Goal: Information Seeking & Learning: Learn about a topic

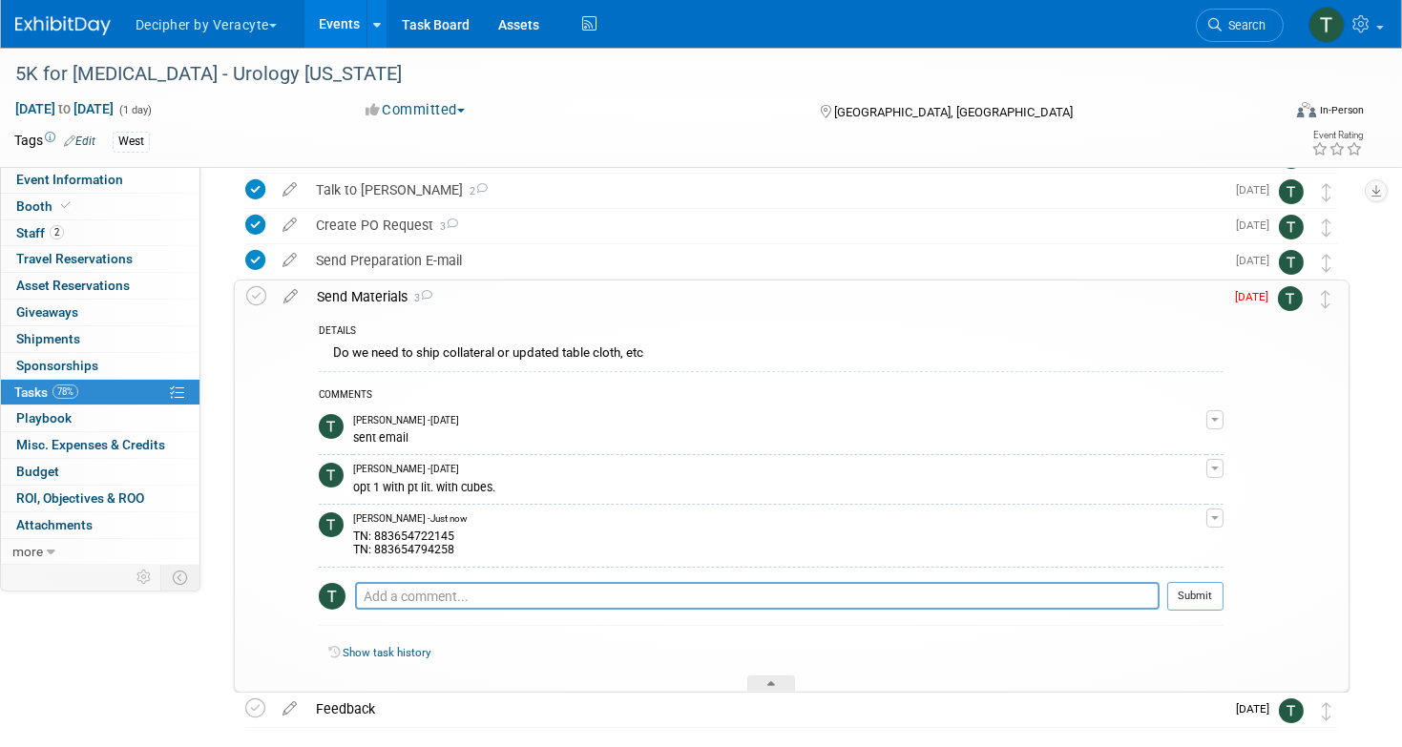
click at [343, 26] on link "Events" at bounding box center [340, 24] width 70 height 48
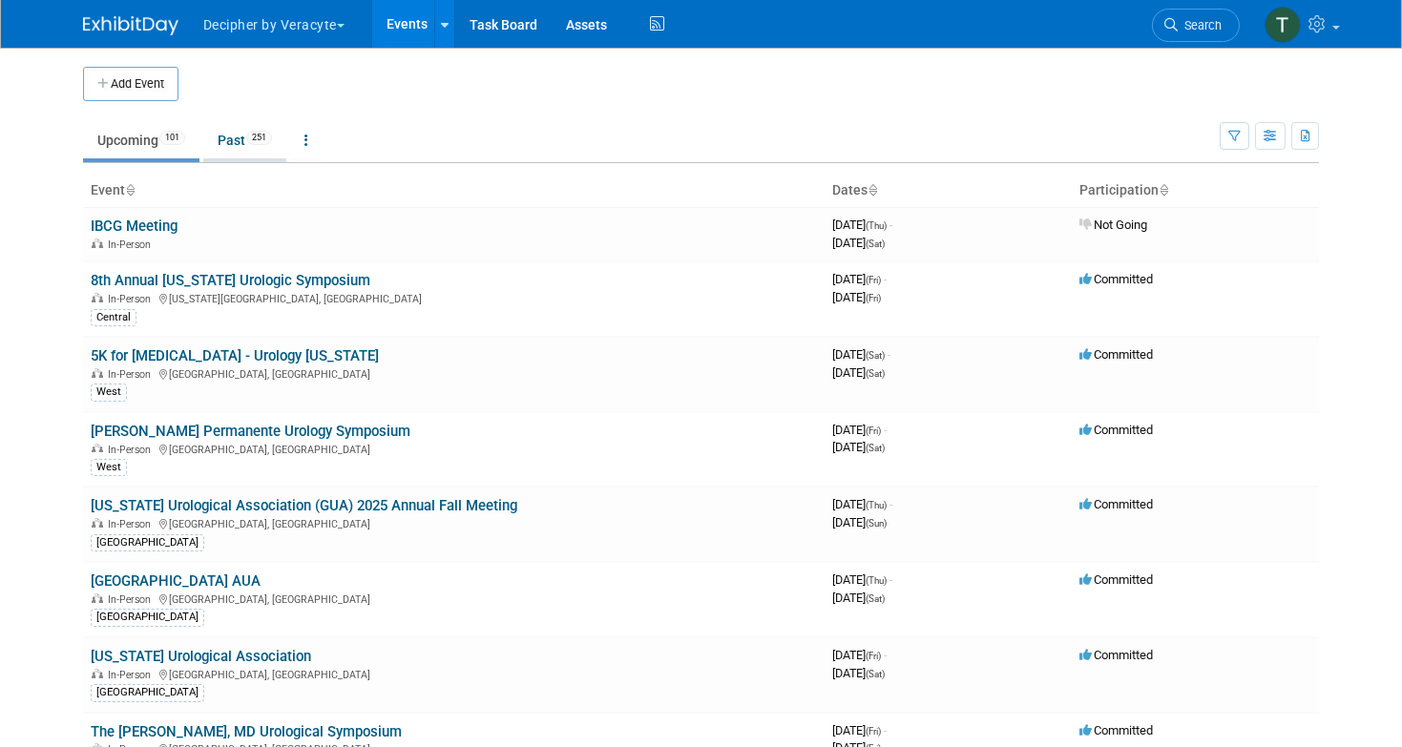
click at [242, 137] on link "Past 251" at bounding box center [244, 140] width 83 height 36
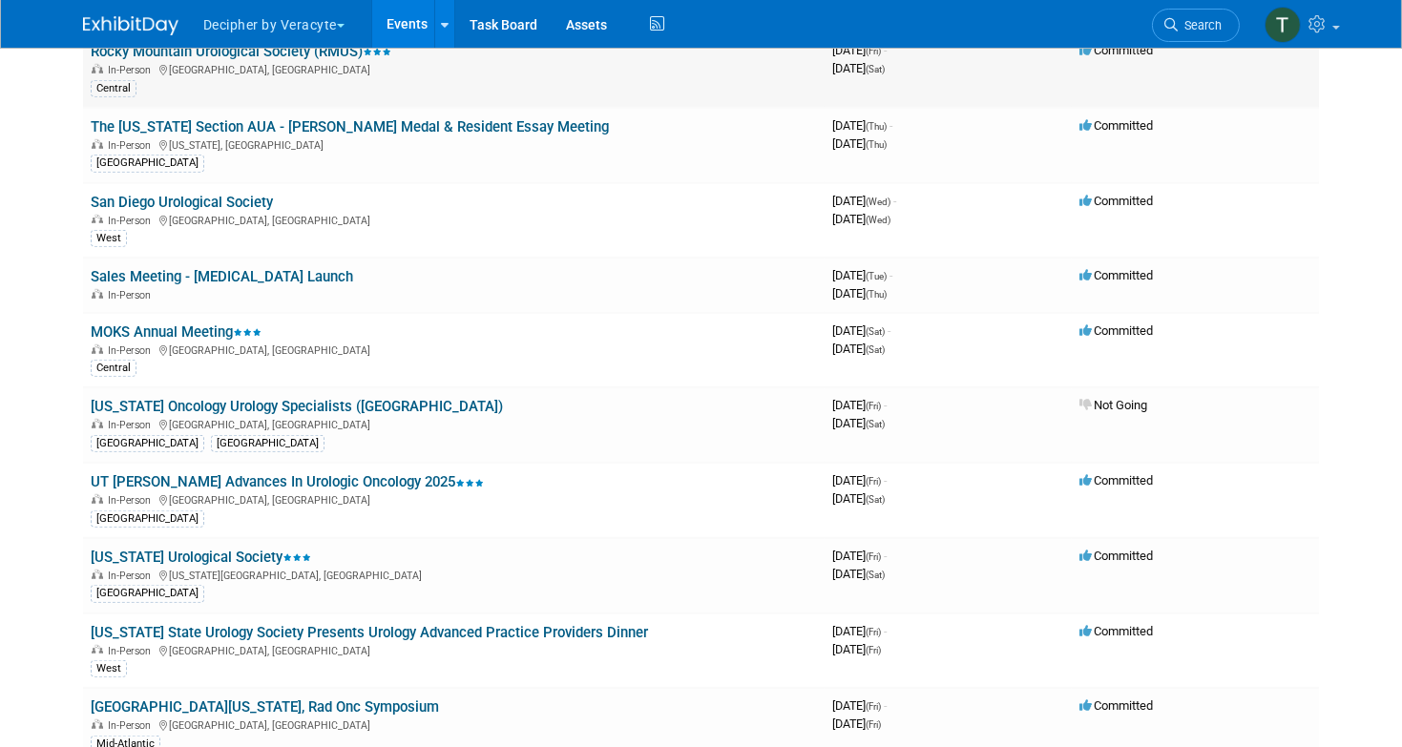
scroll to position [7012, 0]
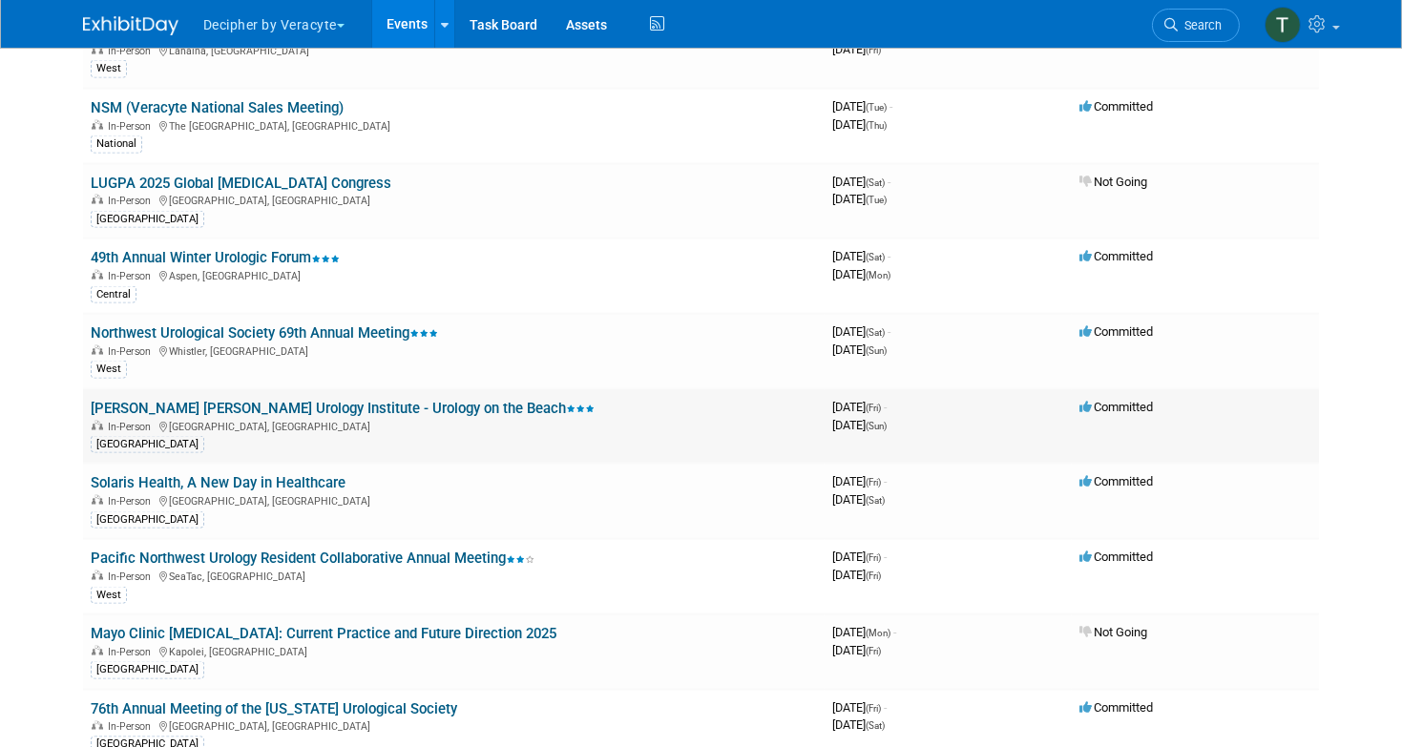
click at [335, 400] on link "Desai Sethi Urology Institute - Urology on the Beach" at bounding box center [343, 408] width 504 height 17
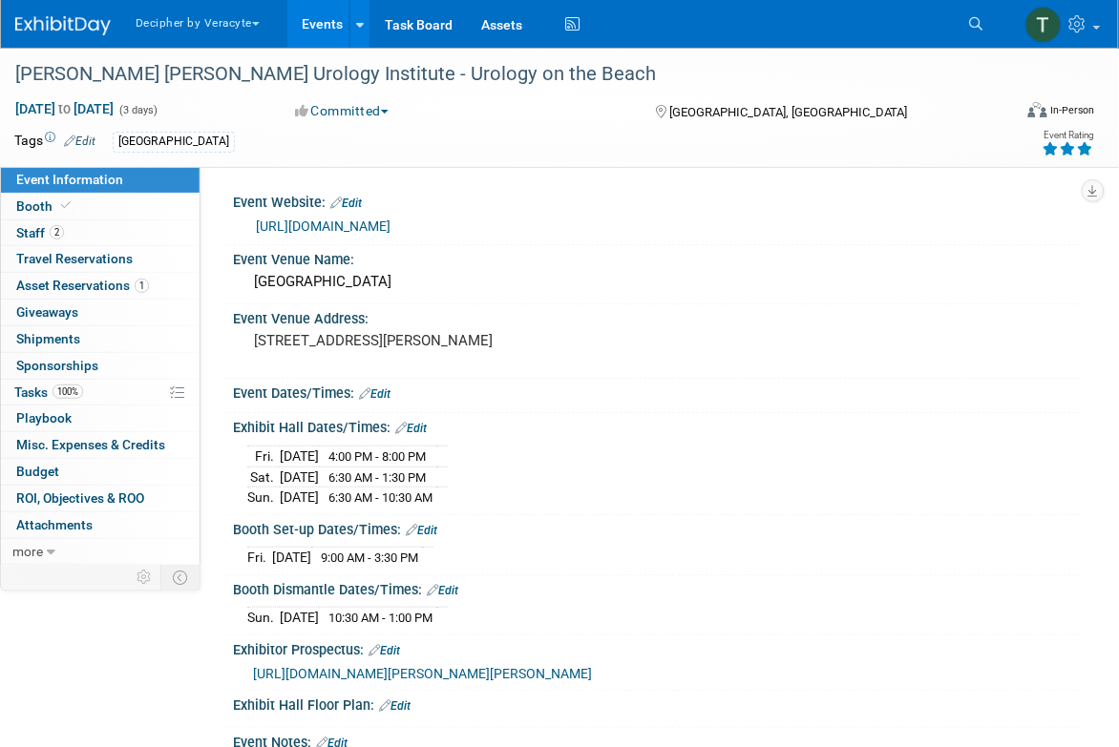
click at [1107, 199] on div "Event Information Tab: Export tab to PDF Booth Tab: Export tab to PDF Staff Tab…" at bounding box center [1108, 181] width 52 height 42
click at [106, 229] on link "2 Staff 2" at bounding box center [100, 234] width 199 height 26
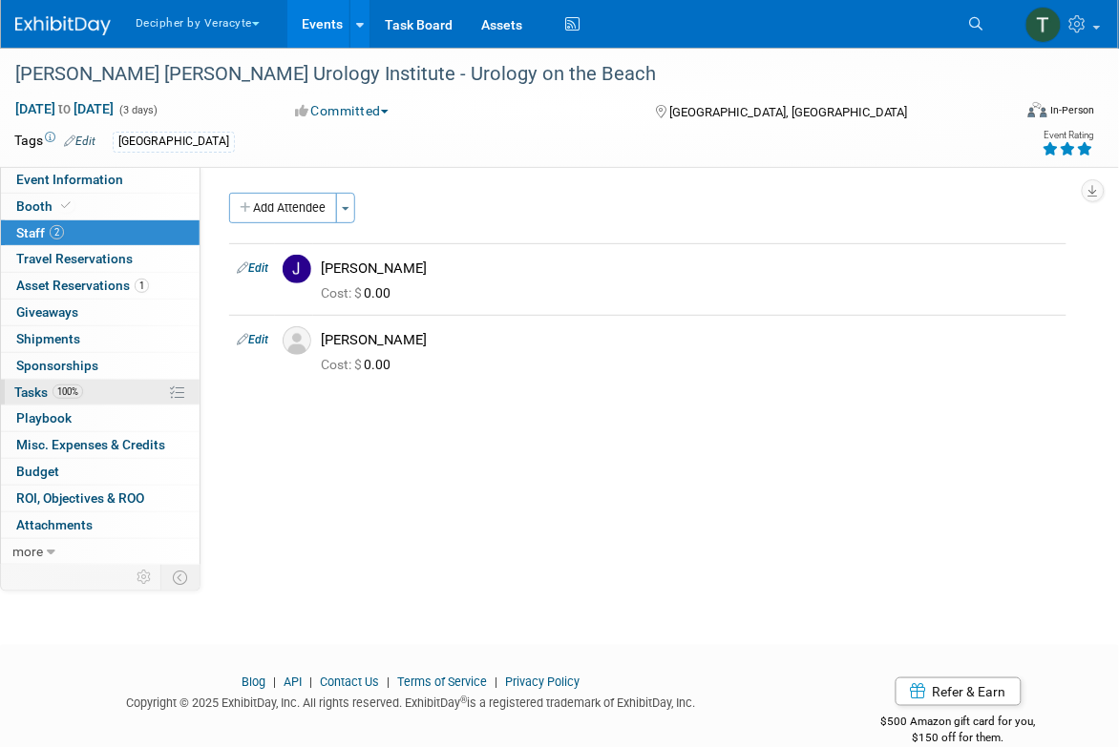
click at [120, 389] on link "100% Tasks 100%" at bounding box center [100, 393] width 199 height 26
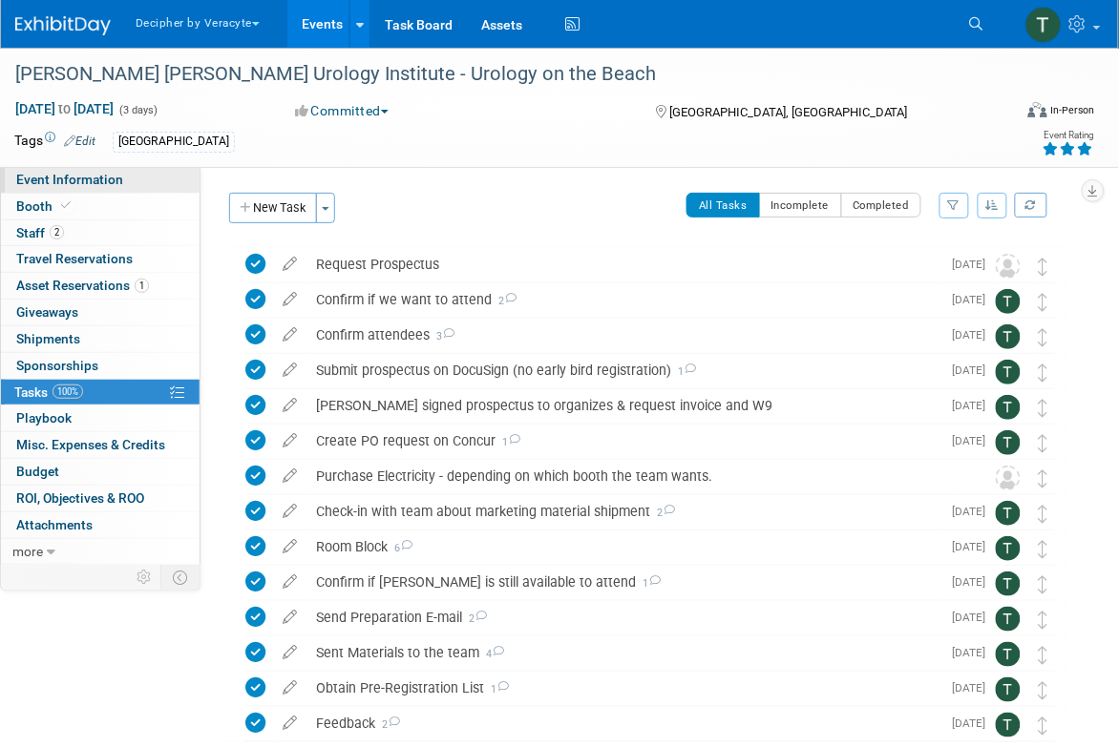
click at [116, 192] on link "Event Information" at bounding box center [100, 180] width 199 height 26
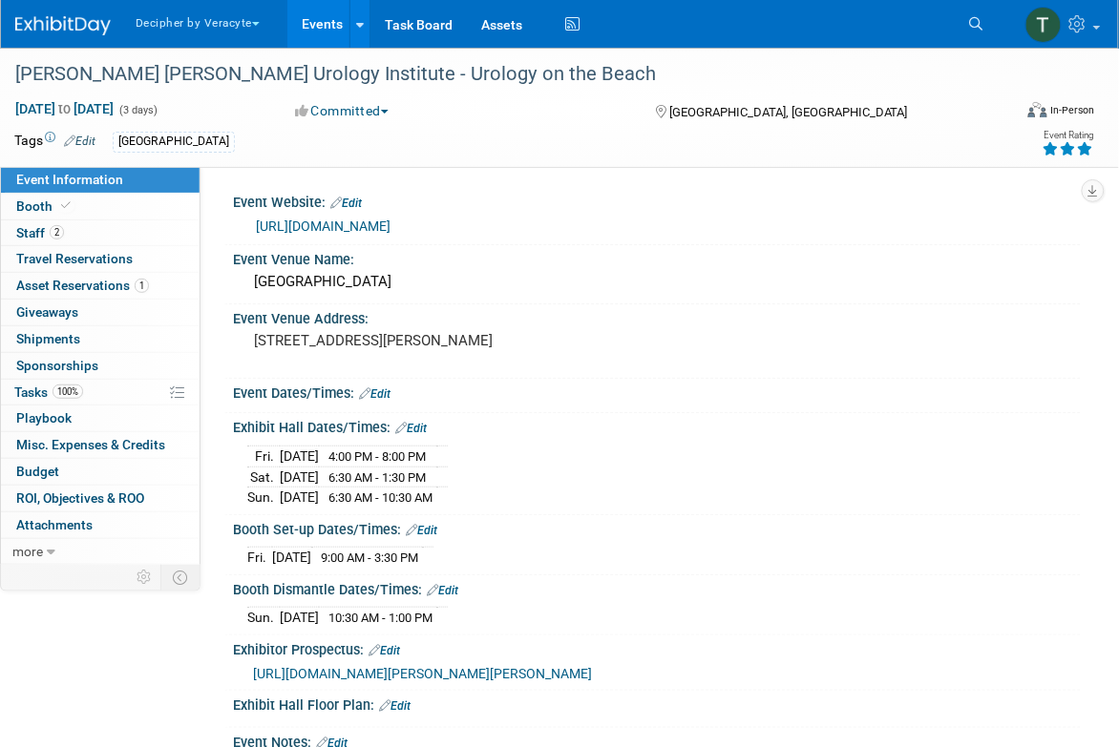
click at [449, 682] on span "https://veracyte365.sharepoint.com/:b:/r/sites/DecipherMKTG/Shared%20Documents/…" at bounding box center [422, 673] width 339 height 15
click at [132, 236] on link "2 Staff 2" at bounding box center [100, 234] width 199 height 26
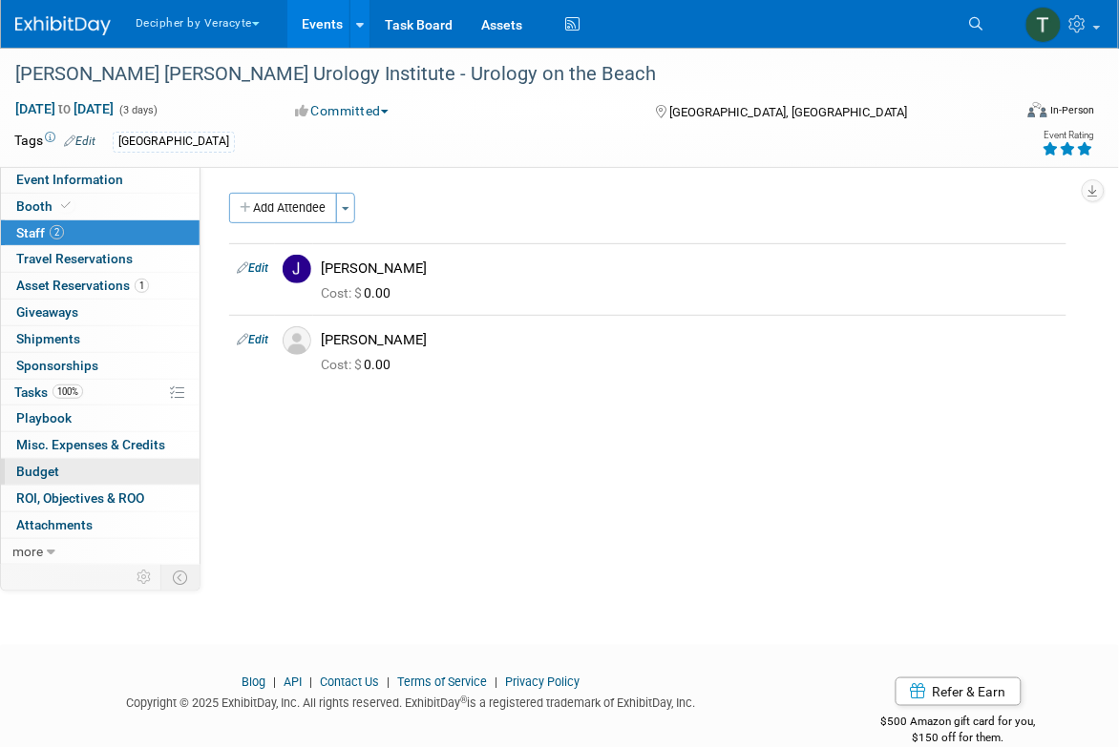
click at [103, 468] on link "Budget" at bounding box center [100, 472] width 199 height 26
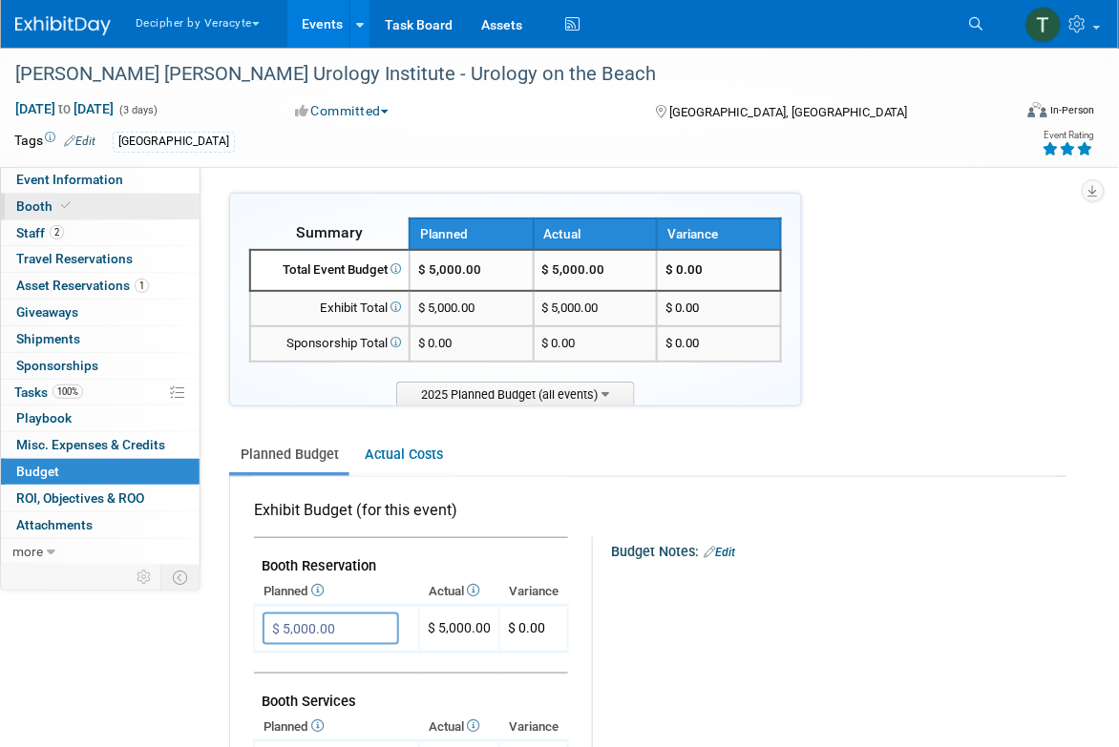
click at [133, 194] on link "Booth" at bounding box center [100, 207] width 199 height 26
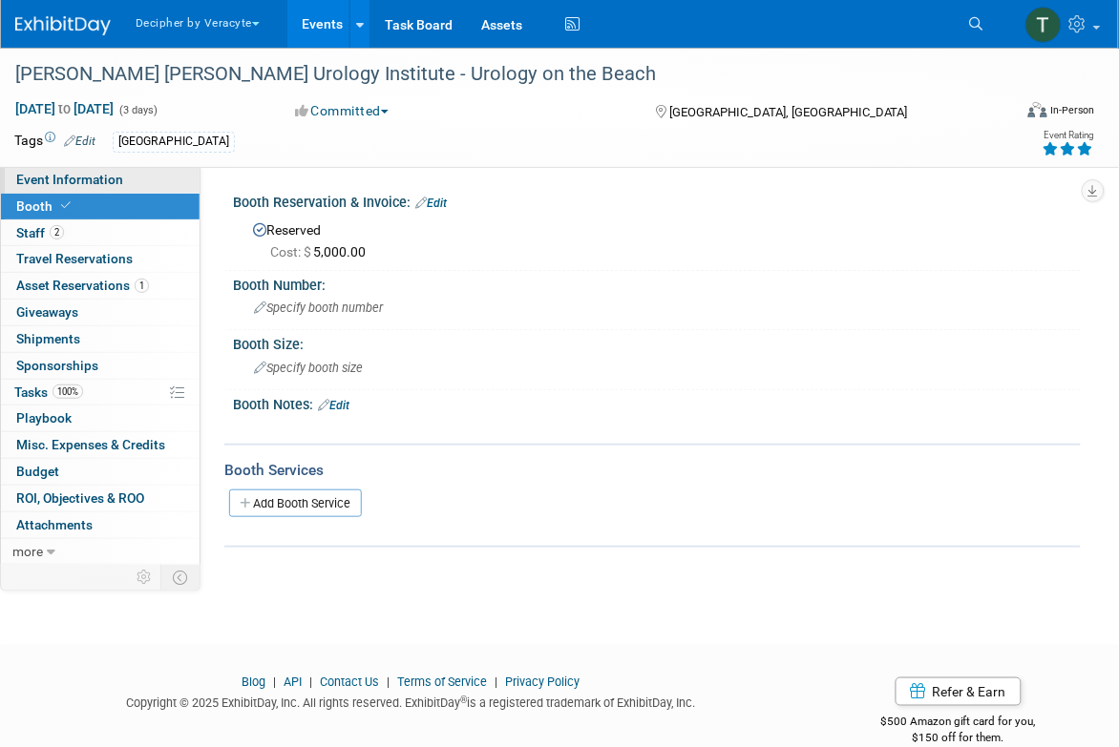
click at [145, 179] on link "Event Information" at bounding box center [100, 180] width 199 height 26
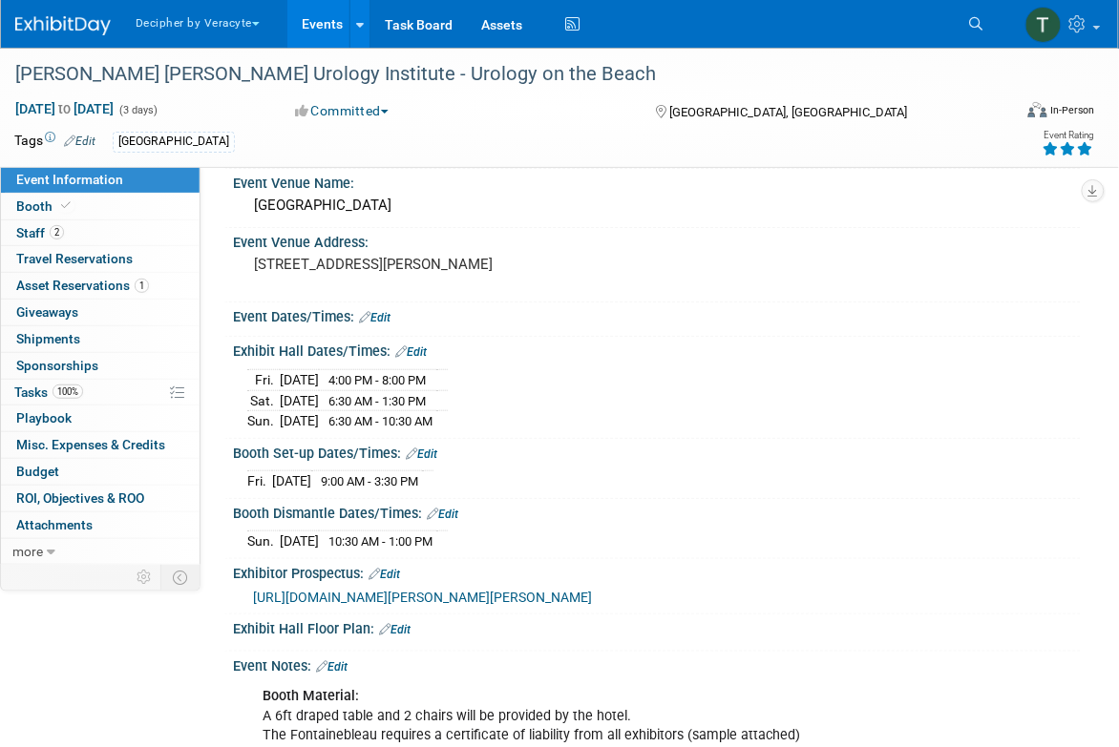
scroll to position [83, 0]
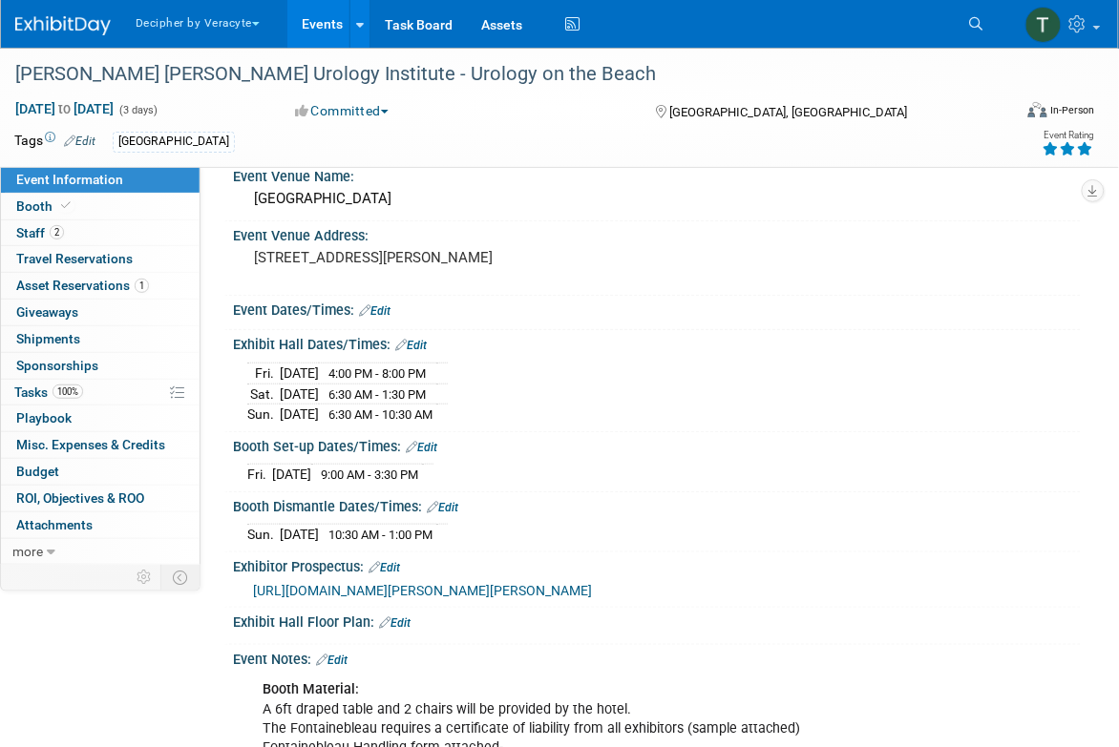
click at [141, 378] on div "0 Sponsorships 0 Sponsorships" at bounding box center [100, 366] width 199 height 27
click at [145, 389] on link "100% Tasks 100%" at bounding box center [100, 393] width 199 height 26
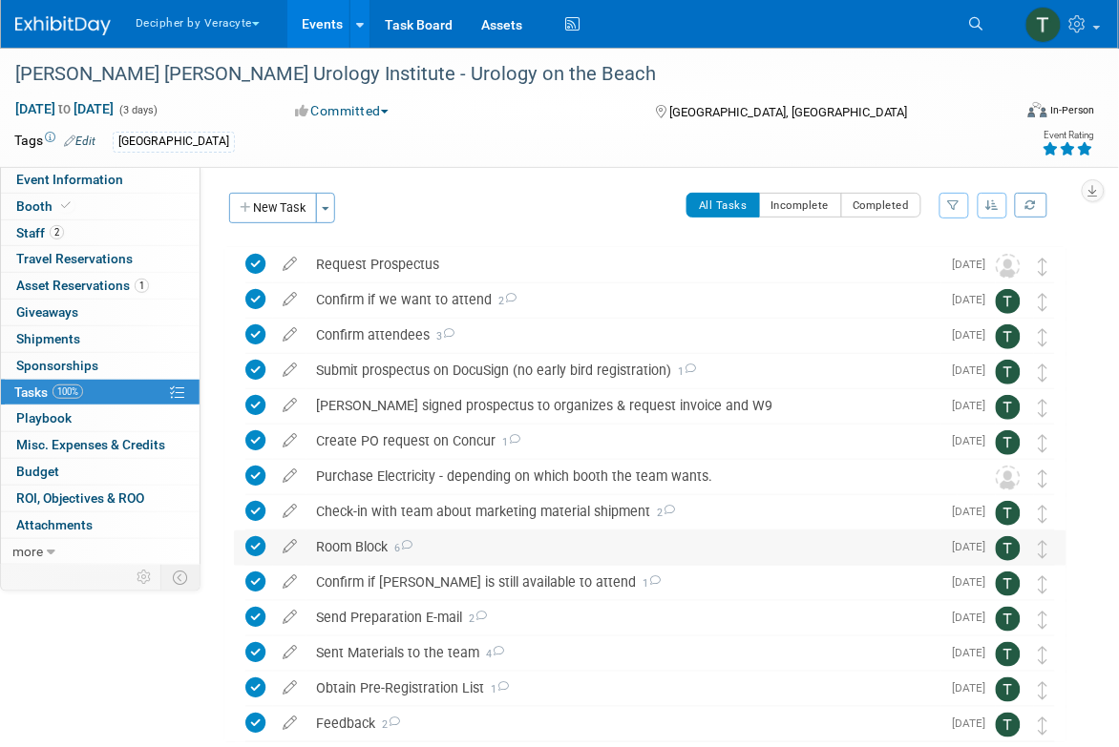
scroll to position [110, 0]
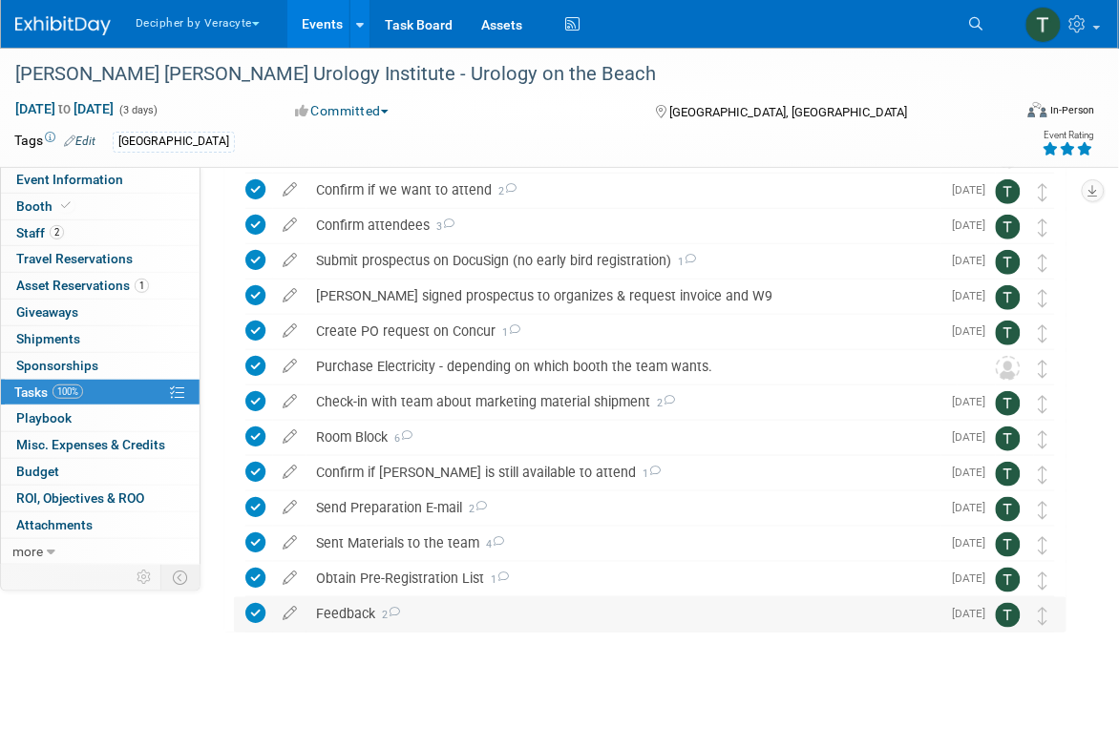
click at [350, 620] on div "Feedback 2" at bounding box center [623, 614] width 635 height 32
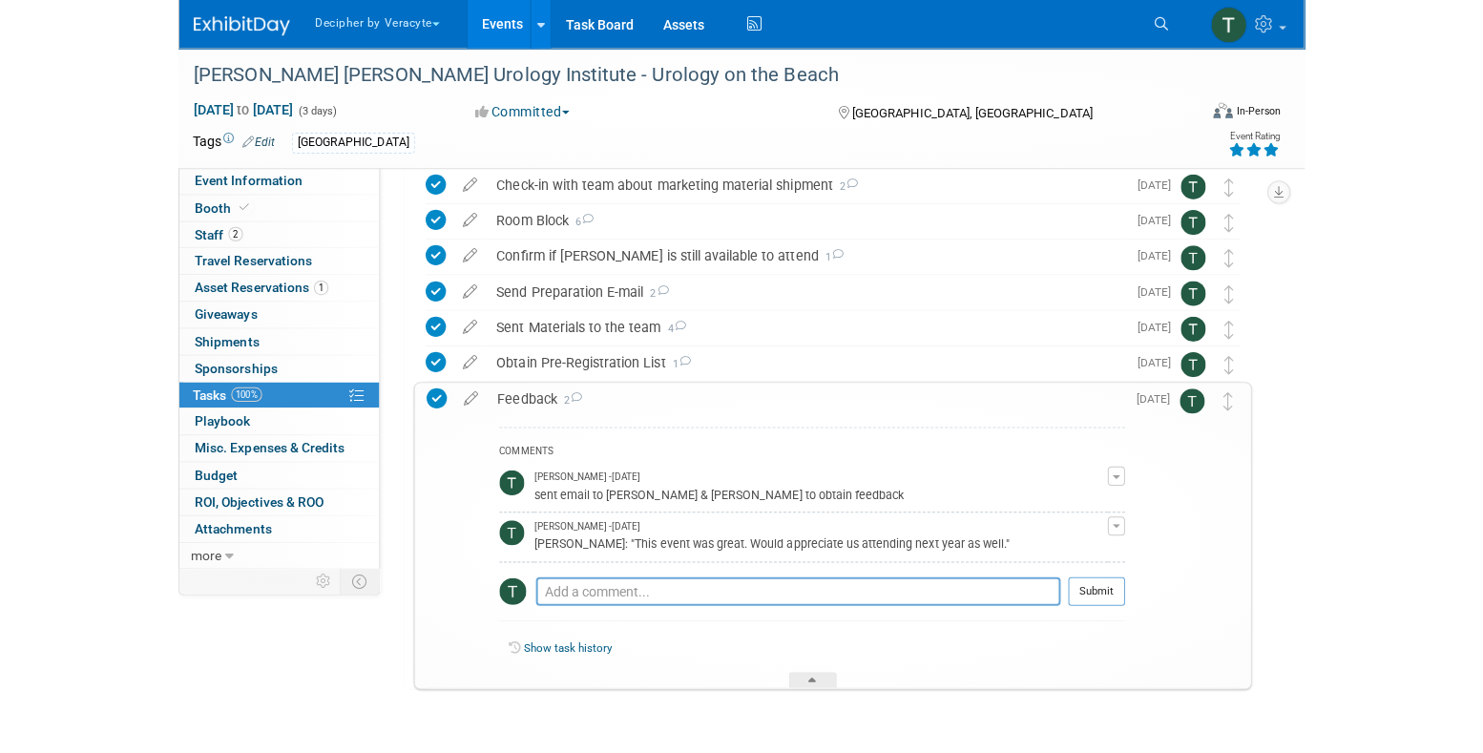
scroll to position [332, 0]
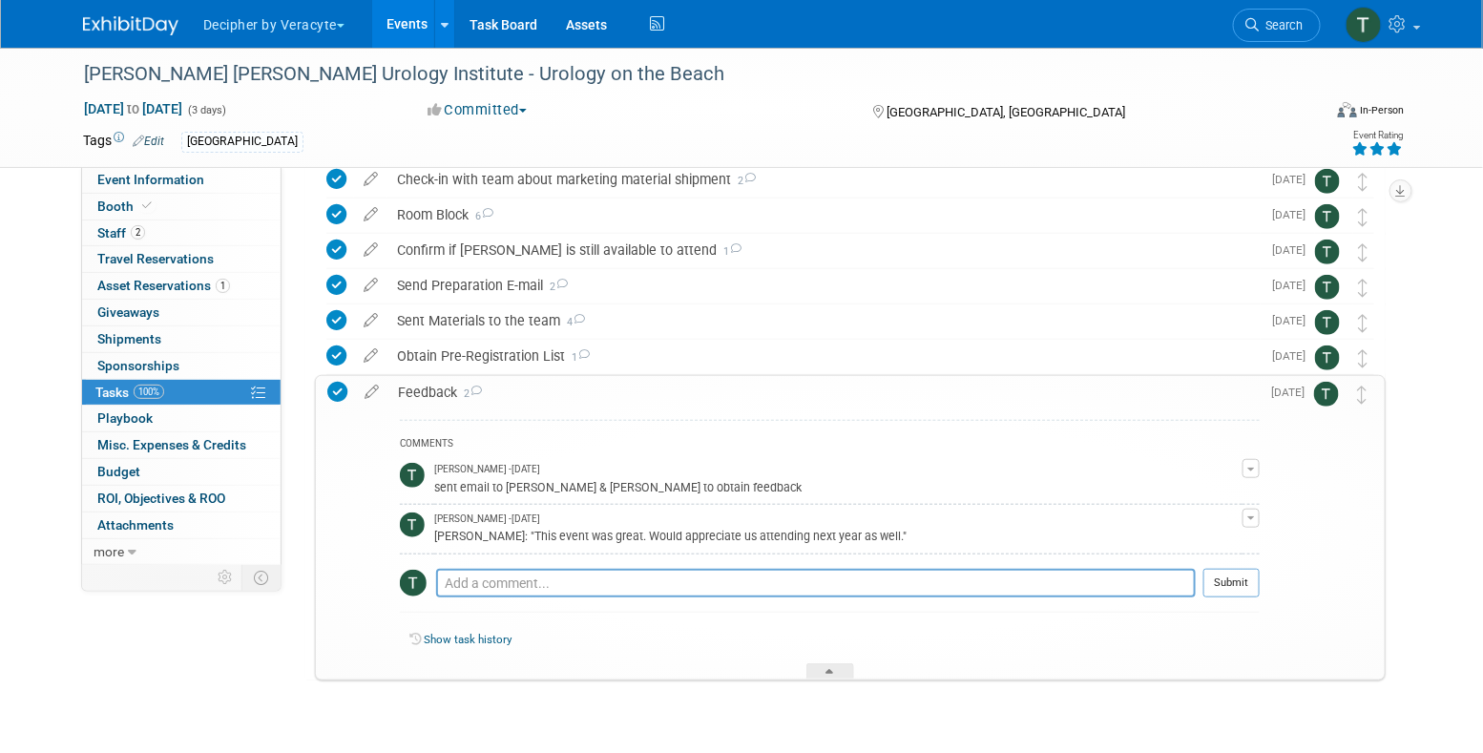
click at [752, 406] on div "Feedback 2" at bounding box center [825, 392] width 872 height 32
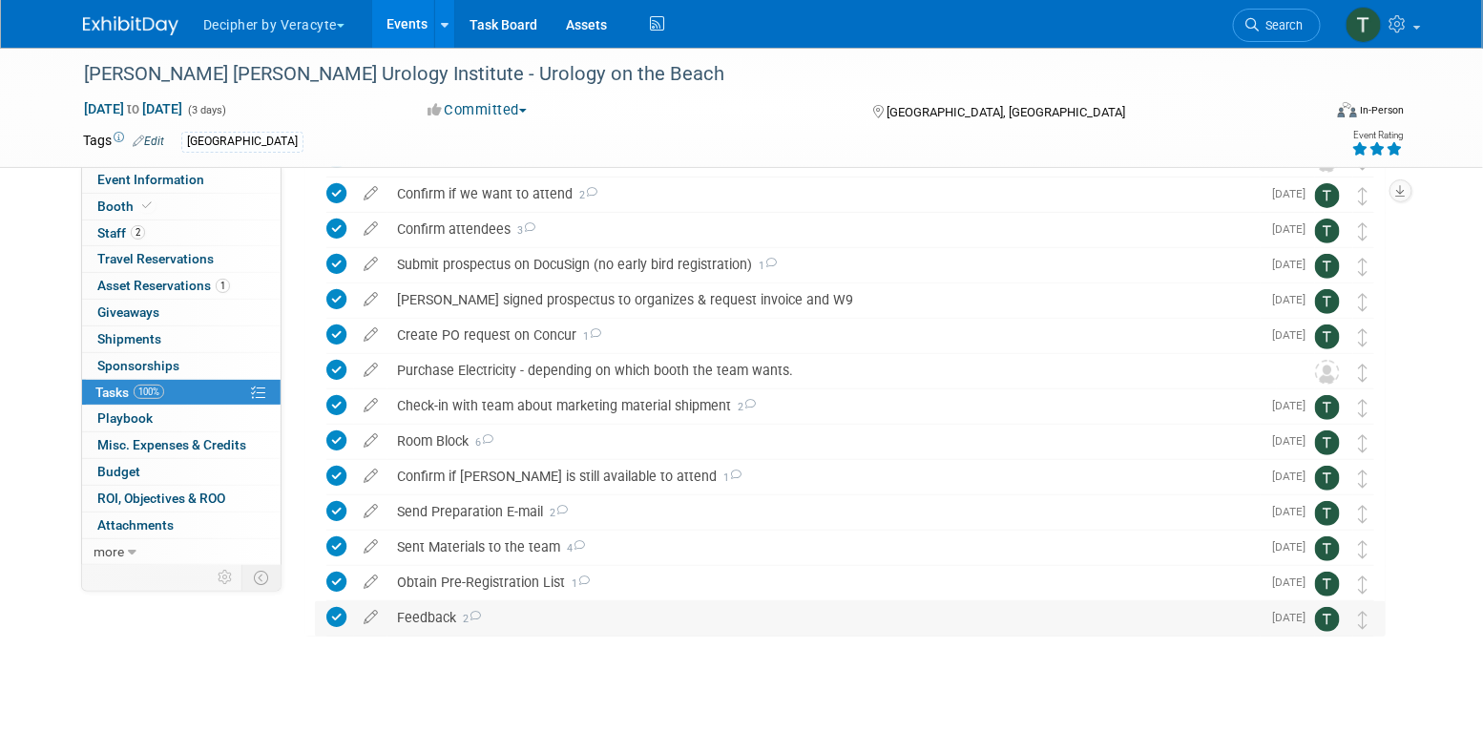
scroll to position [105, 0]
click at [420, 32] on link "Events" at bounding box center [407, 24] width 70 height 48
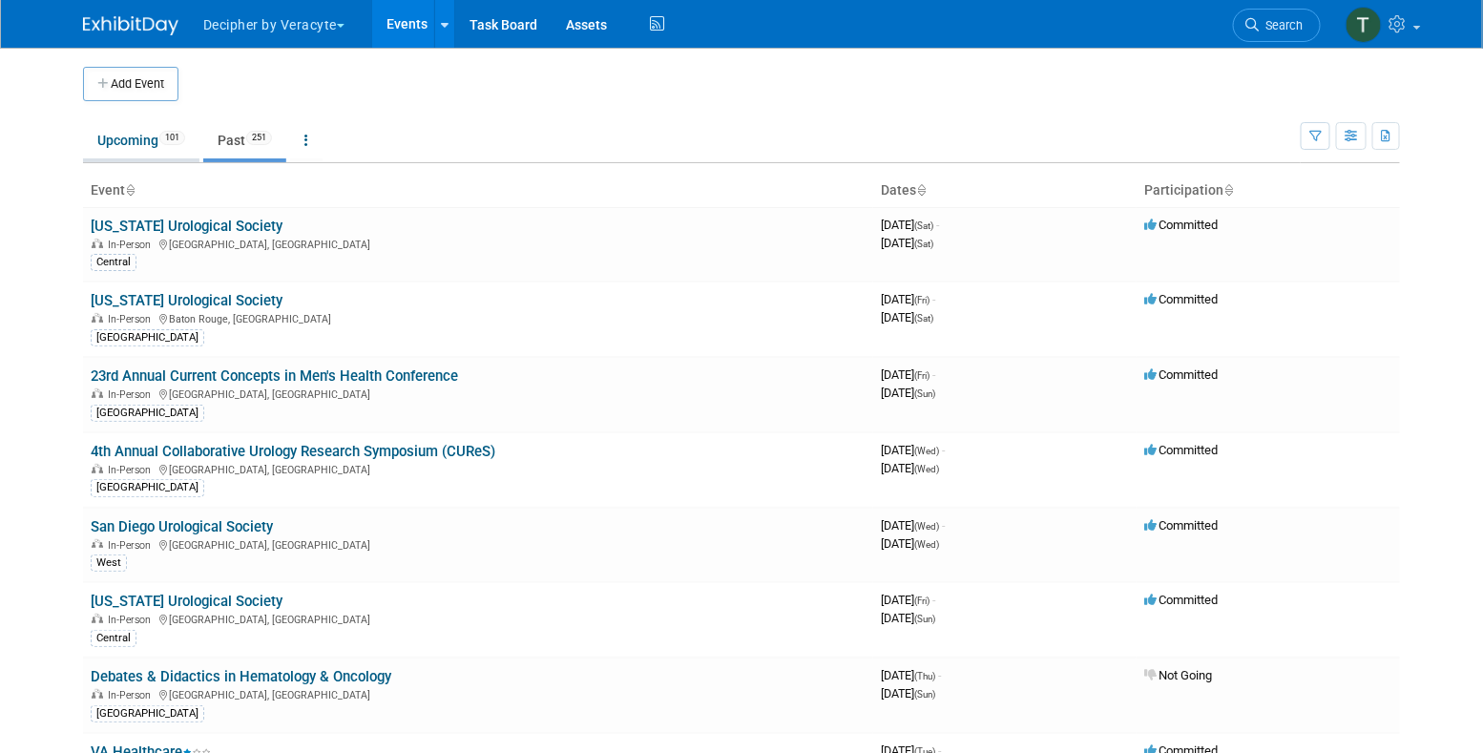
click at [119, 143] on link "Upcoming 101" at bounding box center [141, 140] width 116 height 36
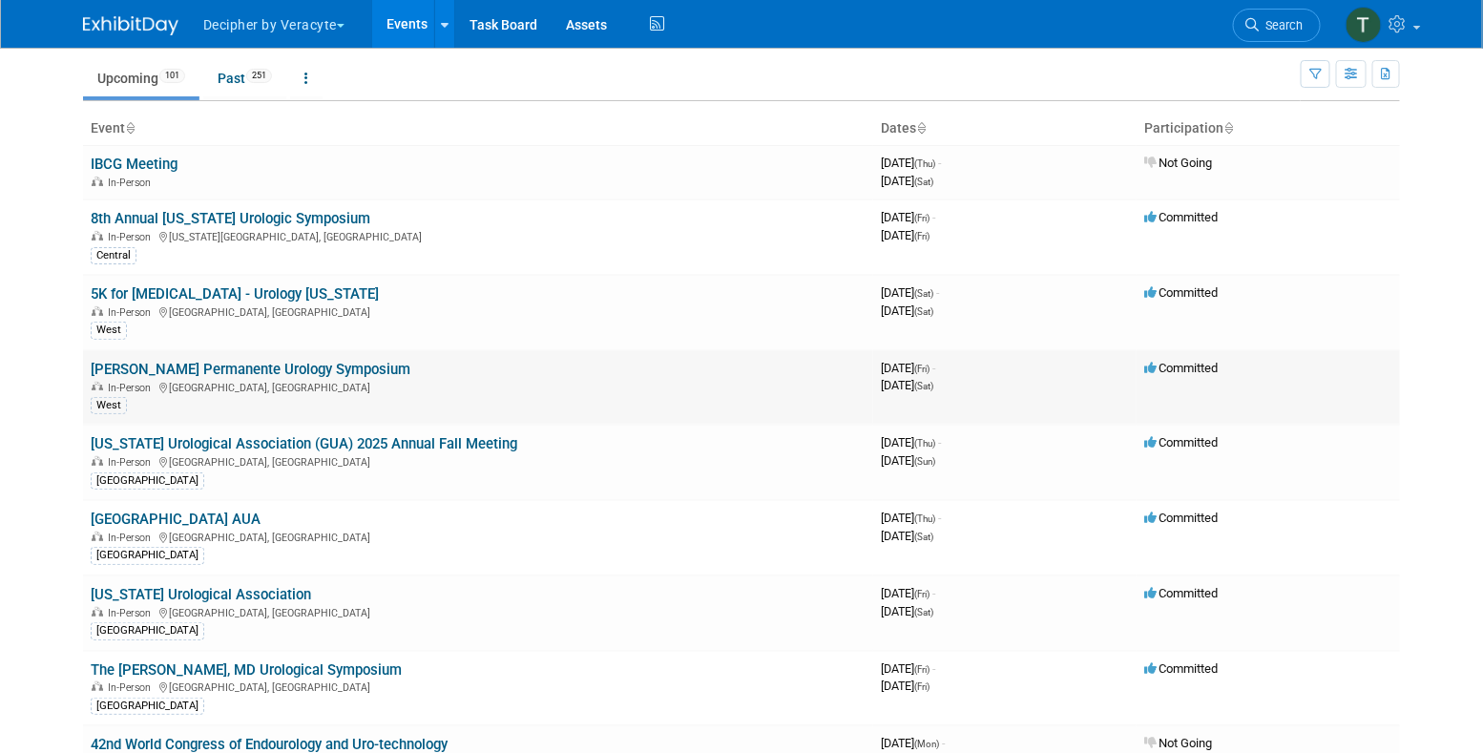
scroll to position [63, 0]
click at [257, 84] on link "Past 251" at bounding box center [244, 77] width 83 height 36
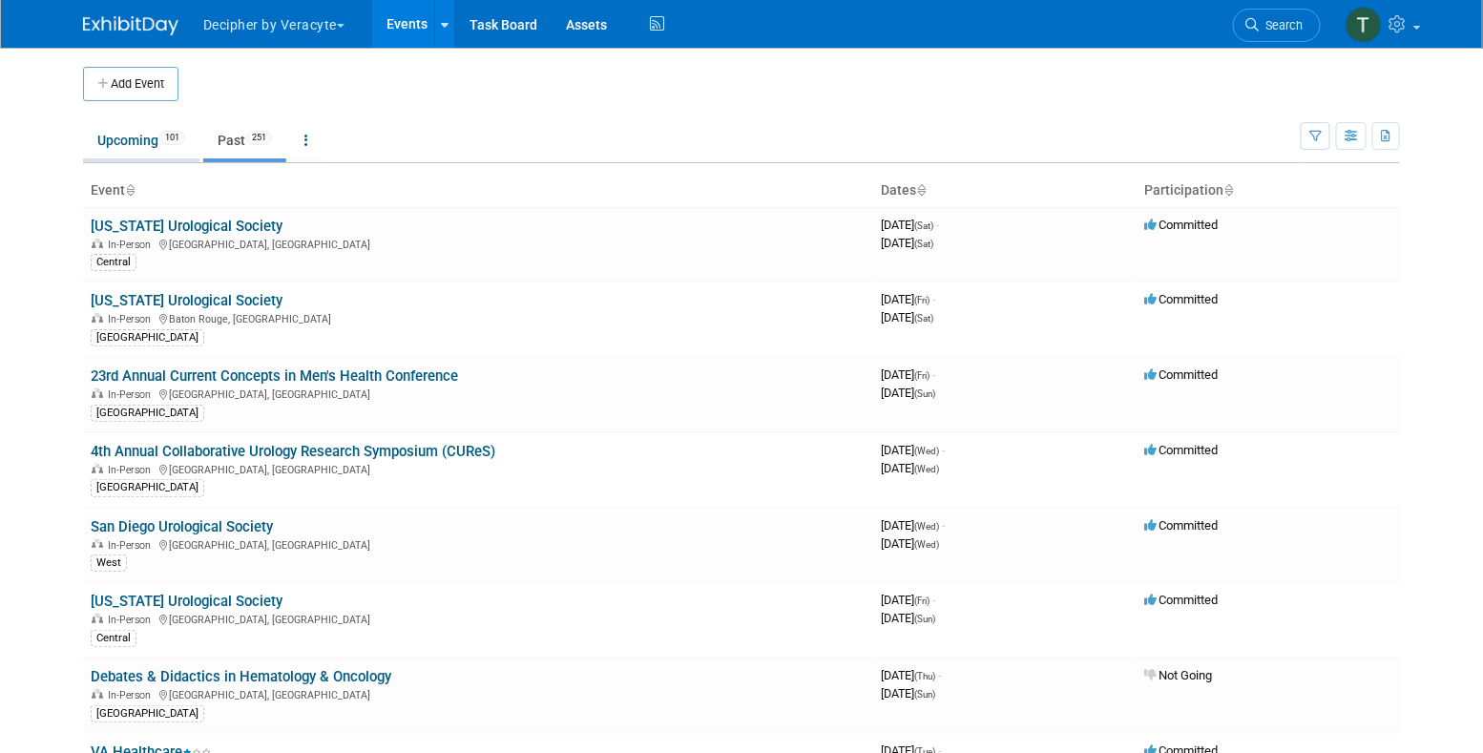
click at [132, 138] on link "Upcoming 101" at bounding box center [141, 140] width 116 height 36
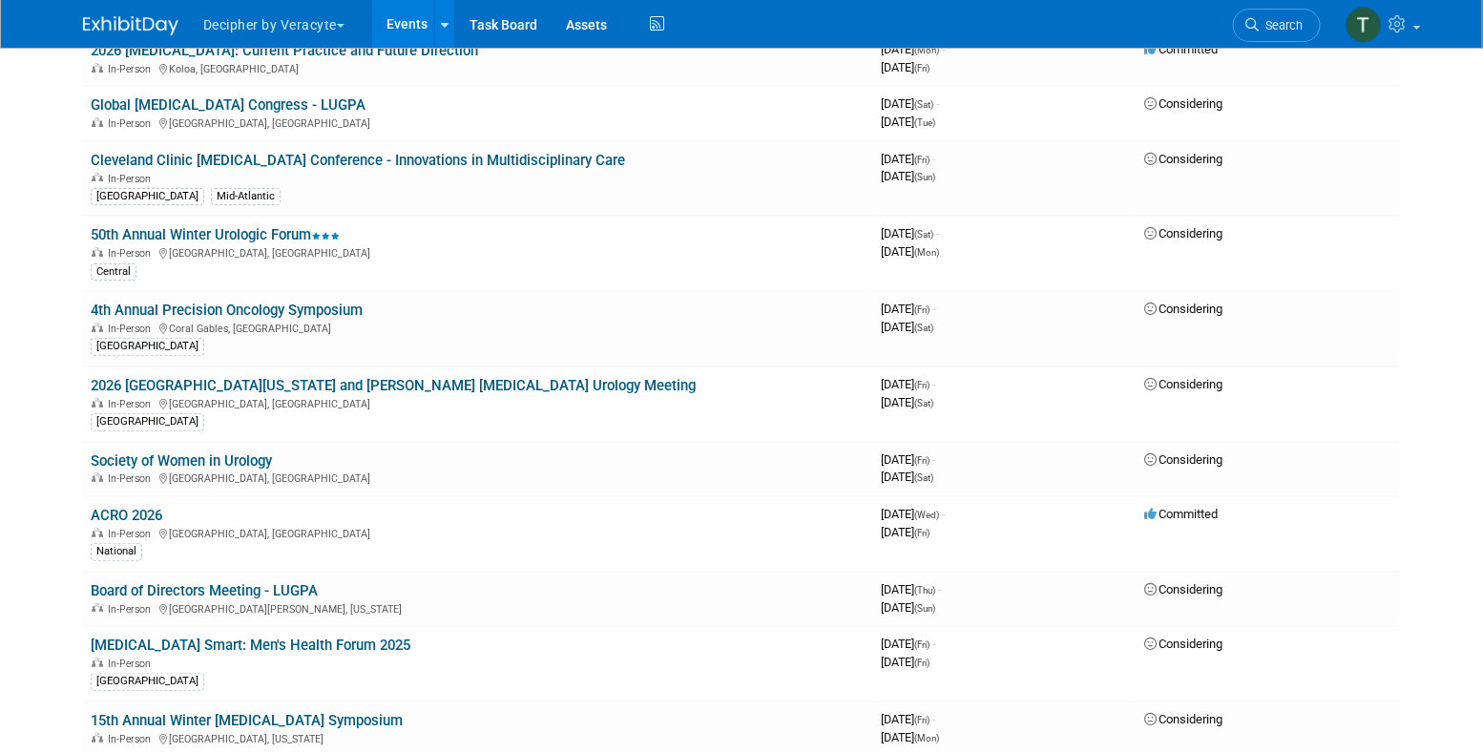
scroll to position [3675, 0]
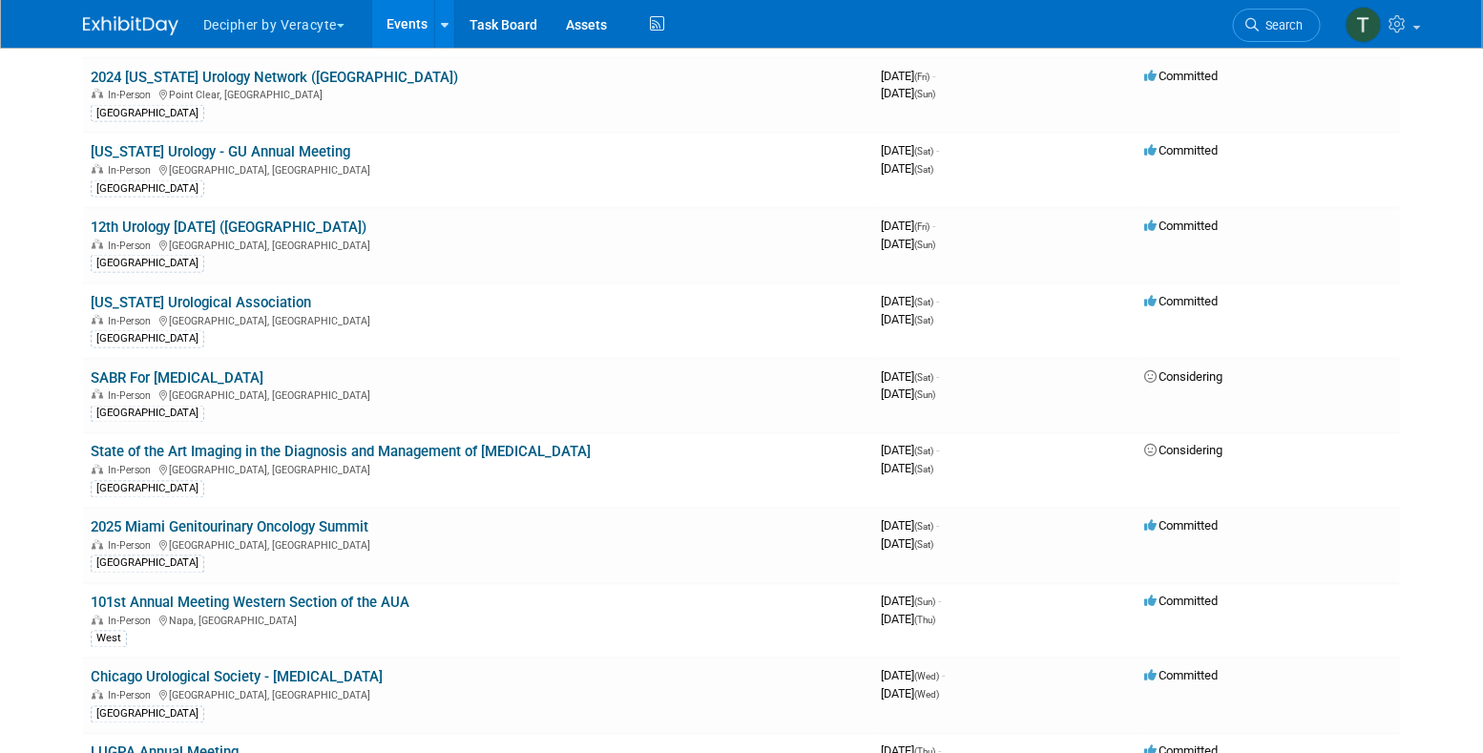
click at [402, 16] on link "Events" at bounding box center [407, 24] width 70 height 48
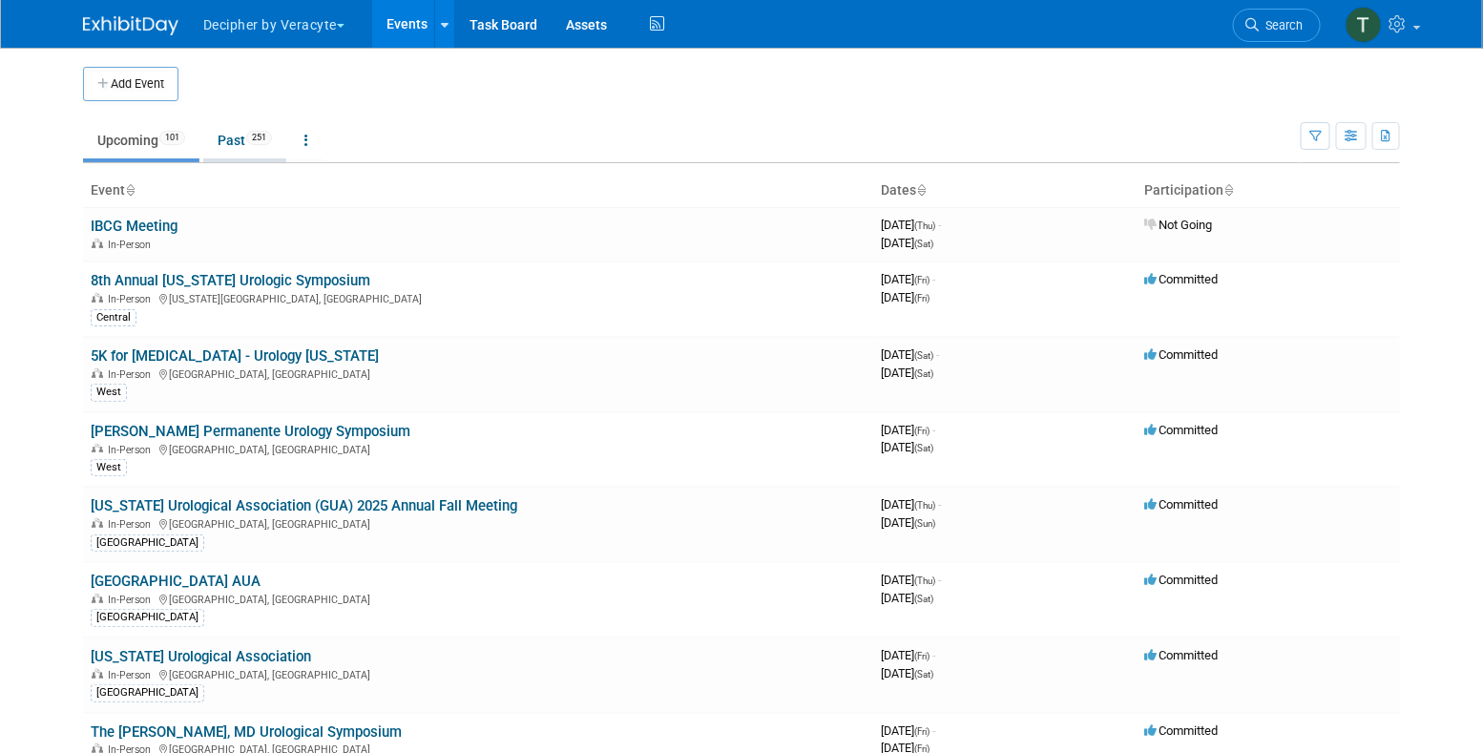
click at [239, 126] on link "Past 251" at bounding box center [244, 140] width 83 height 36
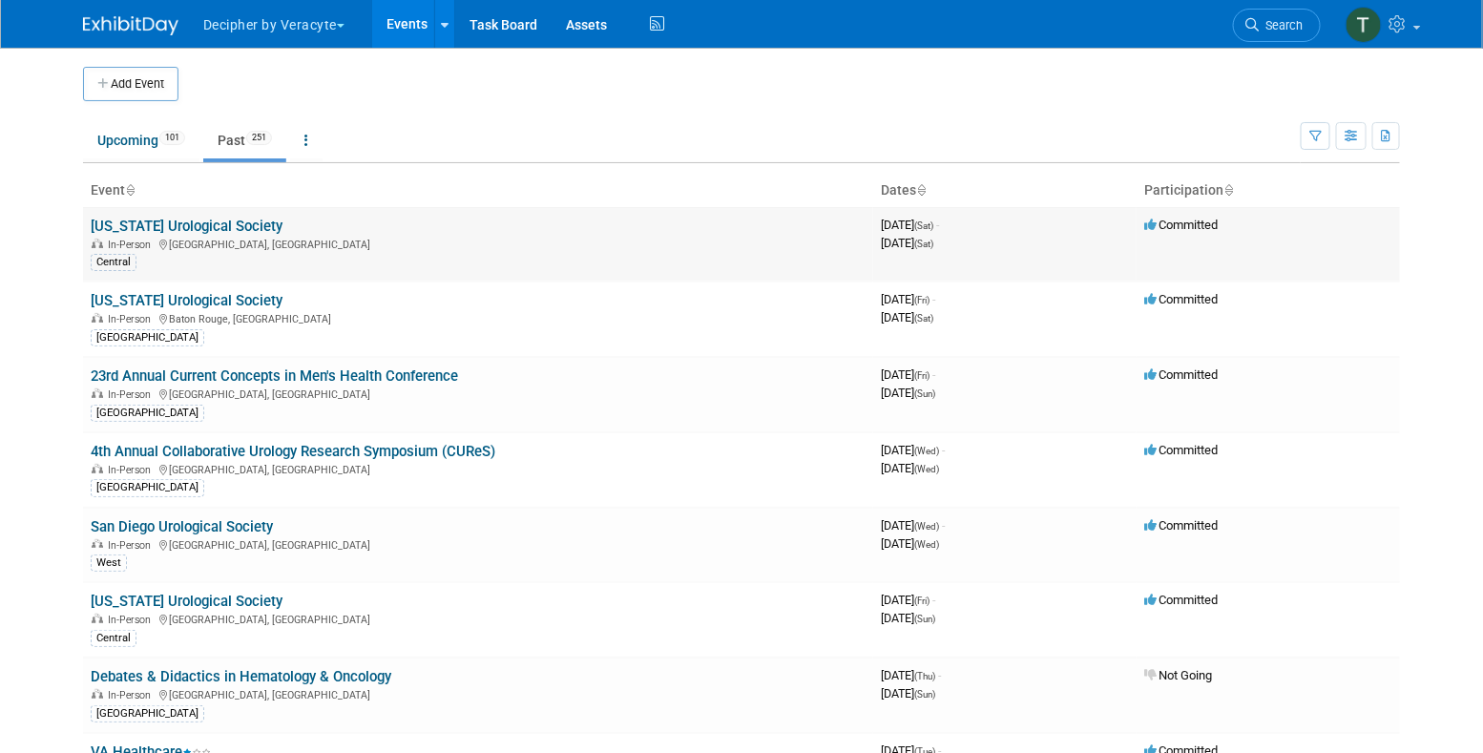
scroll to position [6991, 0]
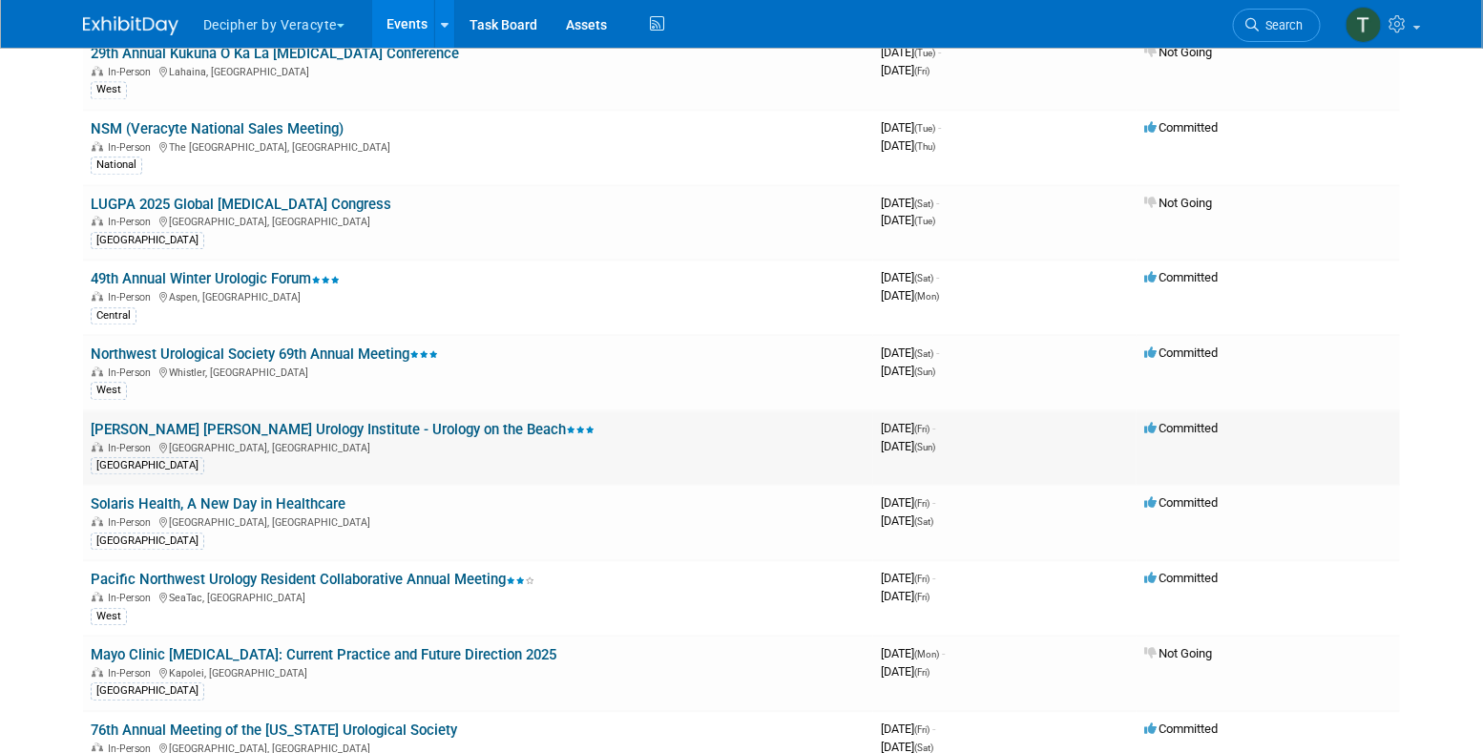
click at [416, 421] on link "[PERSON_NAME] [PERSON_NAME] Urology Institute - Urology on the Beach" at bounding box center [343, 429] width 504 height 17
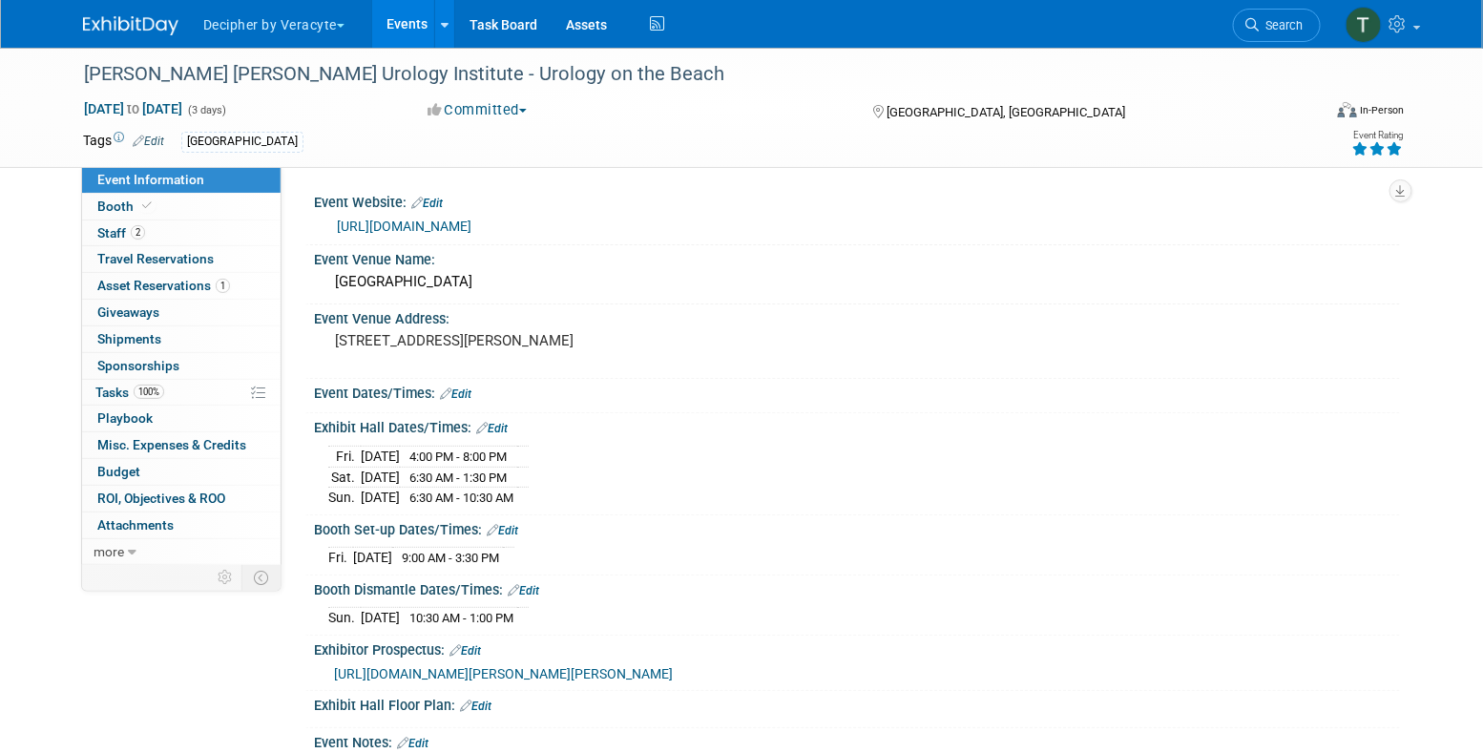
click at [418, 30] on link "Events" at bounding box center [407, 24] width 70 height 48
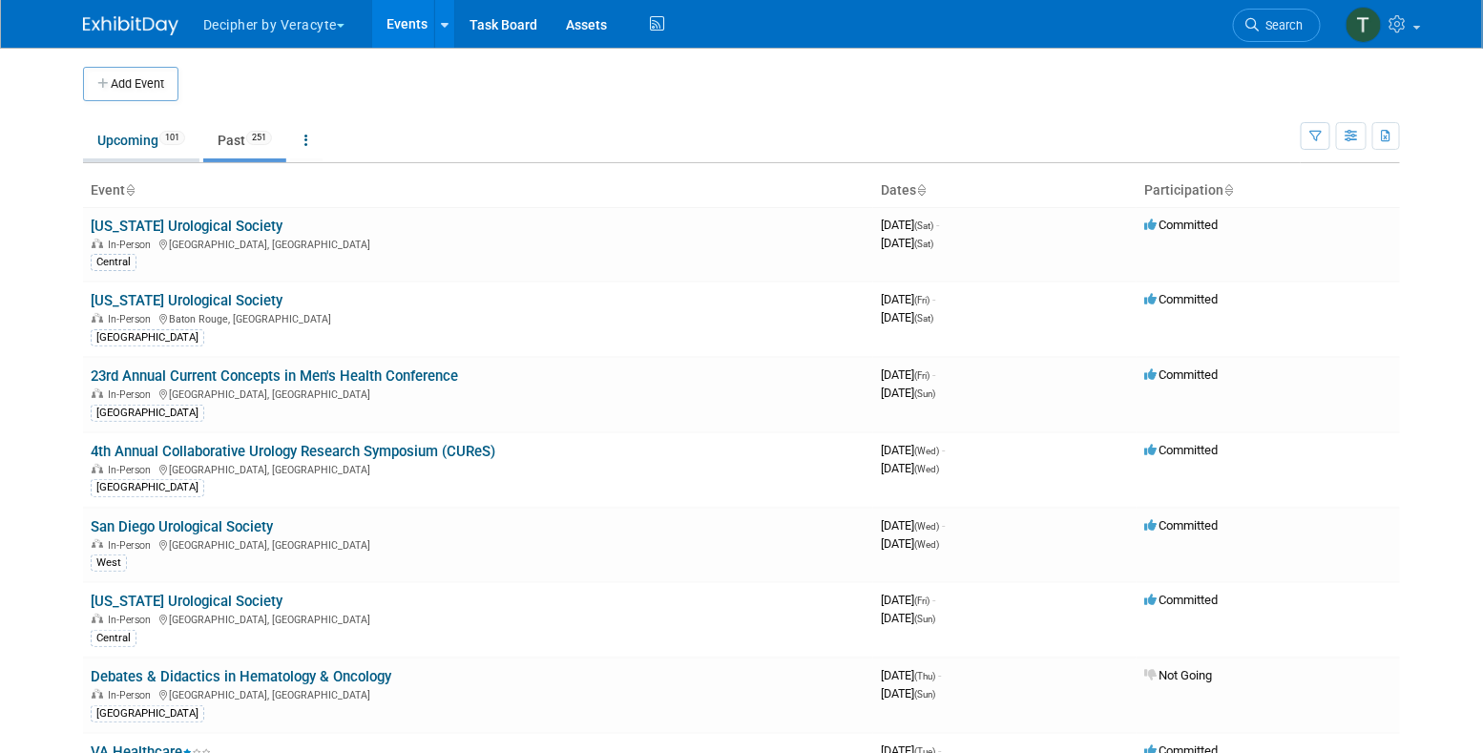
click at [145, 137] on link "Upcoming 101" at bounding box center [141, 140] width 116 height 36
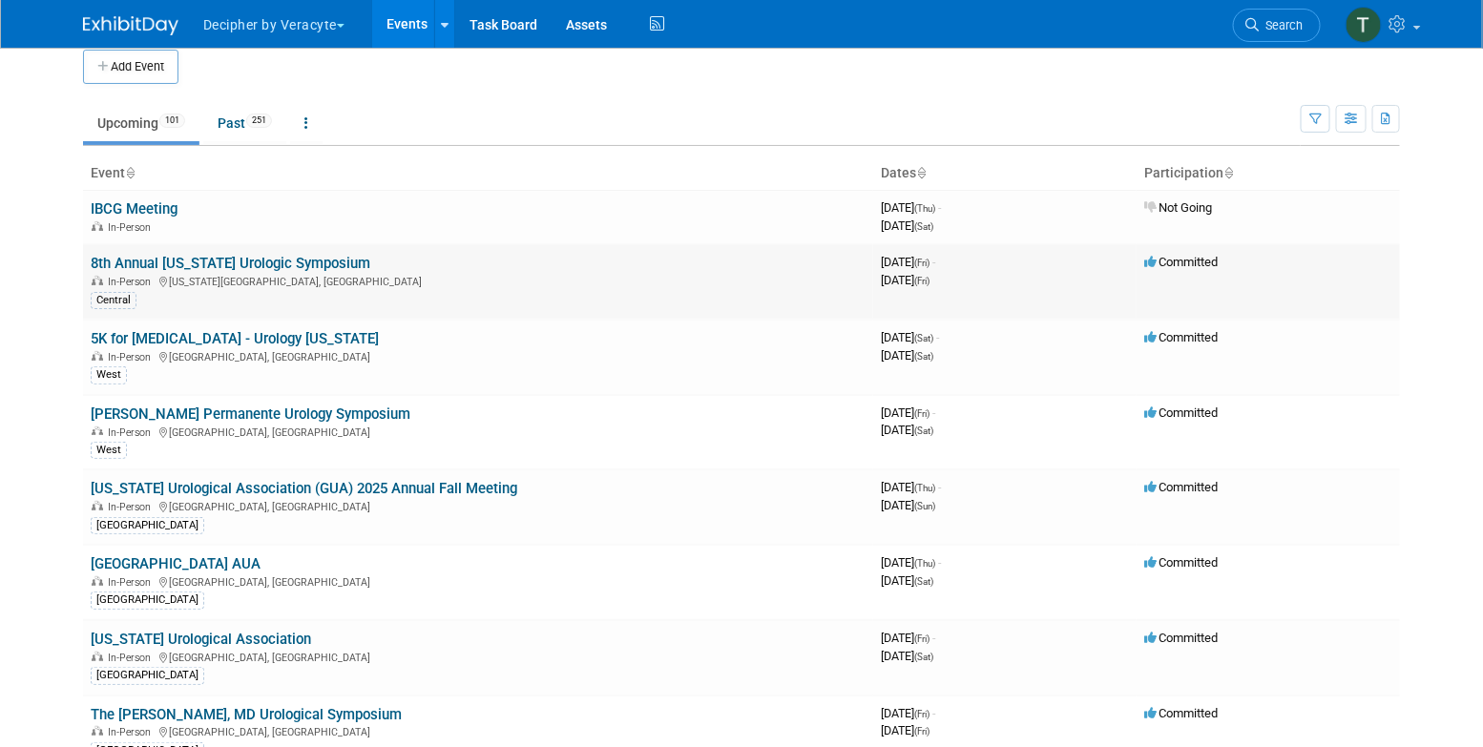
scroll to position [1865, 0]
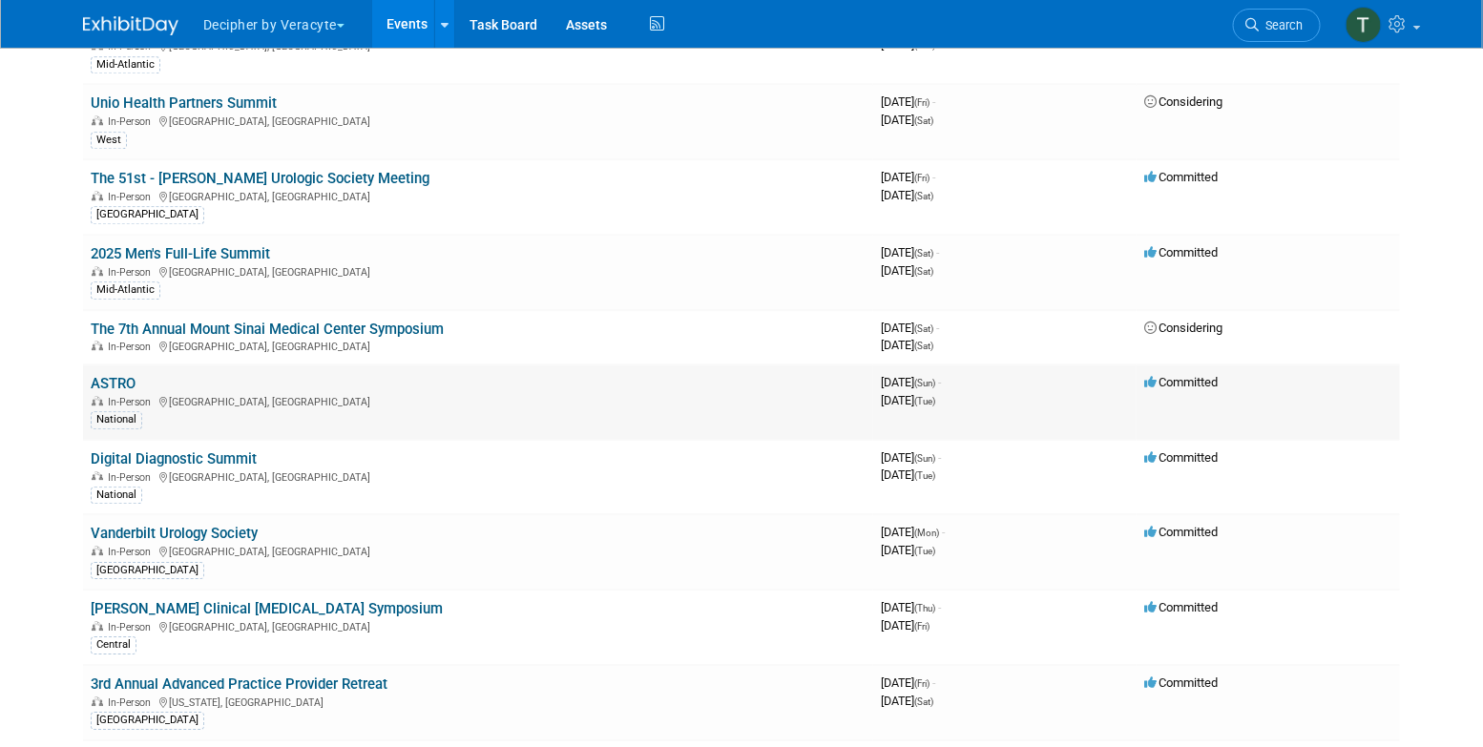
click at [113, 378] on link "ASTRO" at bounding box center [113, 383] width 45 height 17
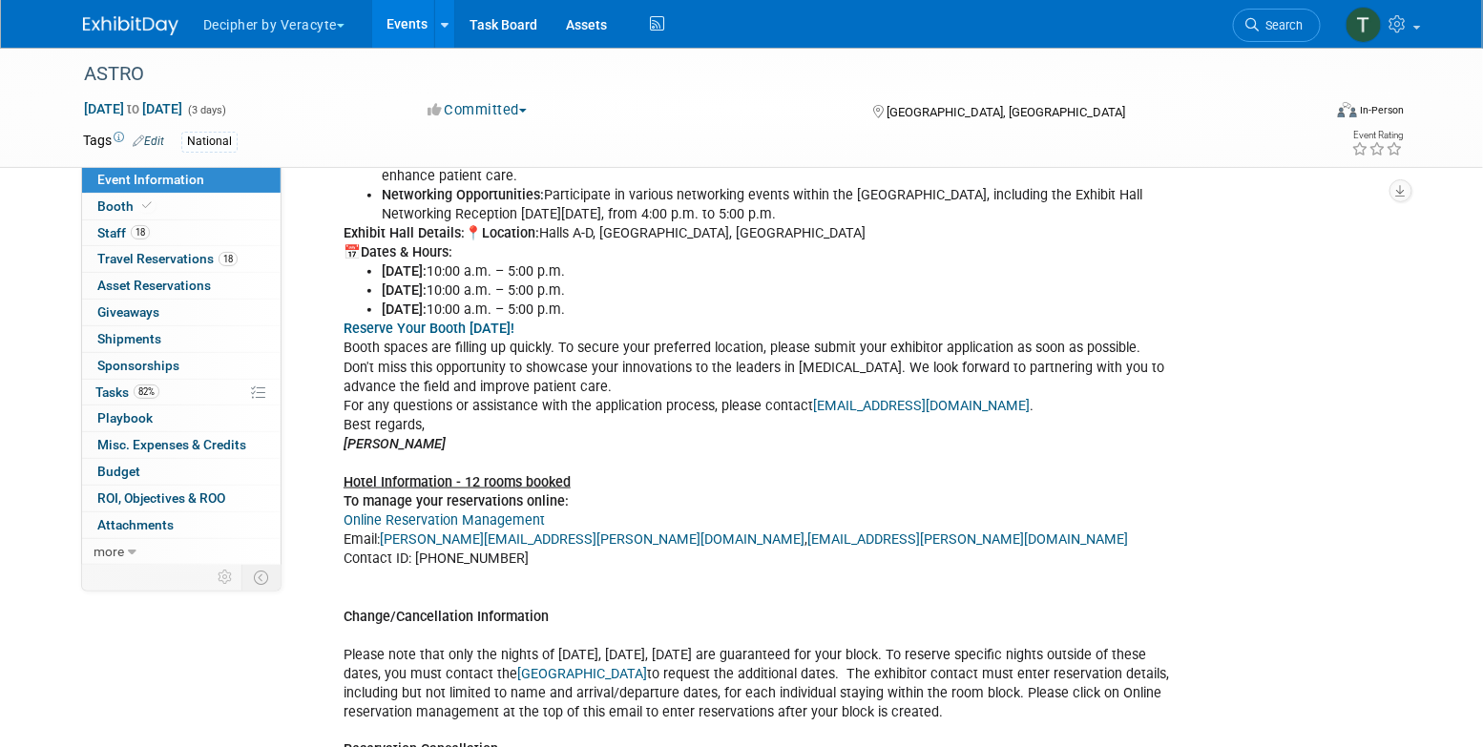
scroll to position [476, 0]
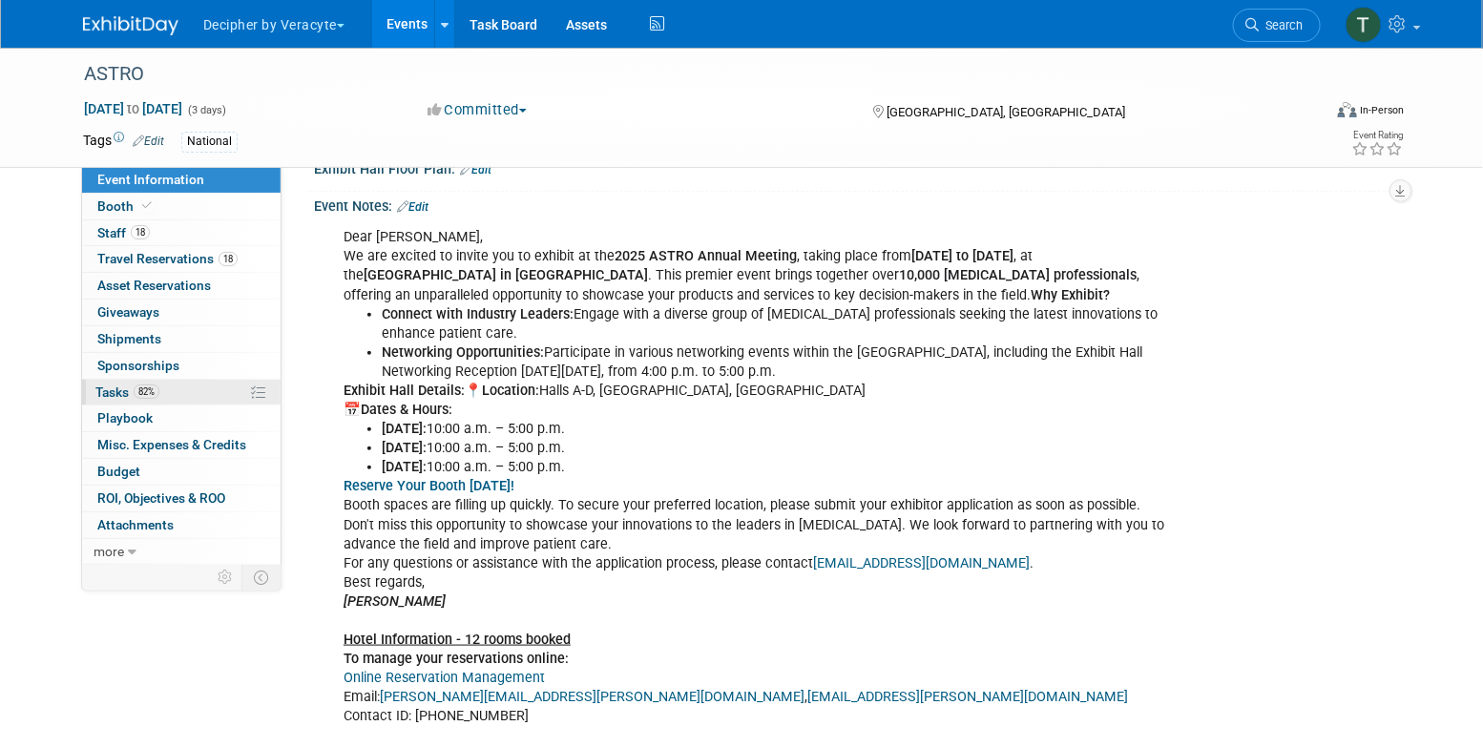
click at [206, 402] on link "82% Tasks 82%" at bounding box center [181, 393] width 199 height 26
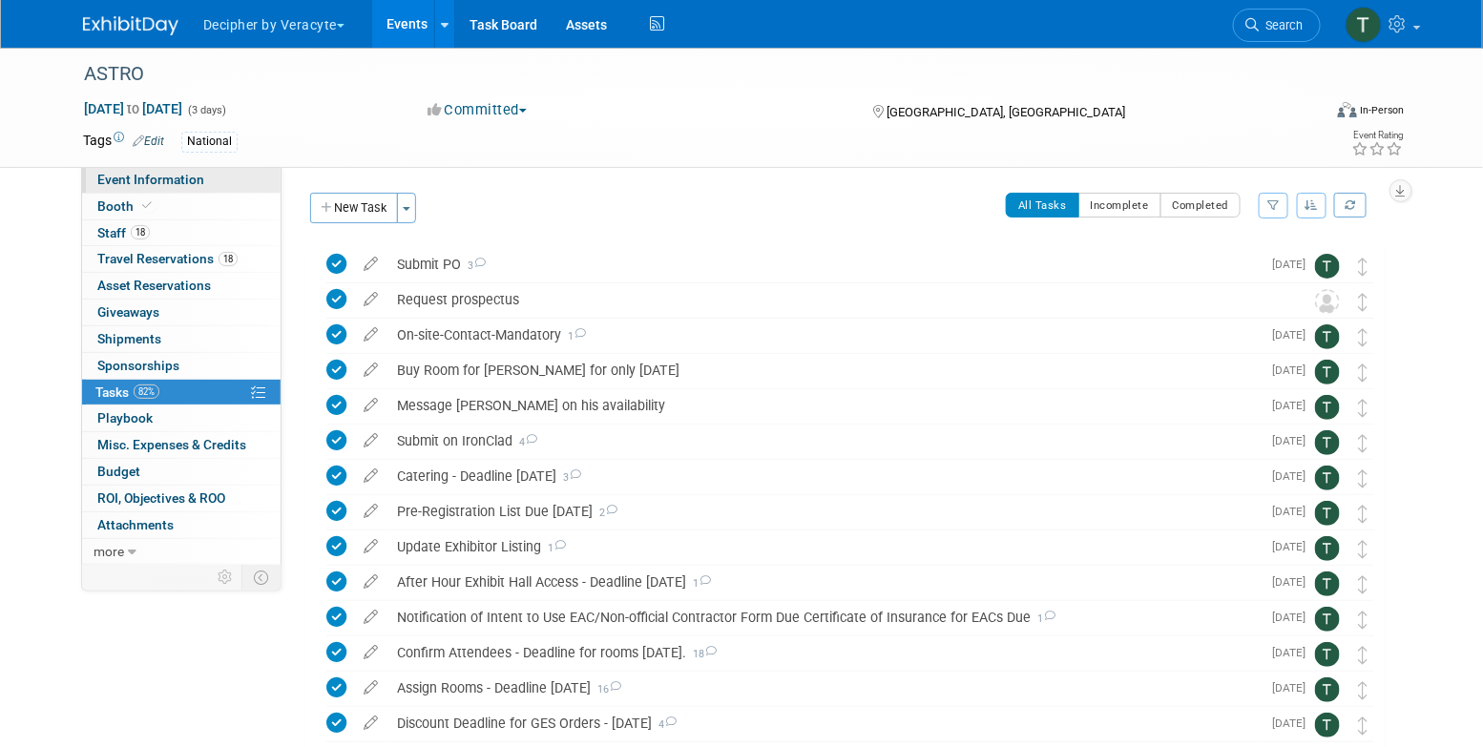
click at [201, 178] on link "Event Information" at bounding box center [181, 180] width 199 height 26
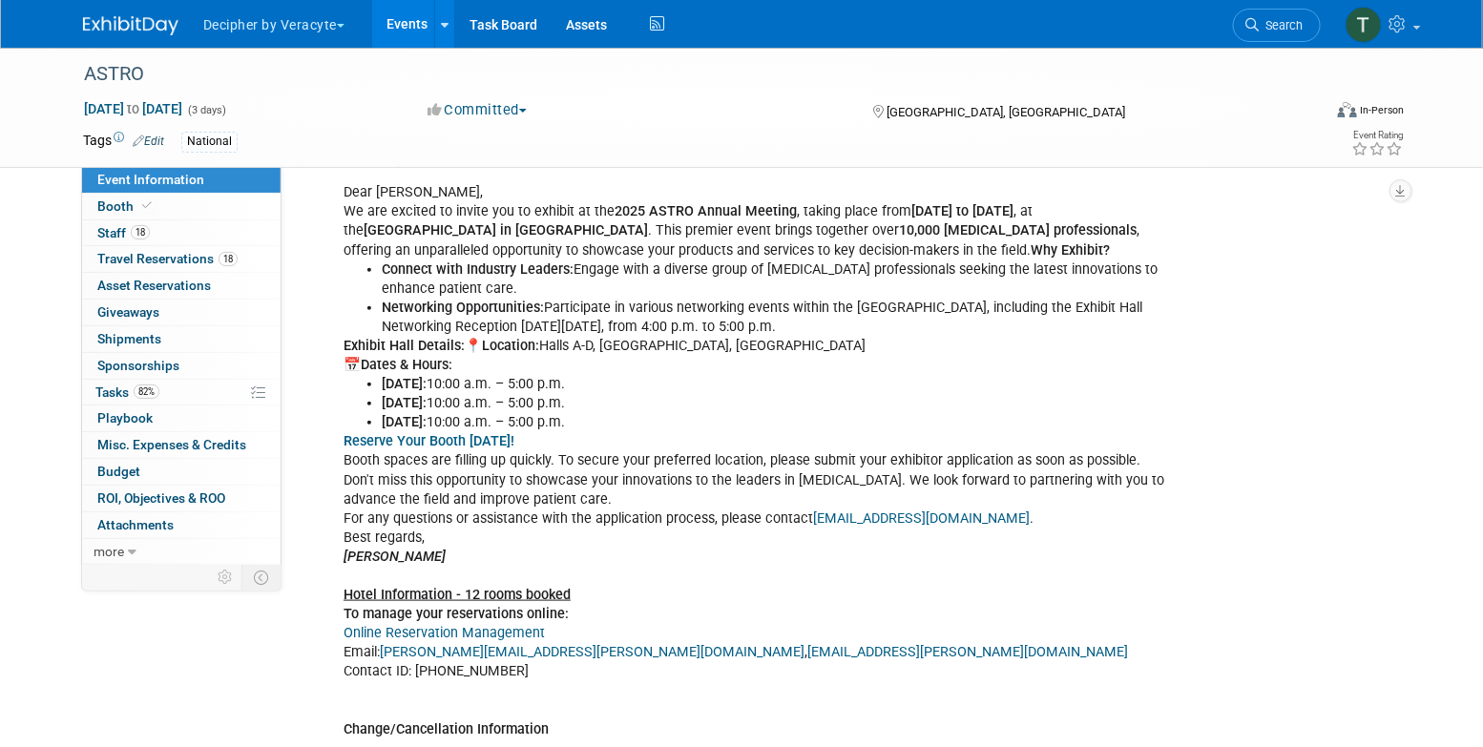
scroll to position [457, 0]
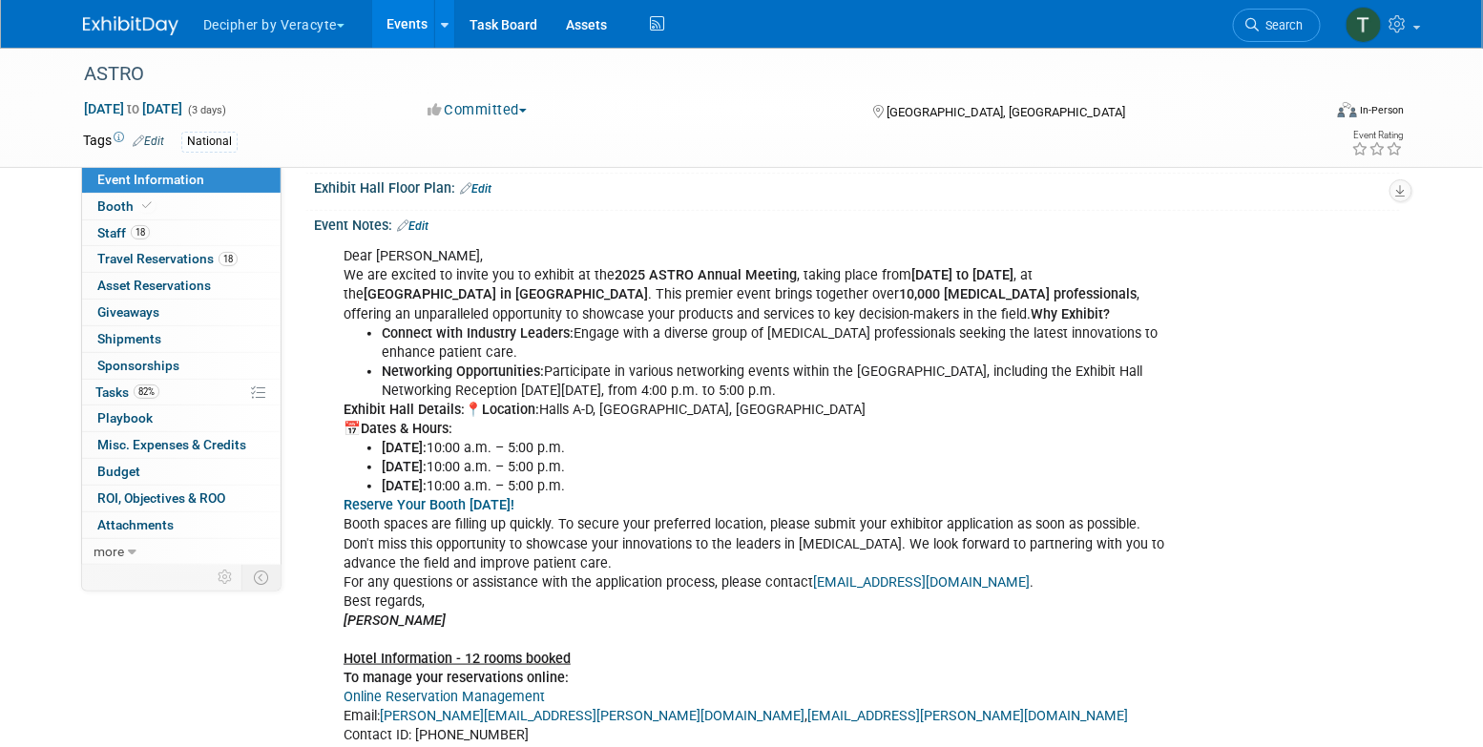
click at [429, 220] on link "Edit" at bounding box center [413, 226] width 32 height 13
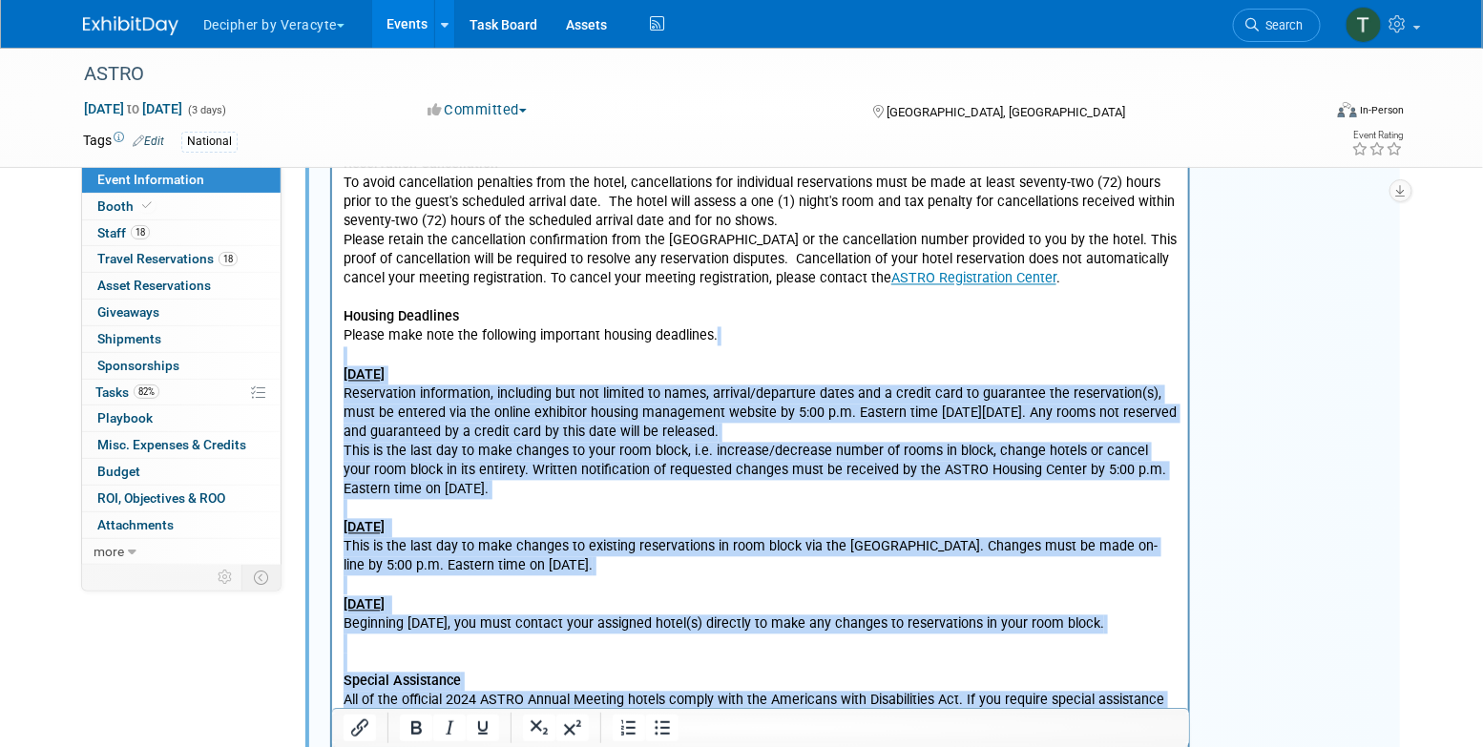
scroll to position [1352, 0]
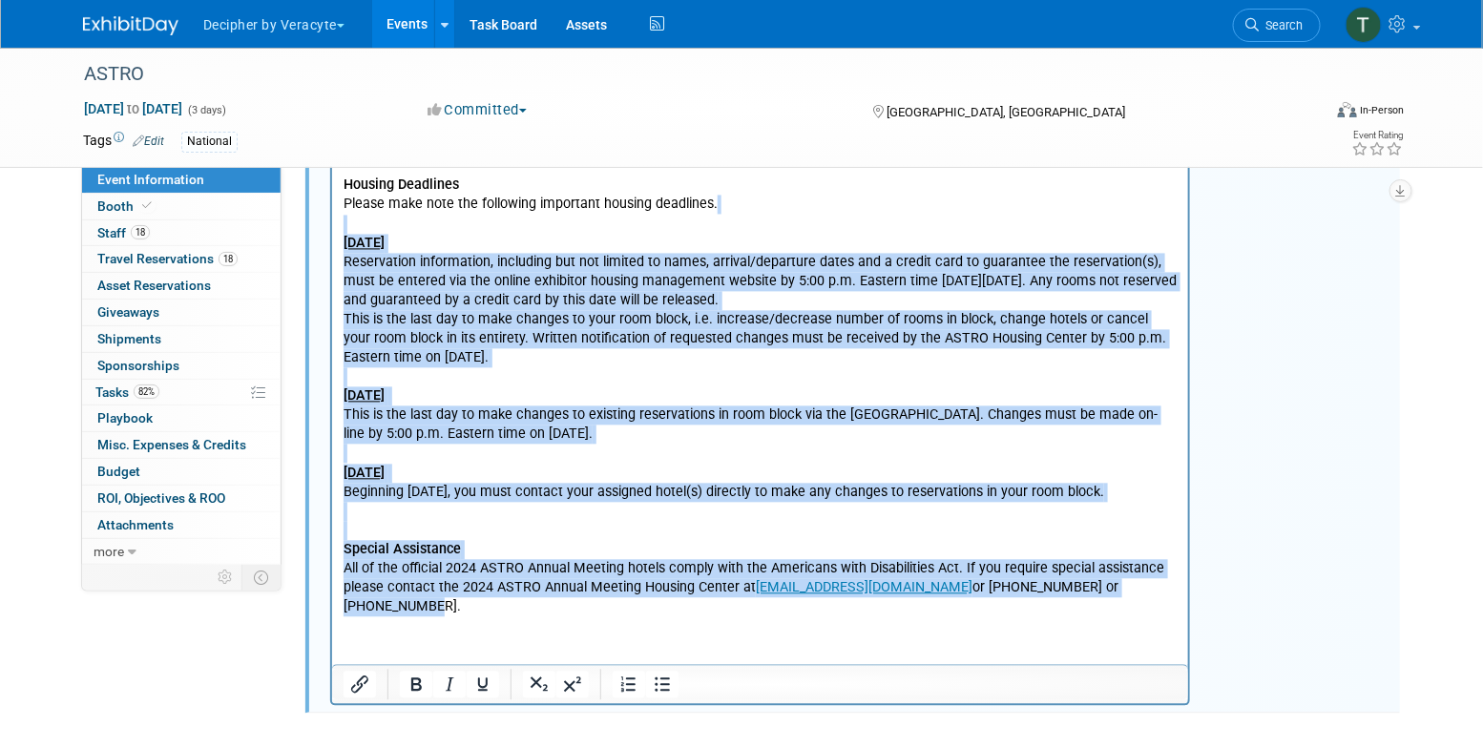
drag, startPoint x: 341, startPoint y: 225, endPoint x: 739, endPoint y: 778, distance: 681.1
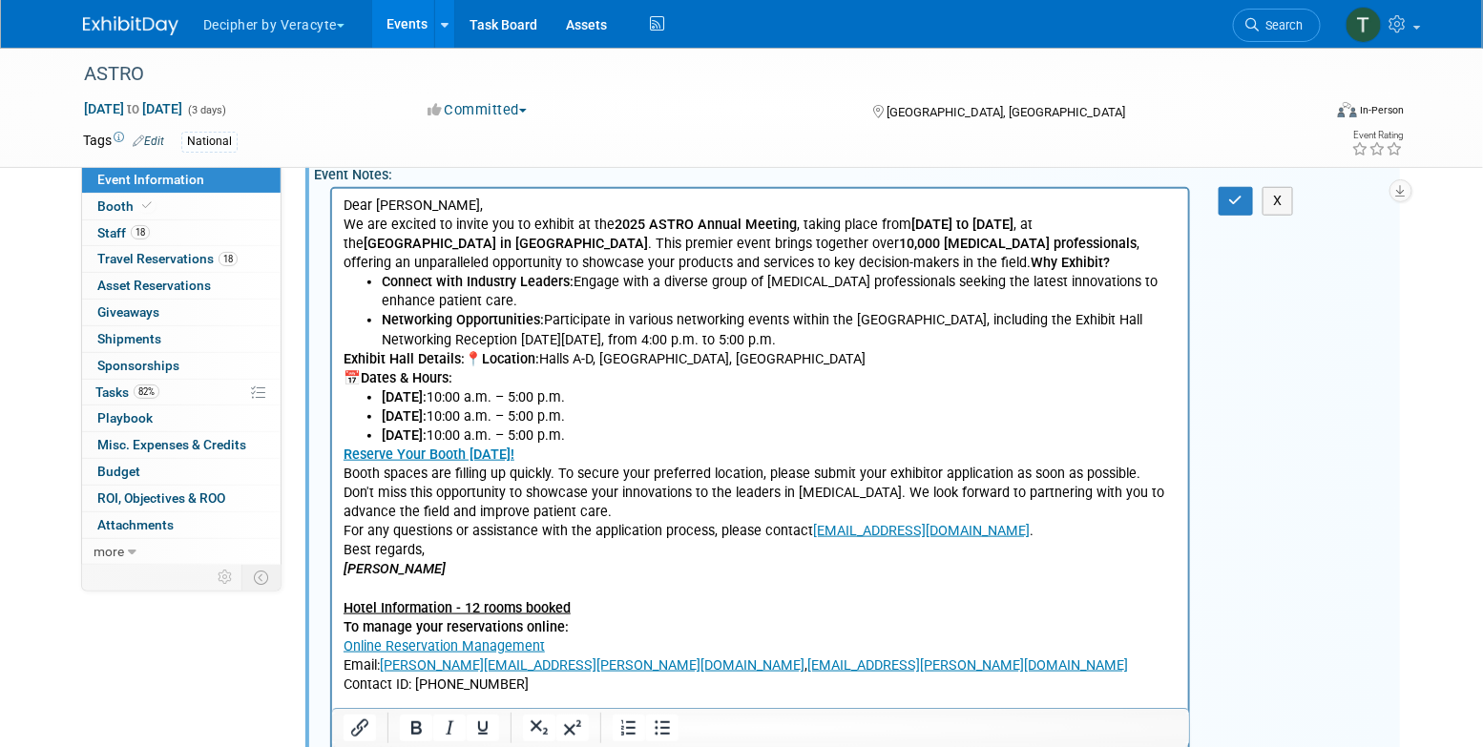
scroll to position [501, 0]
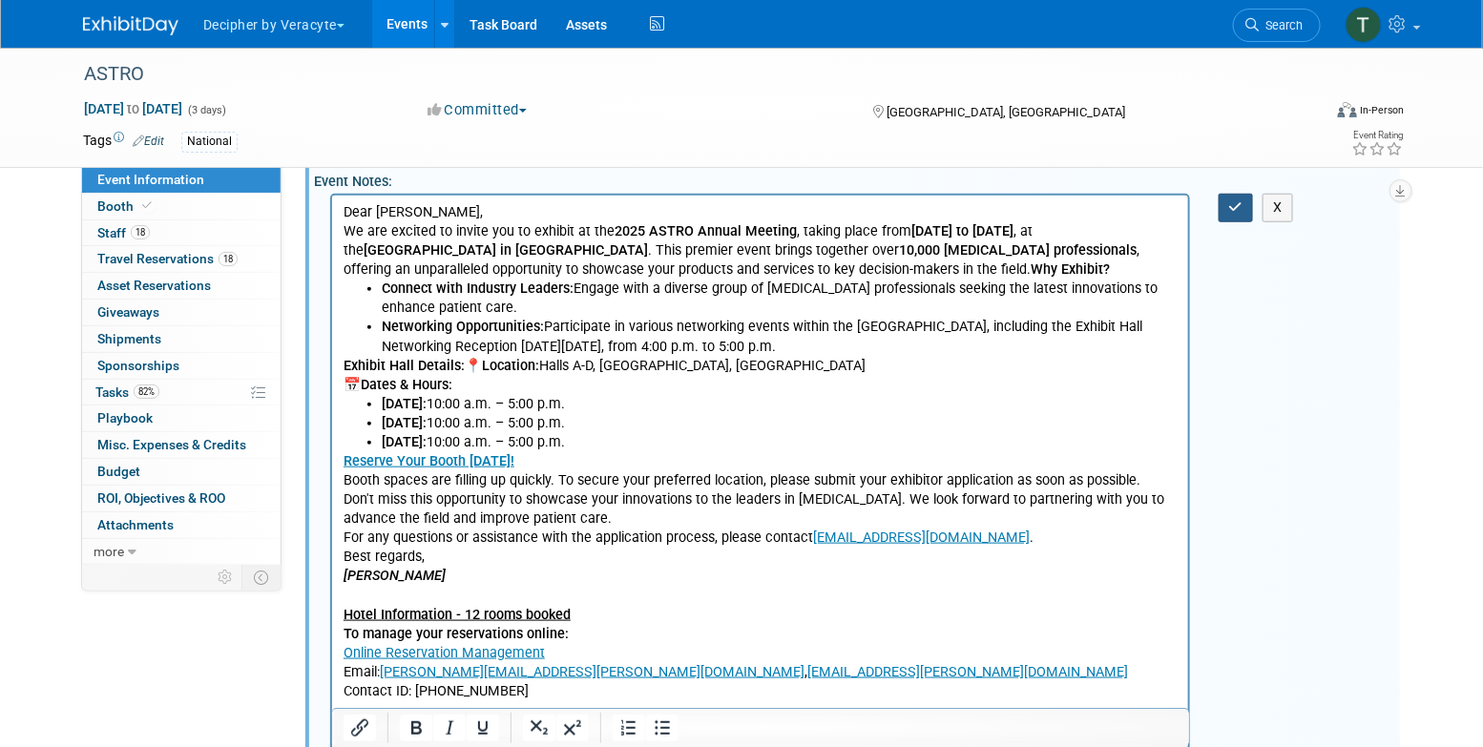
click at [1223, 214] on button "button" at bounding box center [1236, 208] width 35 height 28
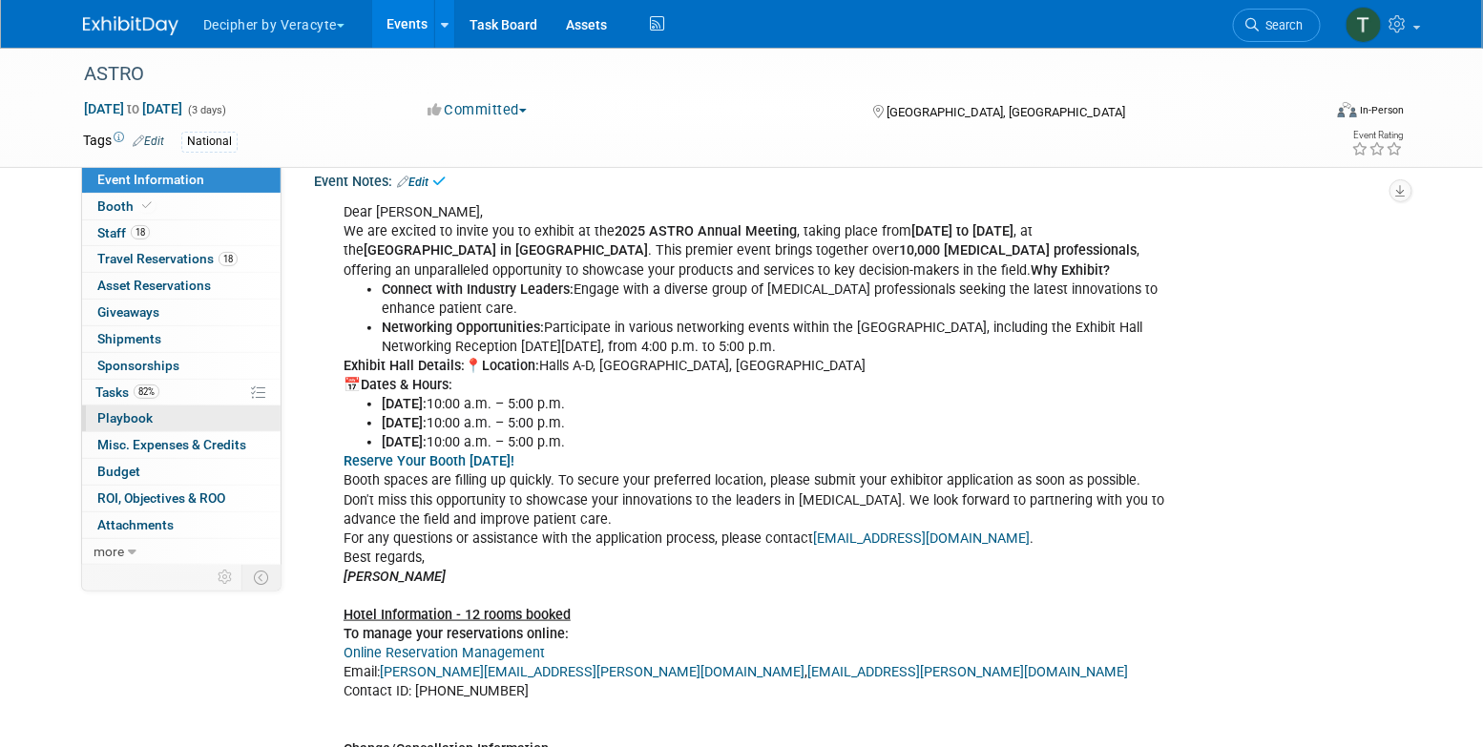
click at [158, 409] on link "0 Playbook 0" at bounding box center [181, 419] width 199 height 26
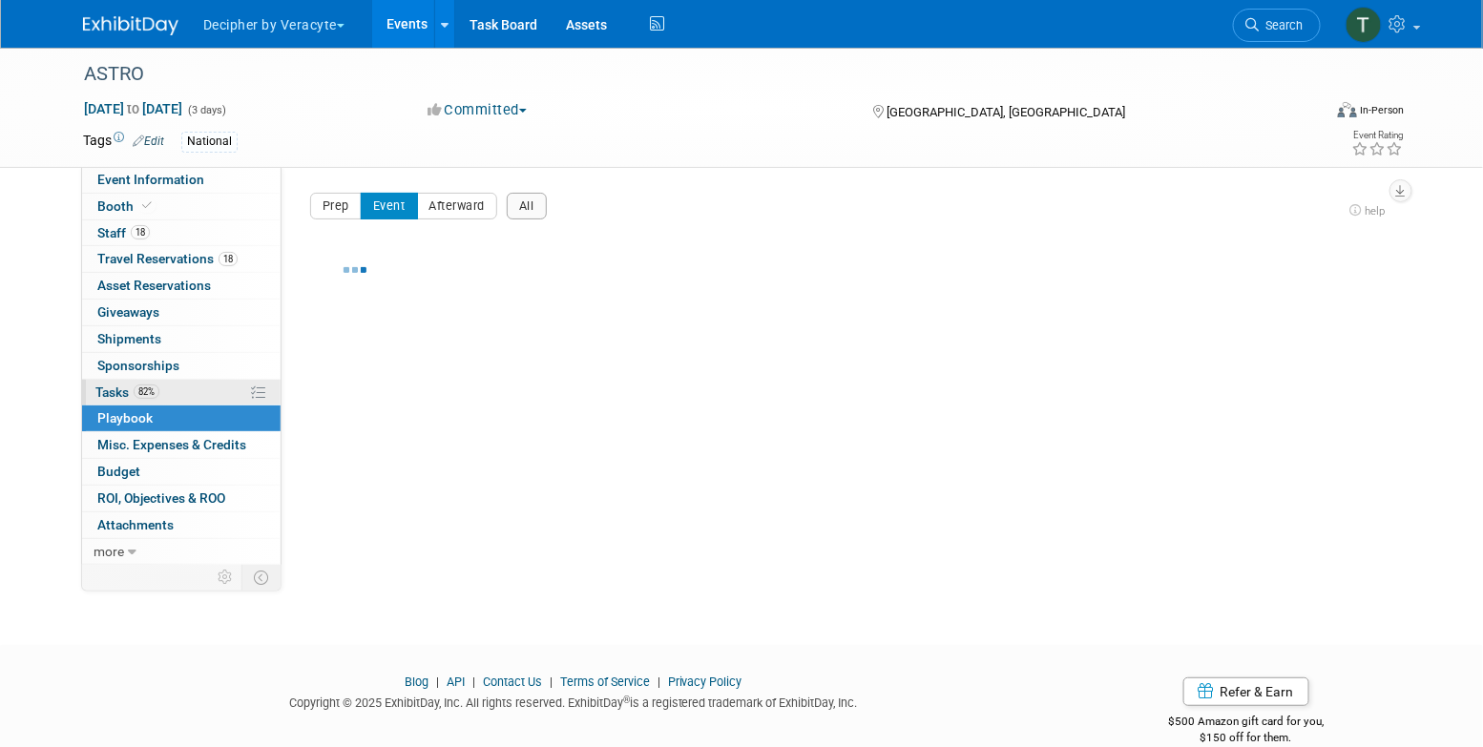
click at [158, 399] on link "82% Tasks 82%" at bounding box center [181, 393] width 199 height 26
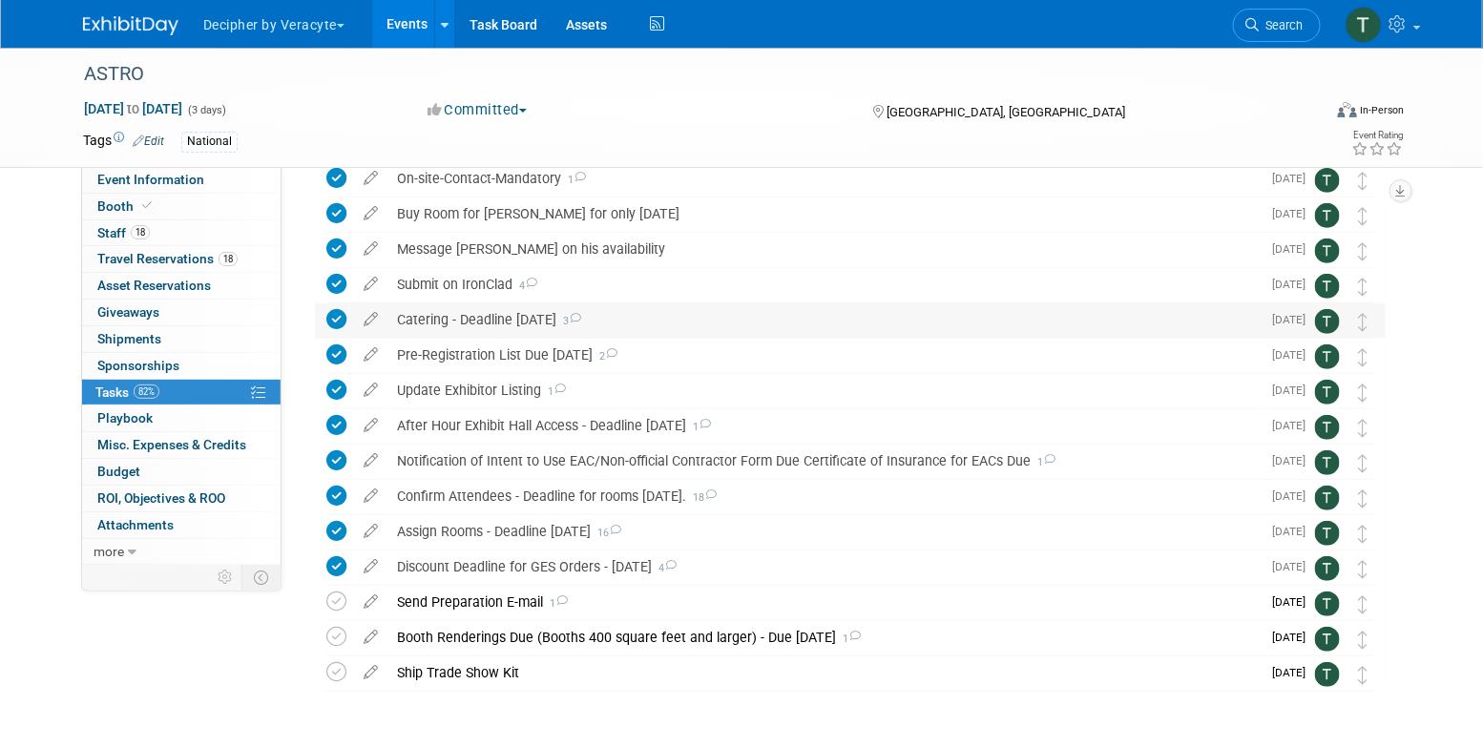
scroll to position [187, 0]
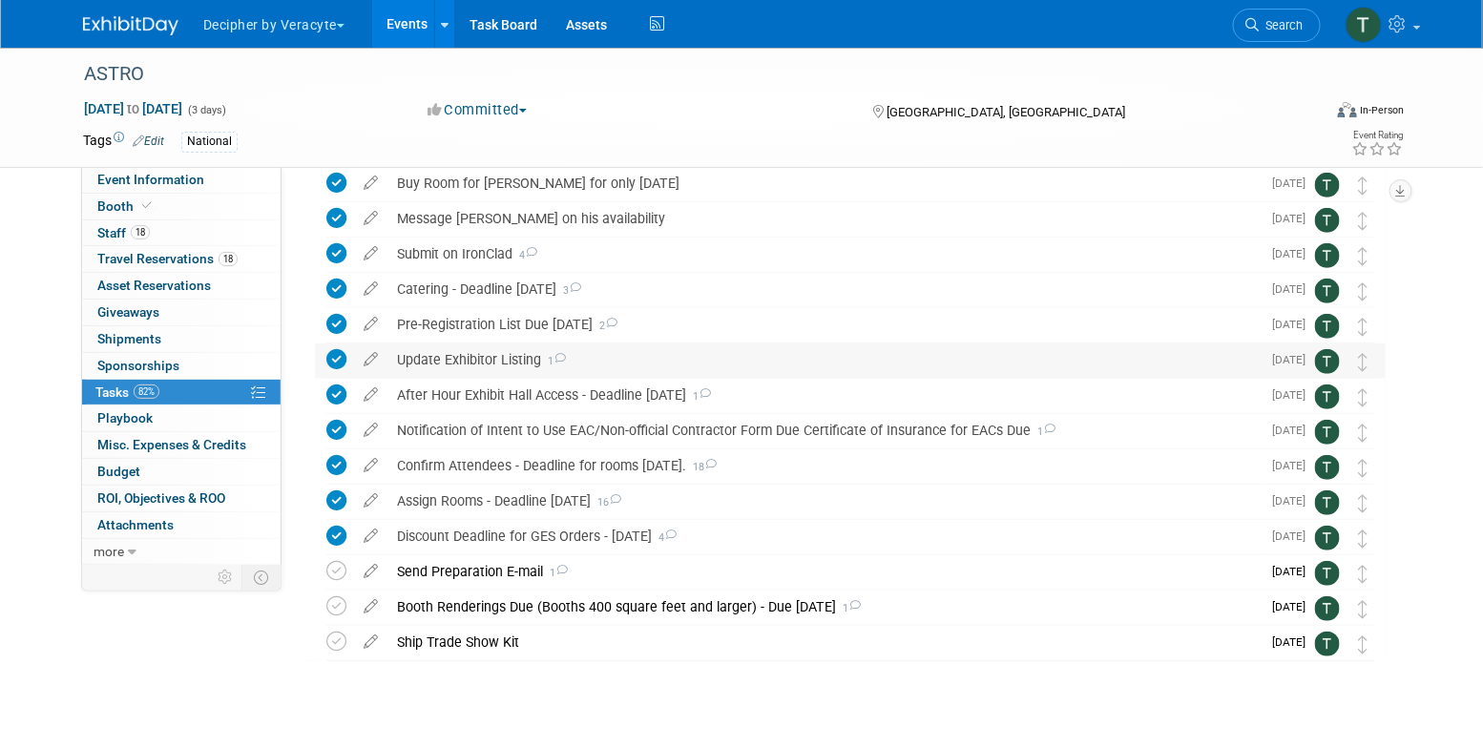
click at [506, 348] on div "Update Exhibitor Listing 1" at bounding box center [824, 360] width 873 height 32
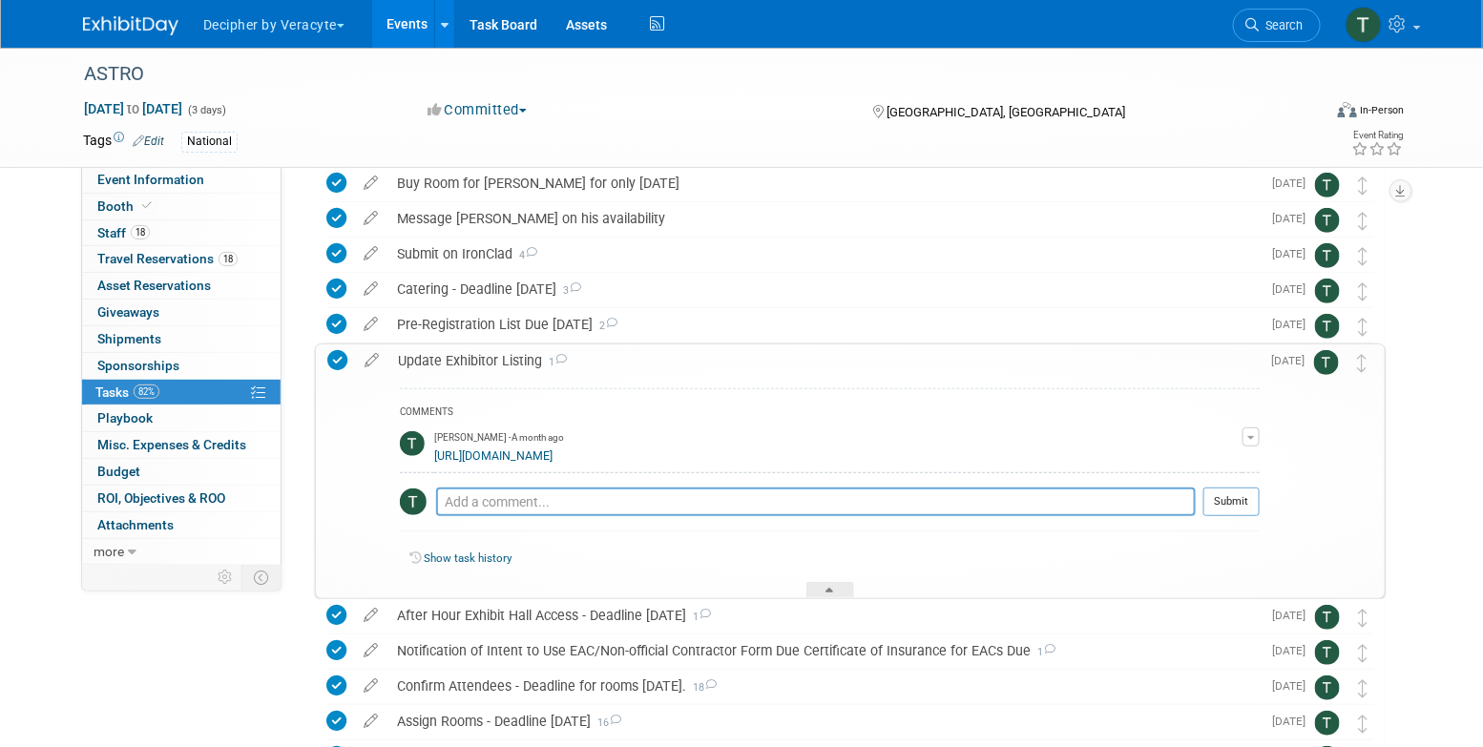
click at [506, 348] on div "Update Exhibitor Listing 1" at bounding box center [825, 361] width 872 height 32
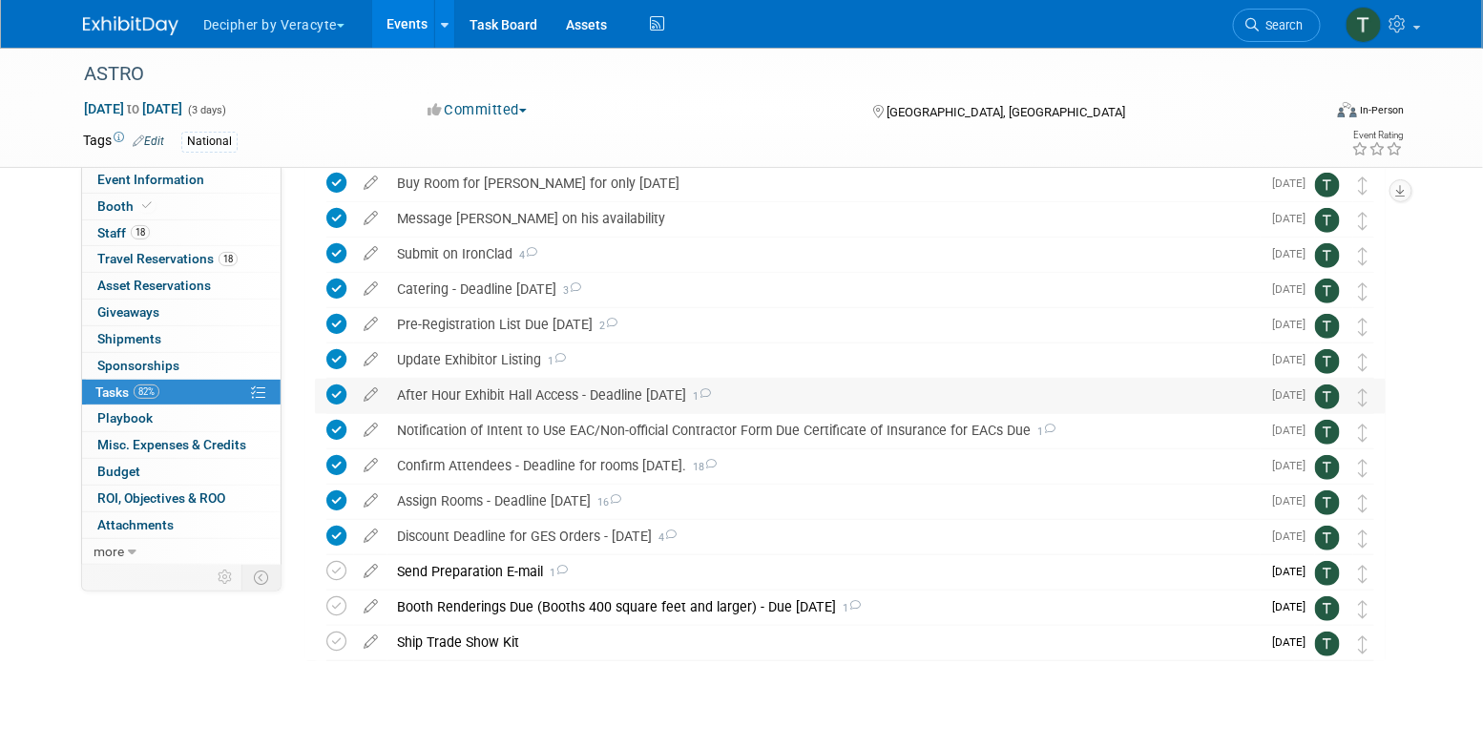
click at [506, 394] on div "After Hour Exhibit Hall Access - Deadline August 25 1" at bounding box center [824, 395] width 873 height 32
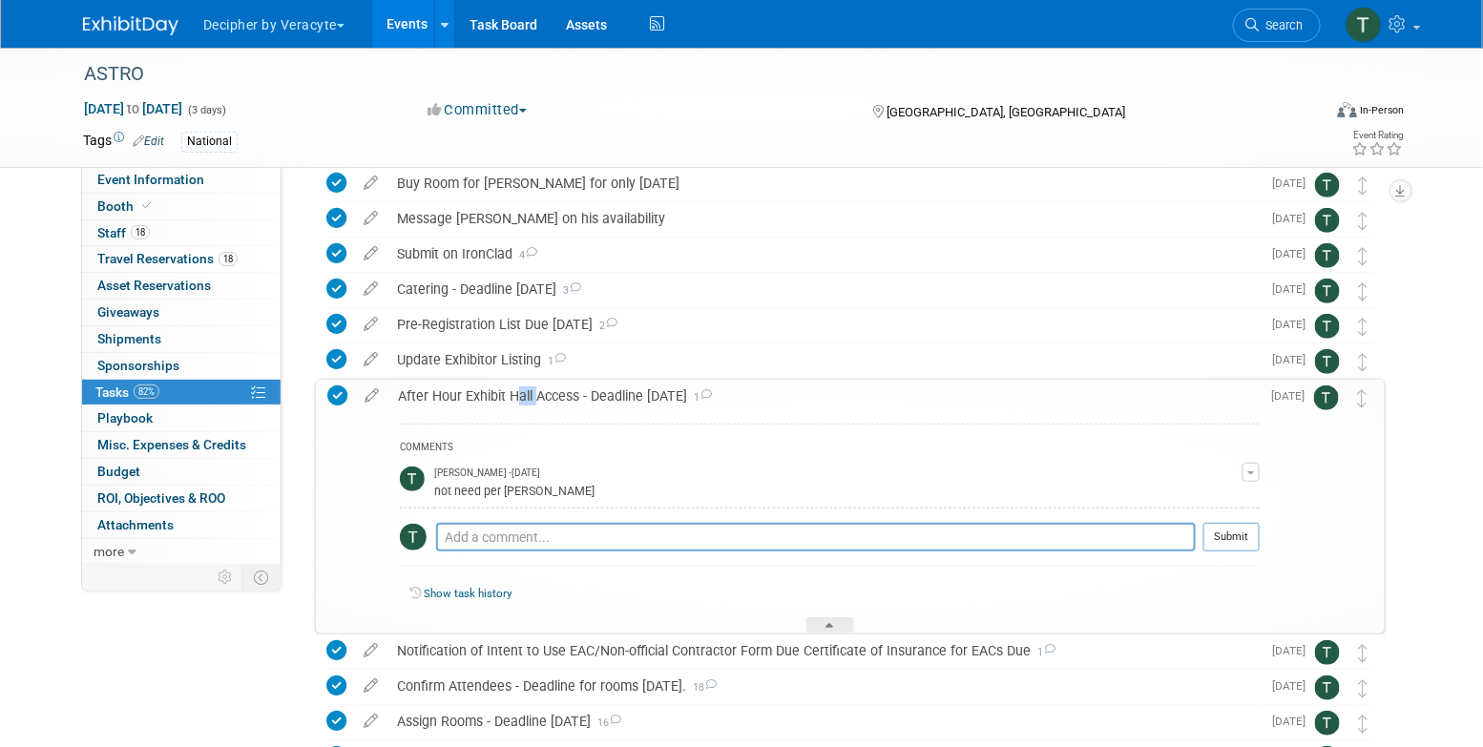
click at [506, 394] on div "After Hour Exhibit Hall Access - Deadline August 25 1" at bounding box center [825, 396] width 872 height 32
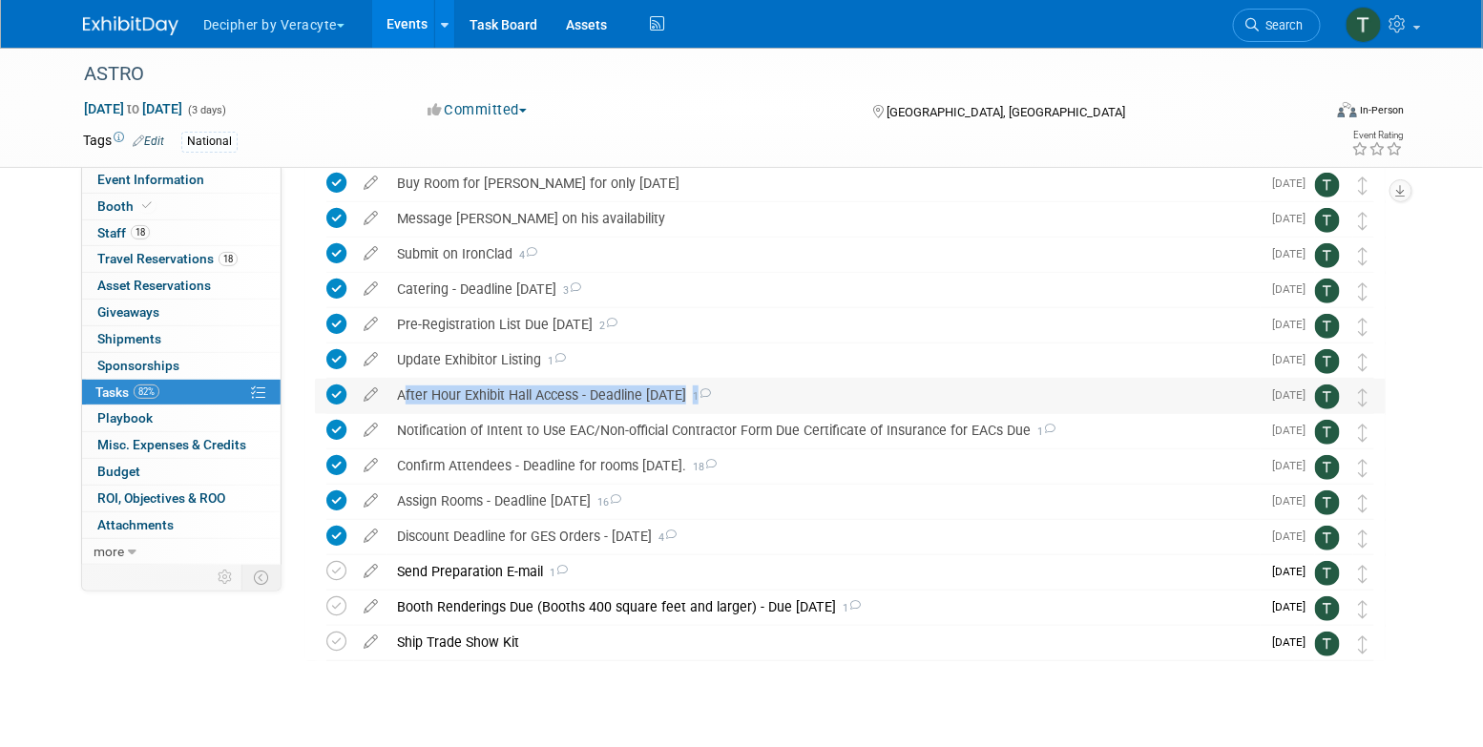
click at [506, 394] on div "After Hour Exhibit Hall Access - Deadline August 25 1" at bounding box center [824, 395] width 873 height 32
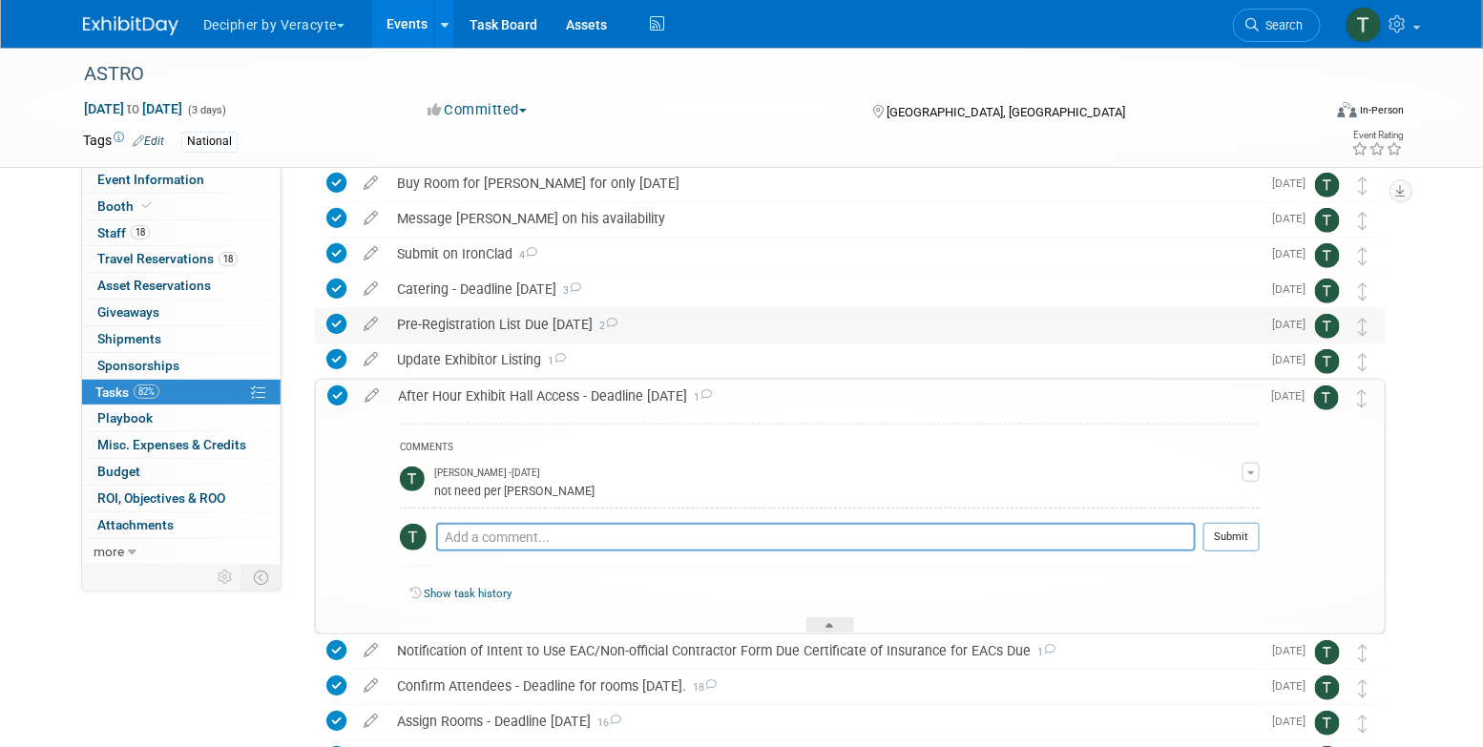
click at [500, 326] on div "Pre-Registration List Due August 28th 2" at bounding box center [824, 324] width 873 height 32
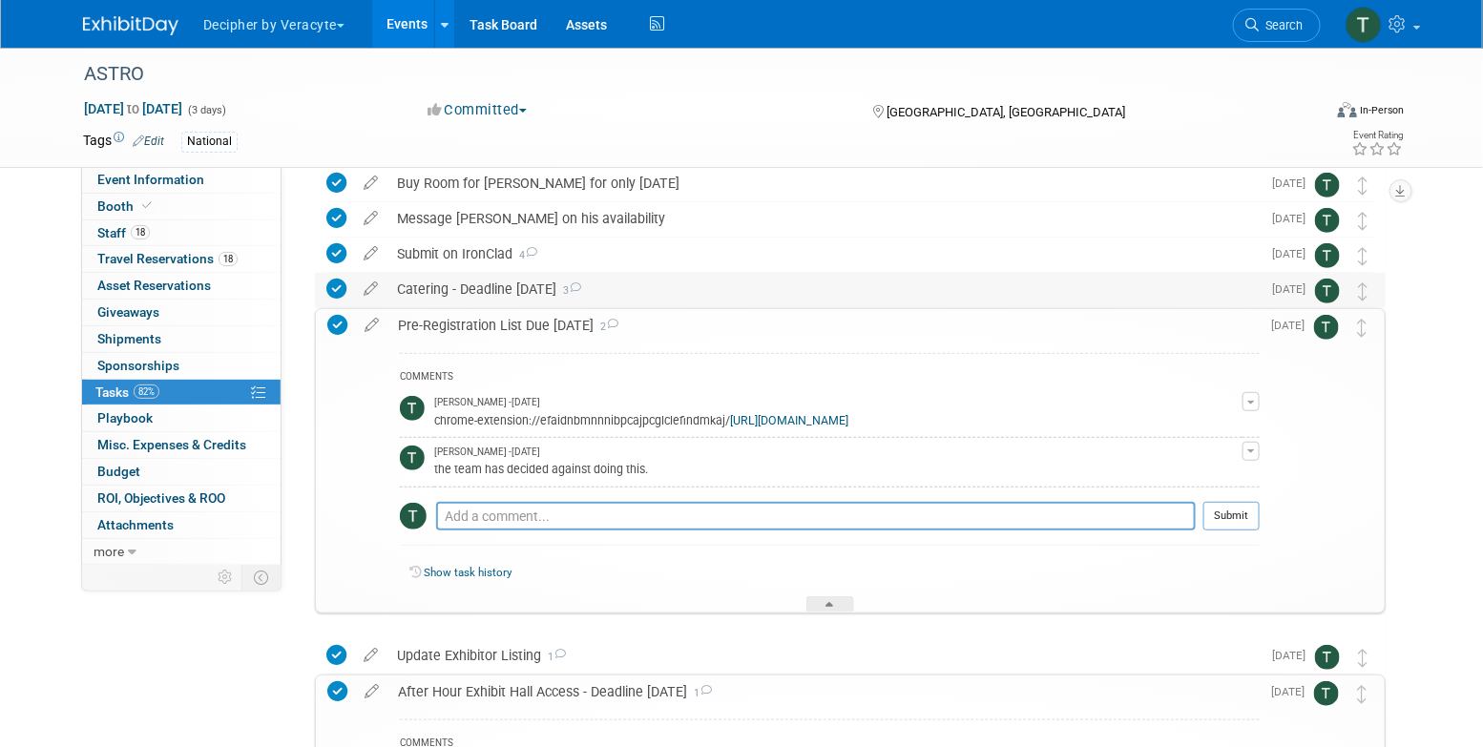
click at [515, 286] on div "Catering - Deadline August 27 3" at bounding box center [824, 289] width 873 height 32
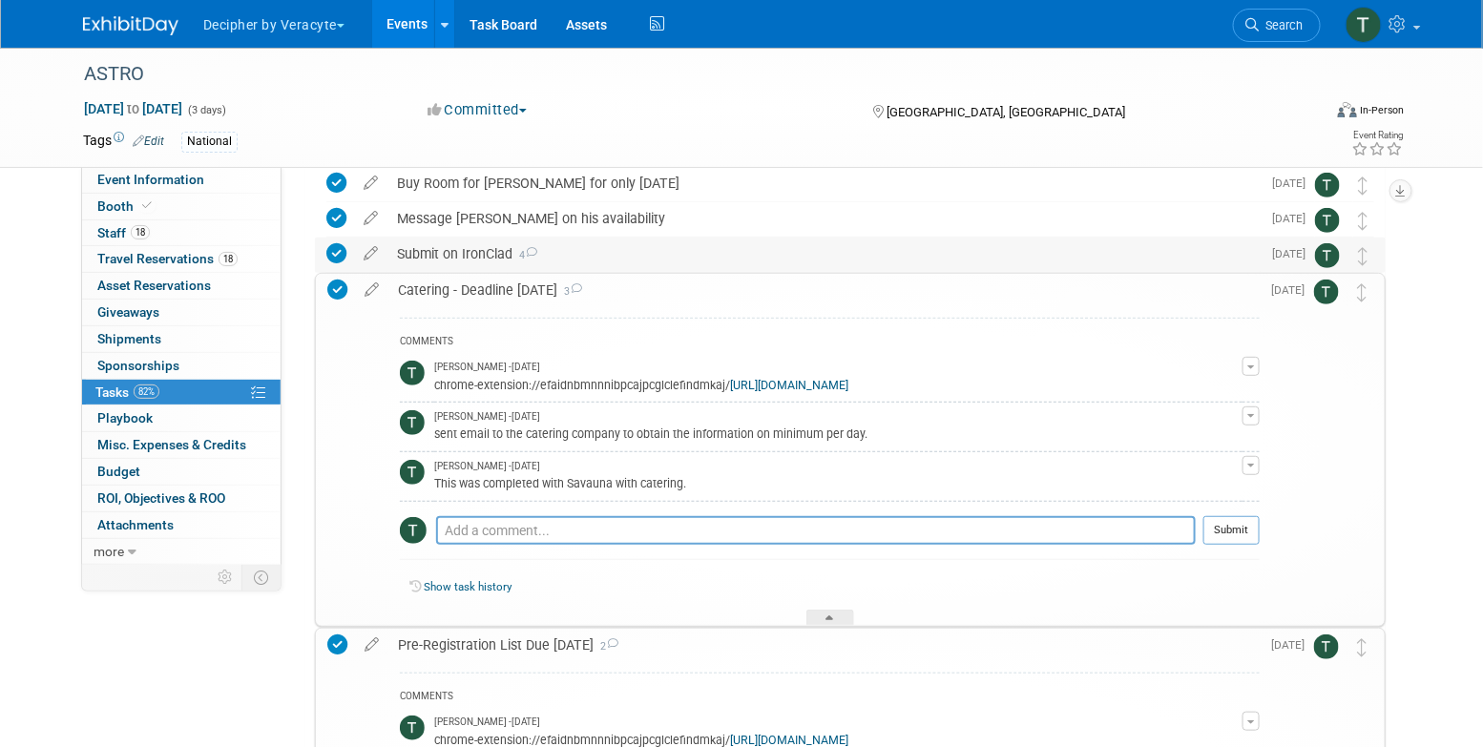
click at [484, 266] on div "Submit on IronClad 4" at bounding box center [824, 254] width 873 height 32
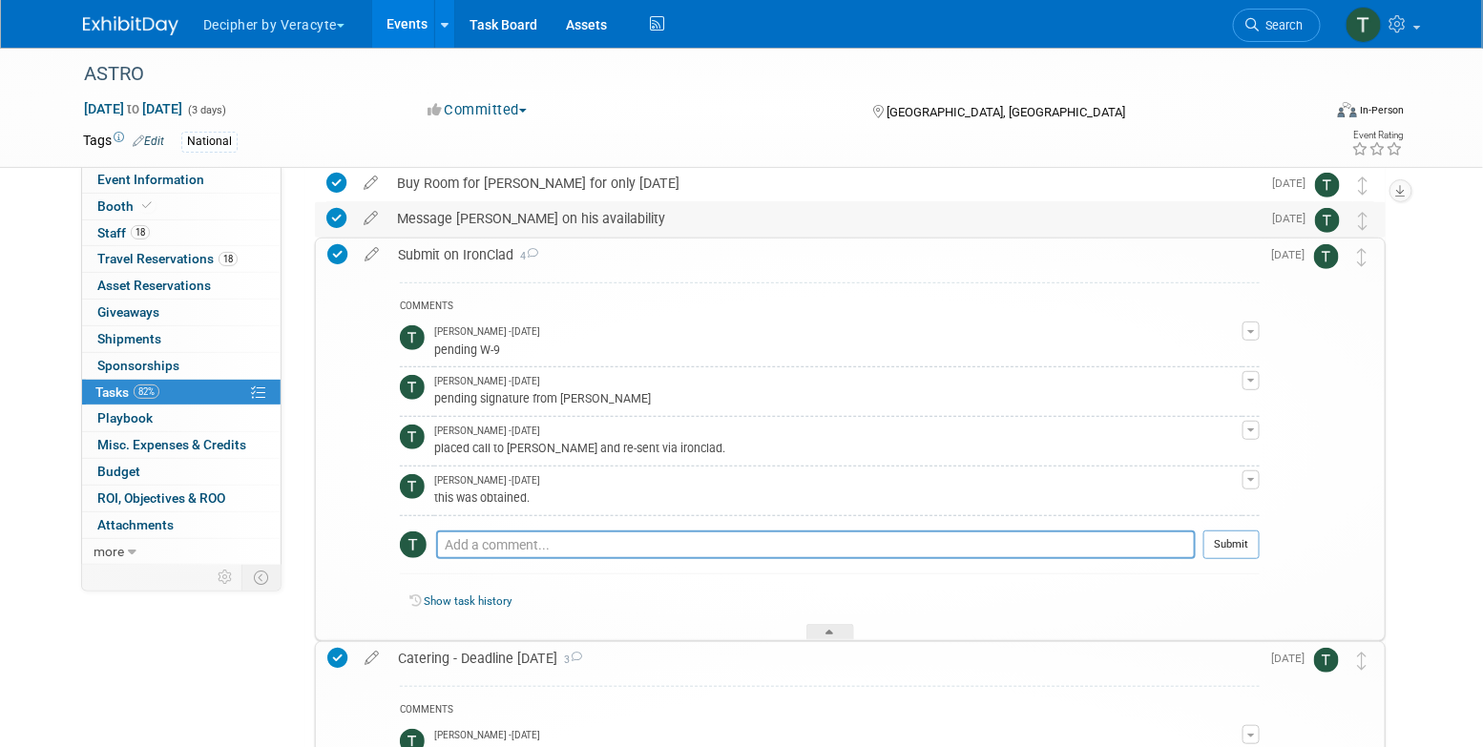
click at [485, 227] on div "Message Elai on his availability" at bounding box center [824, 218] width 873 height 32
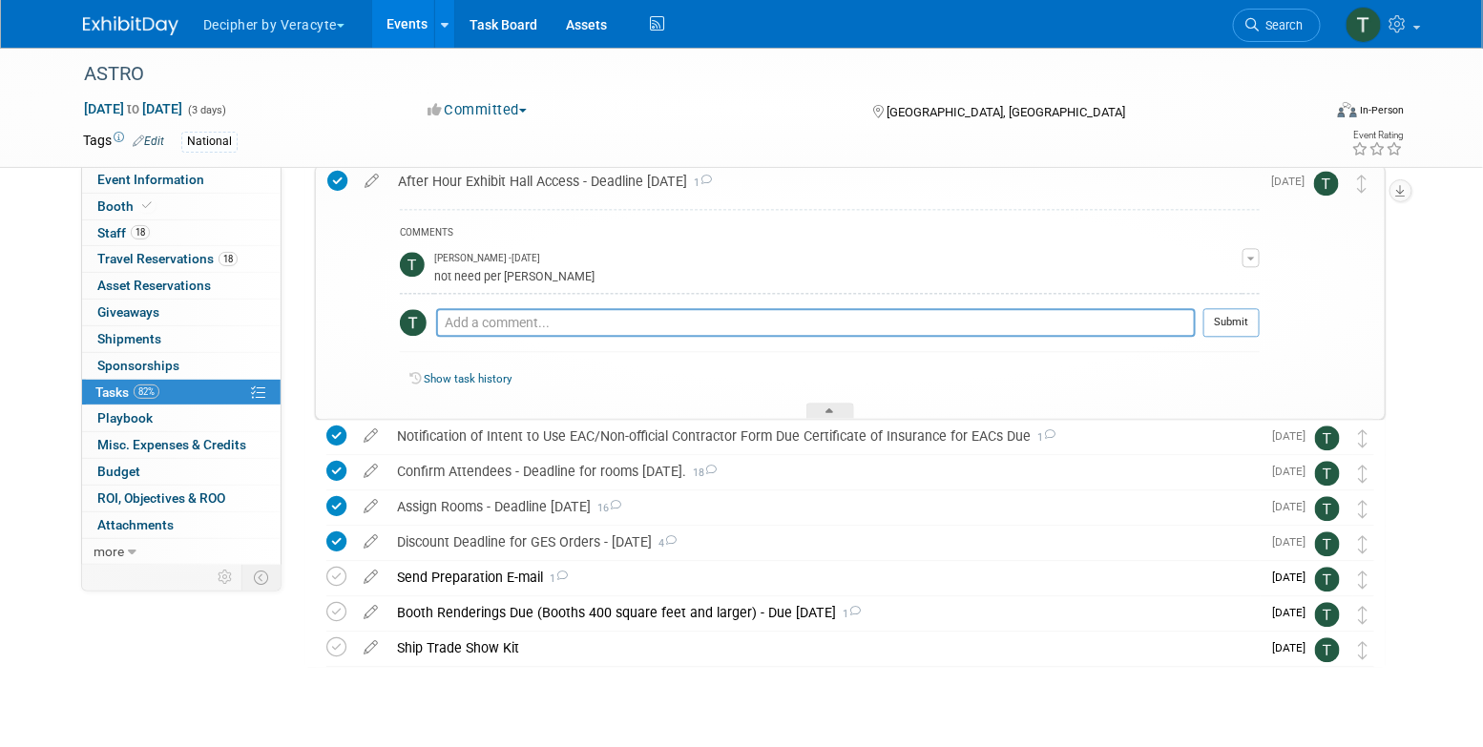
scroll to position [1517, 0]
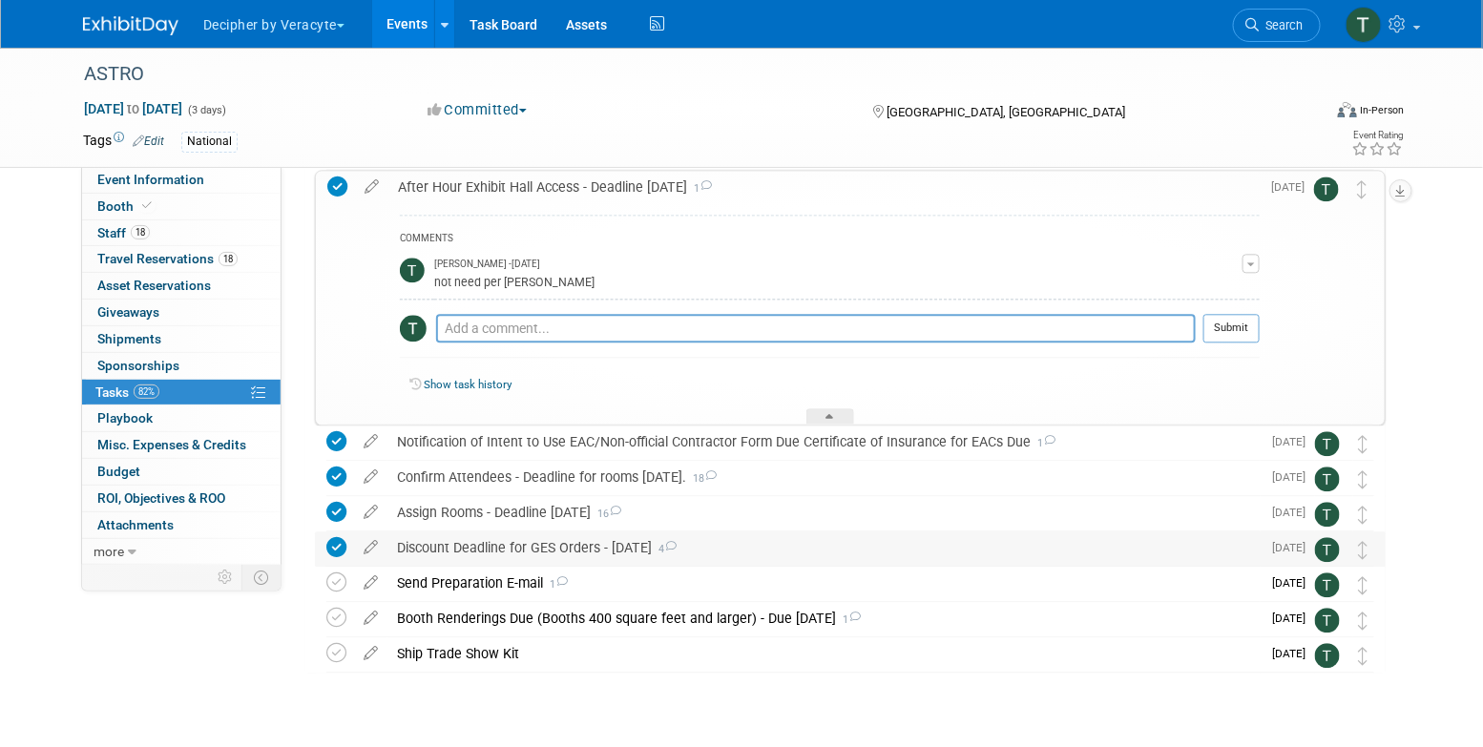
click at [505, 541] on div "Discount Deadline for GES Orders - August 27 4" at bounding box center [824, 548] width 873 height 32
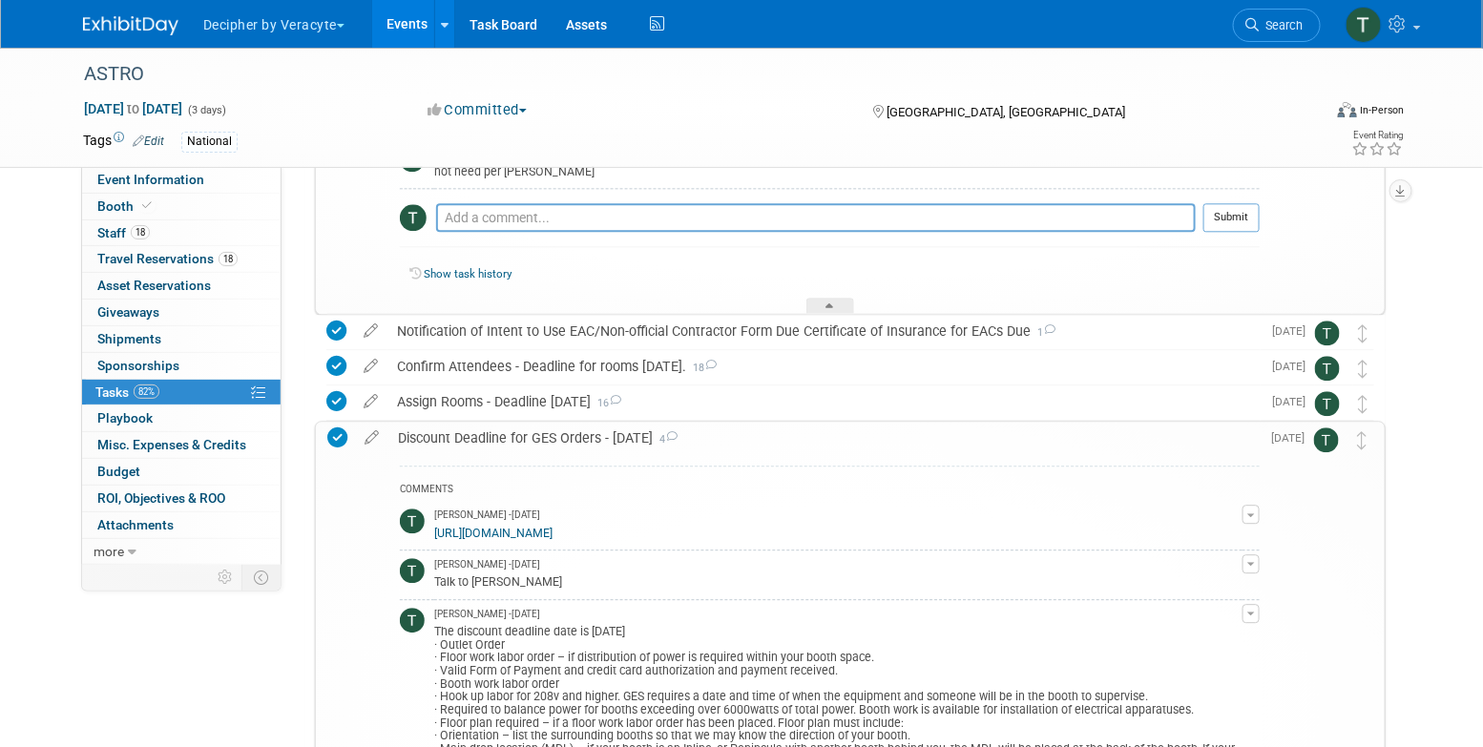
click at [509, 431] on div "Discount Deadline for GES Orders - August 27 4" at bounding box center [825, 438] width 872 height 32
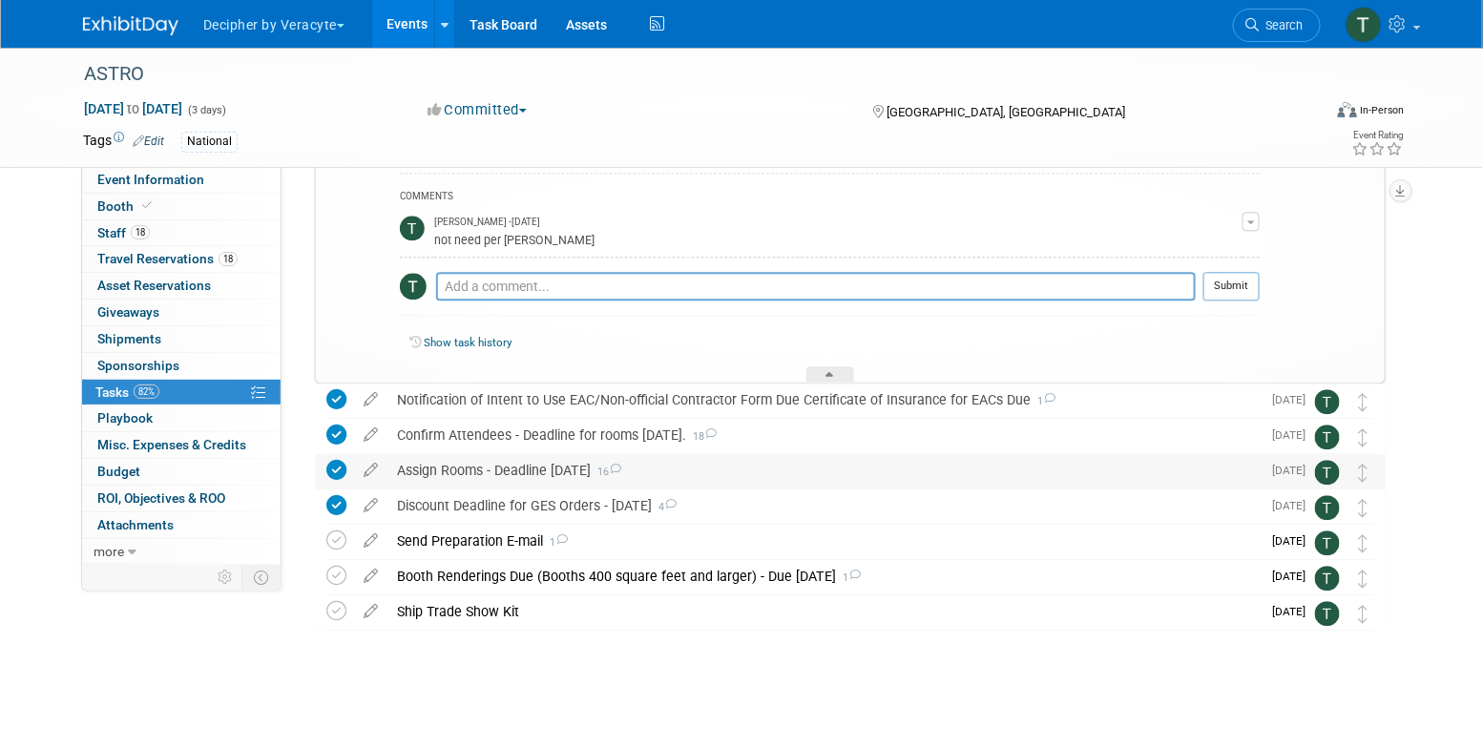
scroll to position [1558, 0]
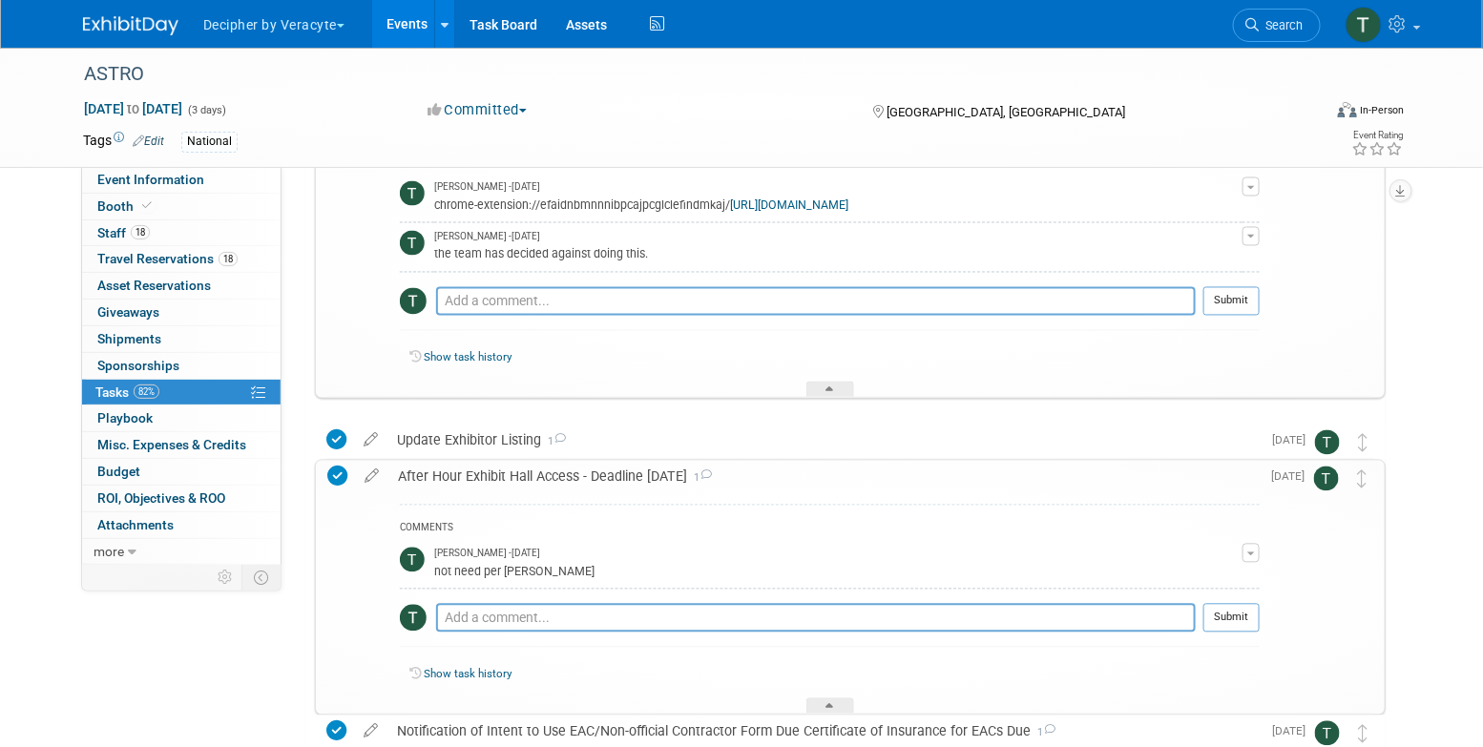
click at [497, 491] on div "After Hour Exhibit Hall Access - Deadline August 25 1" at bounding box center [825, 477] width 872 height 32
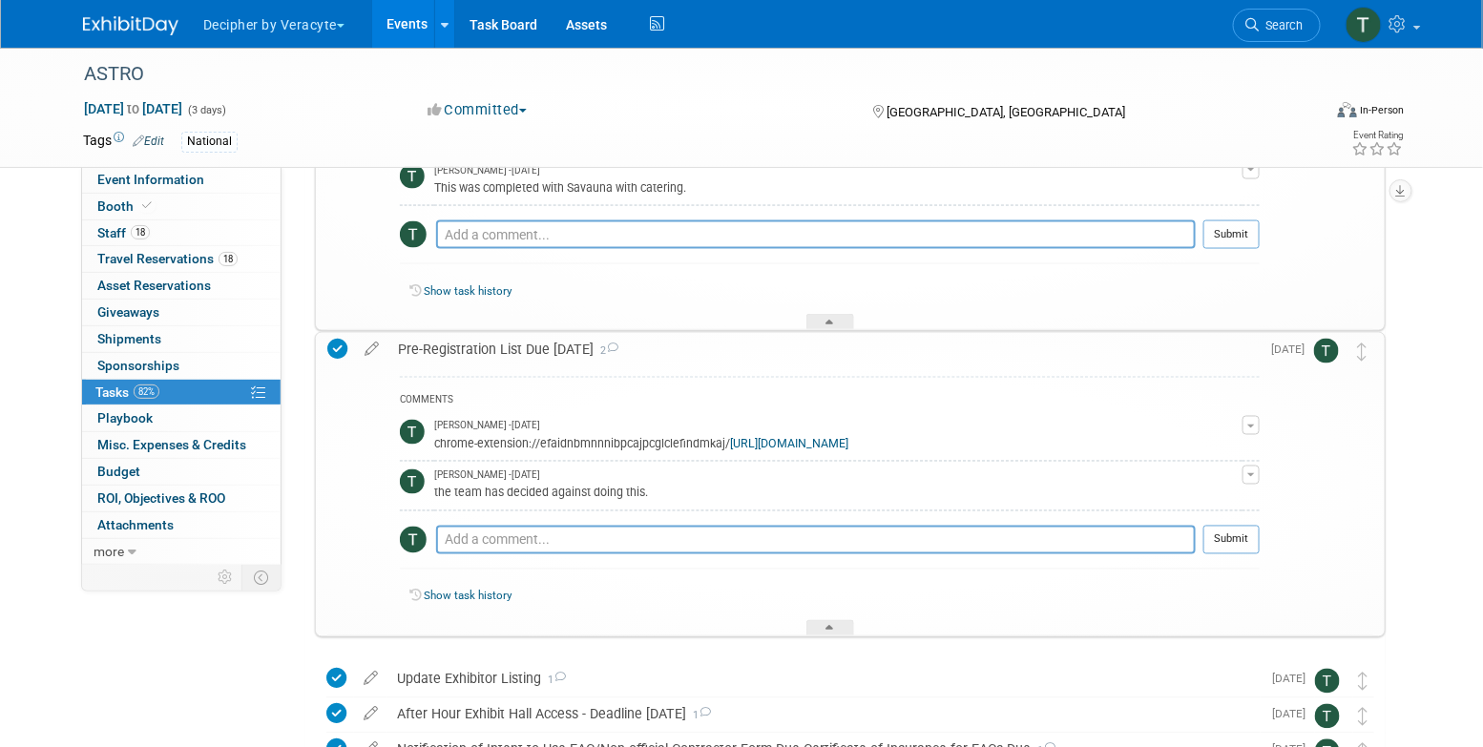
click at [490, 352] on div "Pre-Registration List Due August 28th 2" at bounding box center [825, 349] width 872 height 32
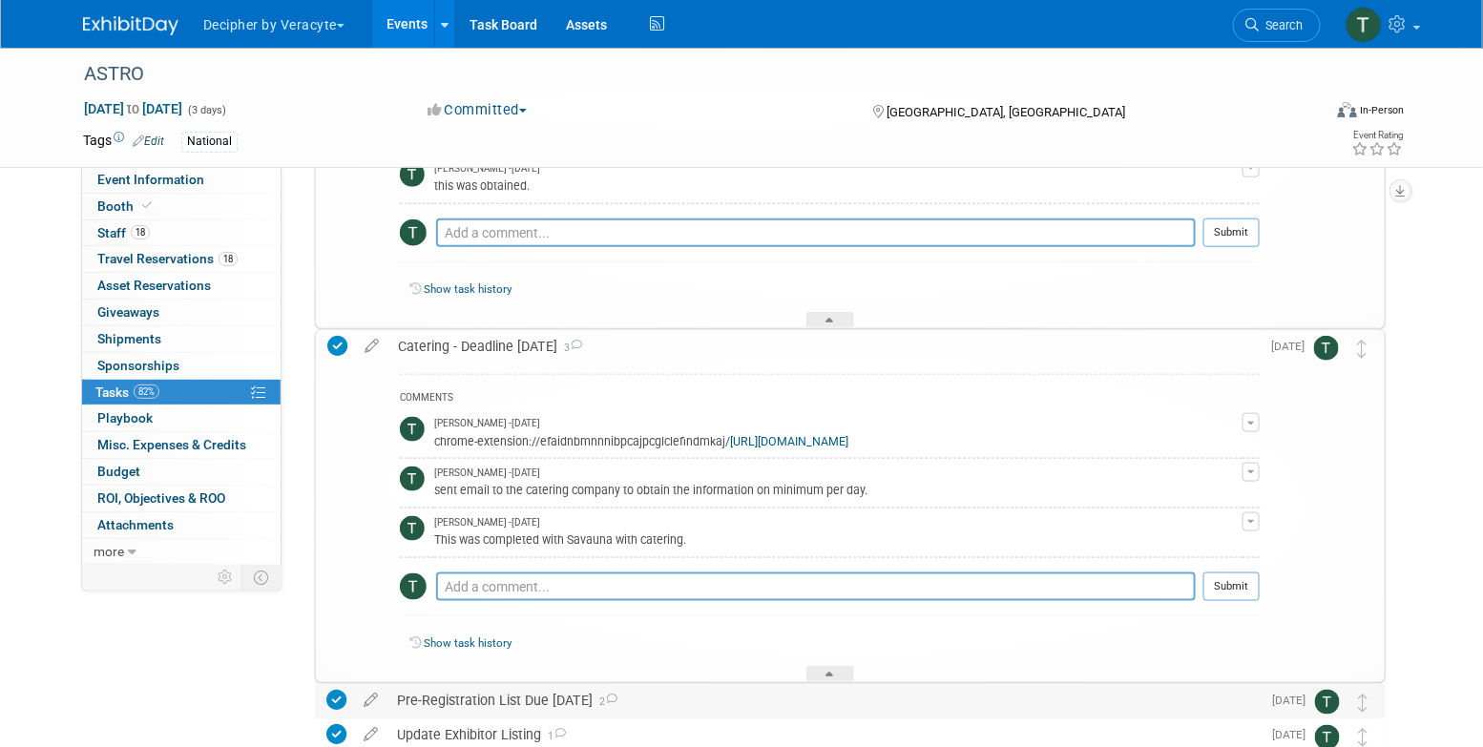
click at [490, 352] on div "Catering - Deadline August 27 3" at bounding box center [825, 346] width 872 height 32
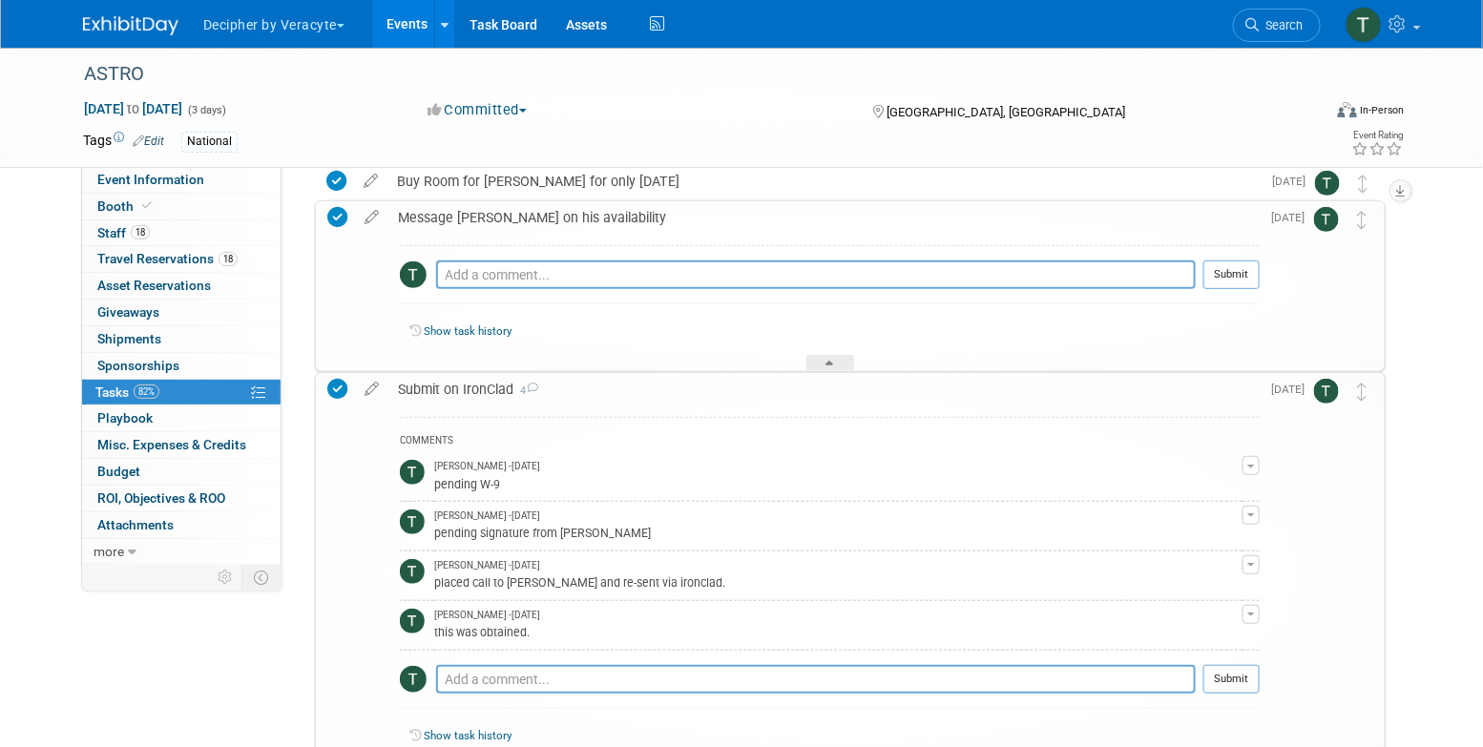
scroll to position [151, 0]
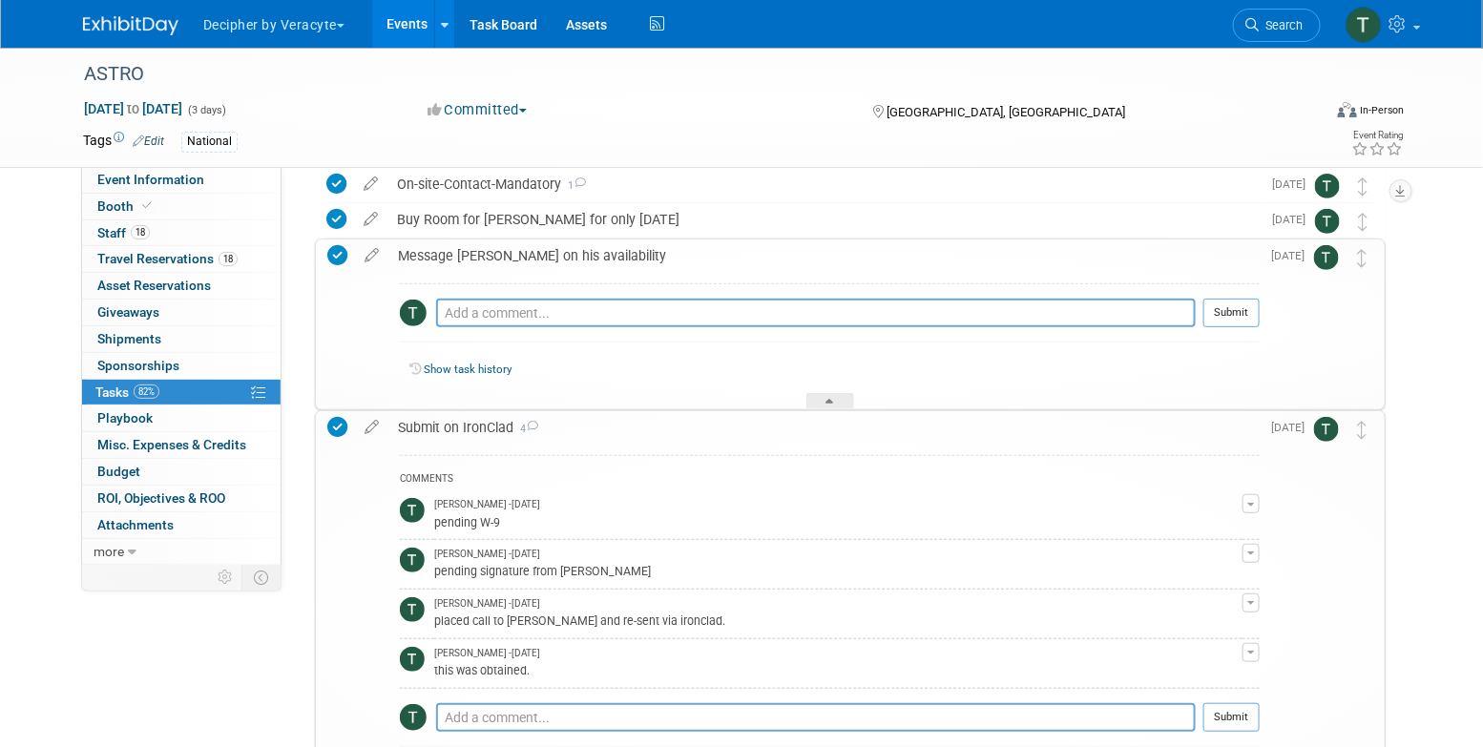
click at [481, 447] on div "COMMENTS Tony Alvarado - 6 months ago pending W-9 Edit Comment Remove Tony Alva…" at bounding box center [825, 628] width 872 height 369
click at [478, 433] on div "Submit on IronClad 4" at bounding box center [825, 427] width 872 height 32
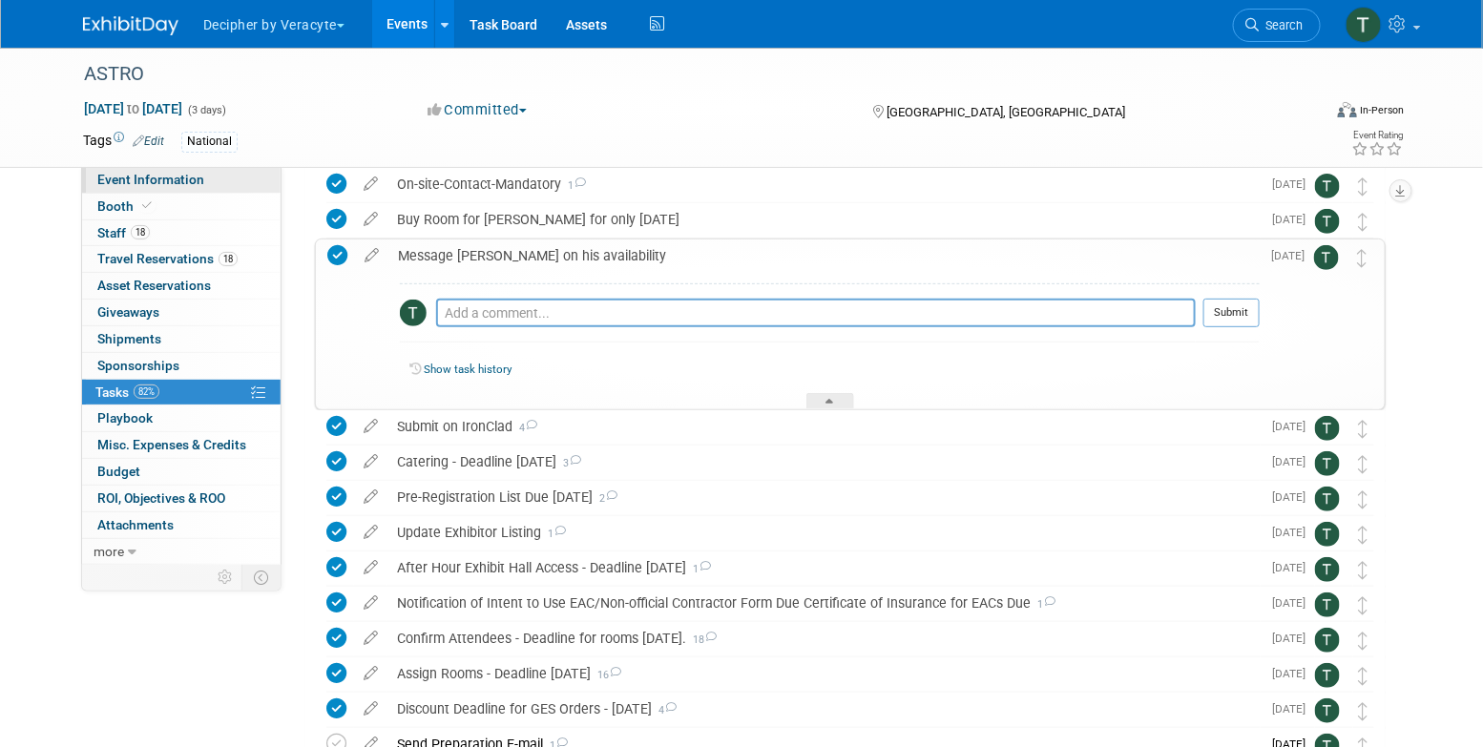
click at [214, 184] on link "Event Information" at bounding box center [181, 180] width 199 height 26
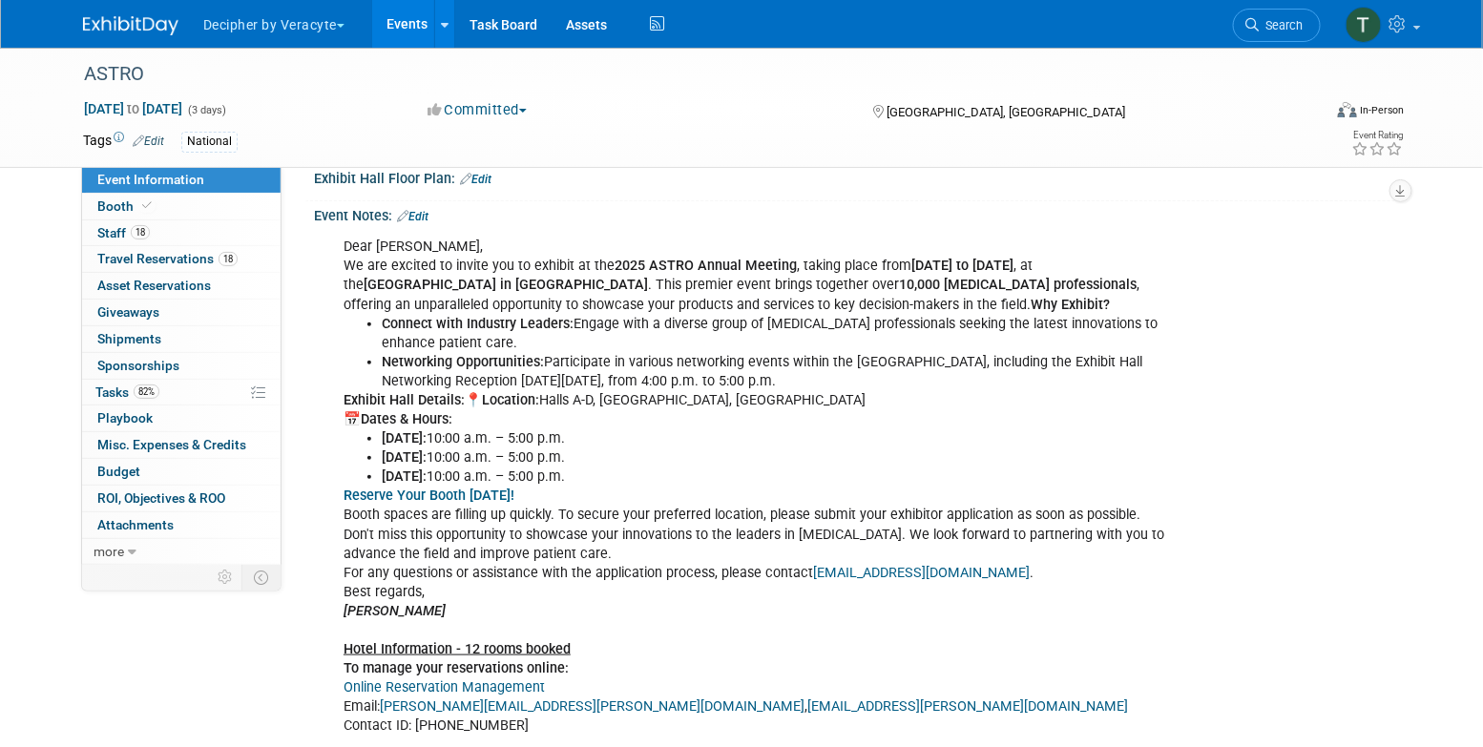
scroll to position [505, 0]
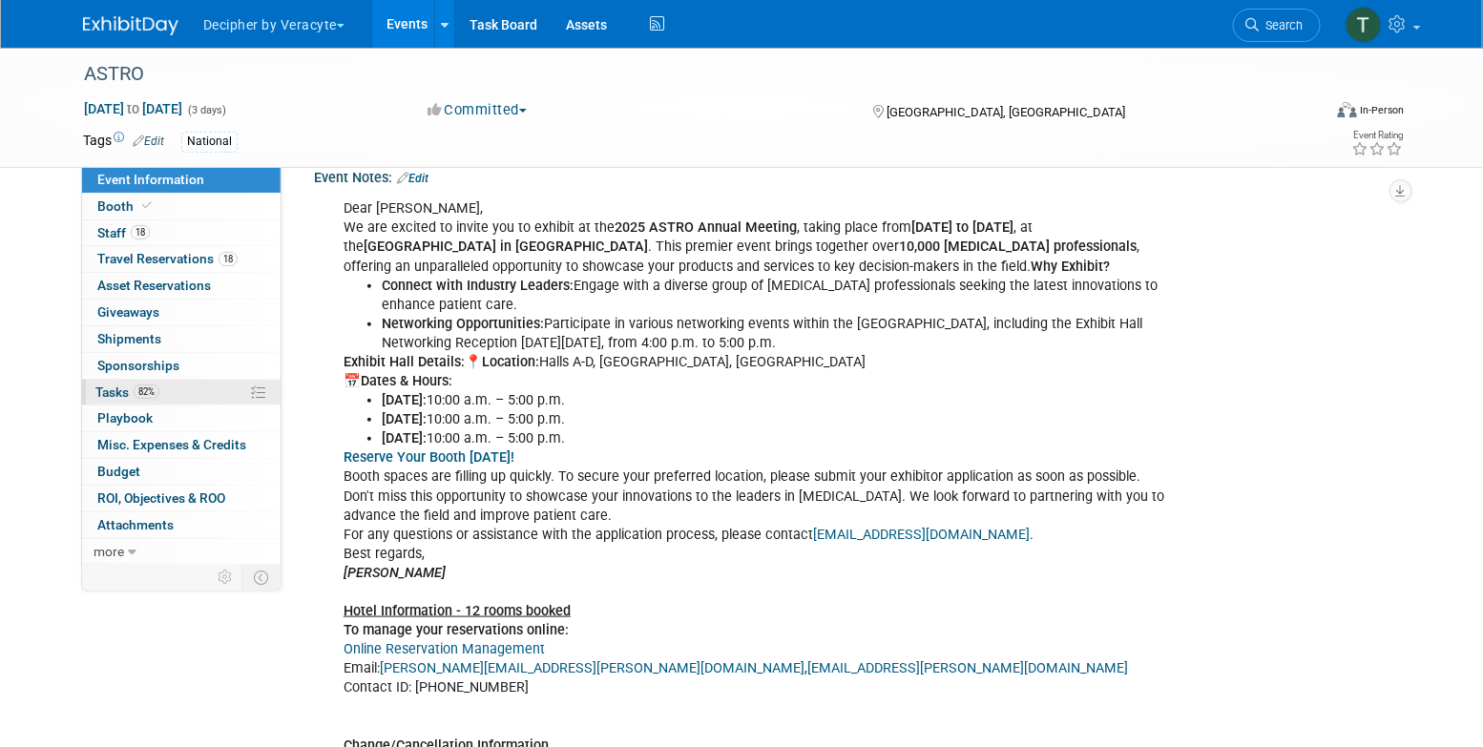
click at [185, 399] on link "82% Tasks 82%" at bounding box center [181, 393] width 199 height 26
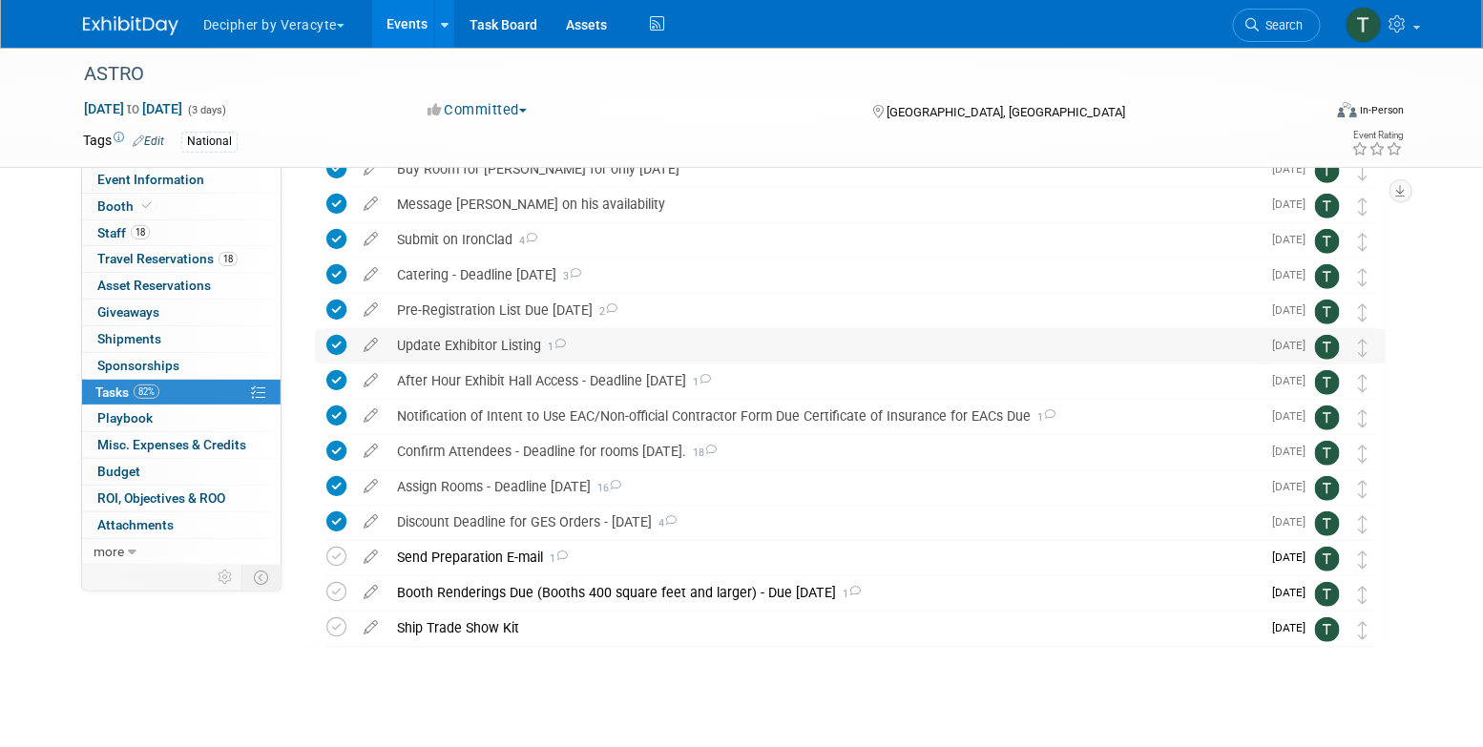
scroll to position [206, 0]
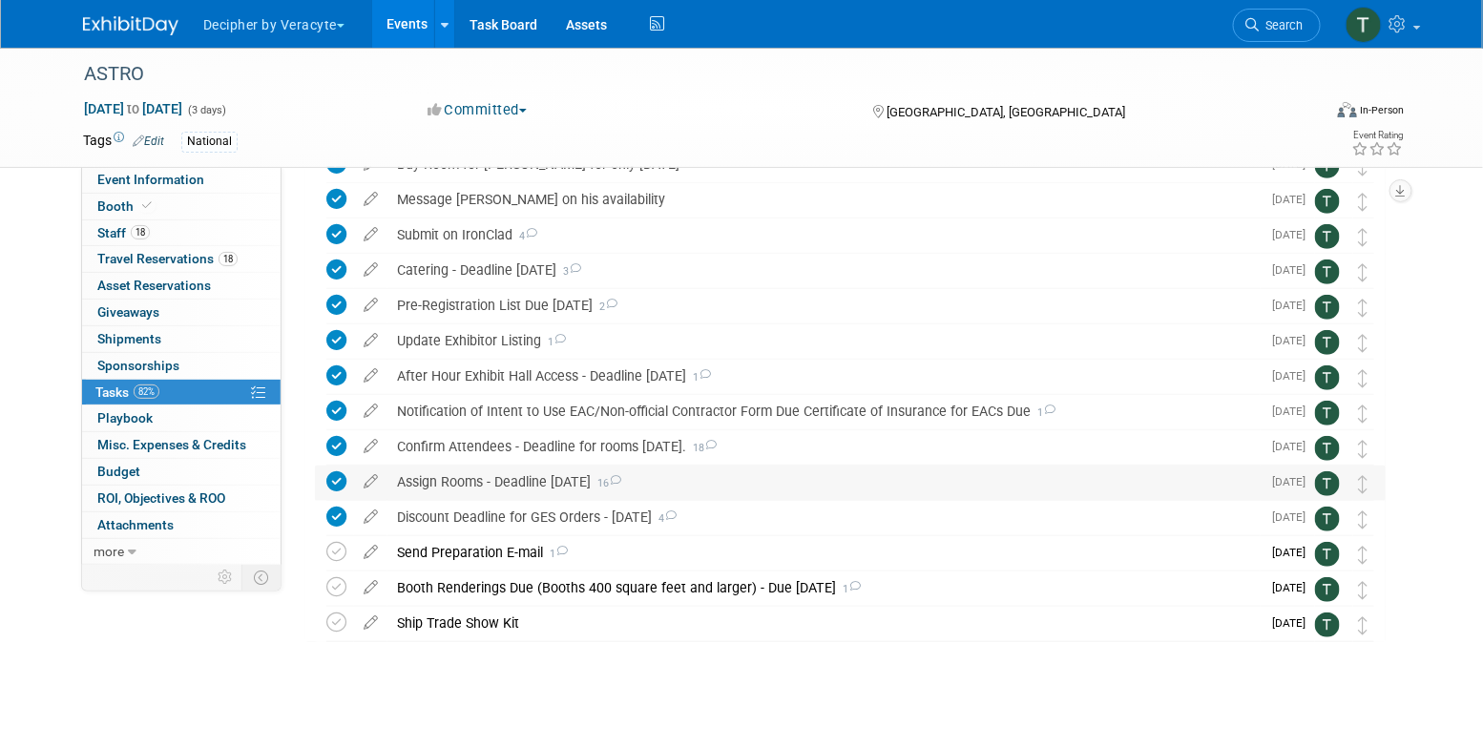
click at [530, 480] on div "Assign Rooms - Deadline August 8th 16" at bounding box center [824, 482] width 873 height 32
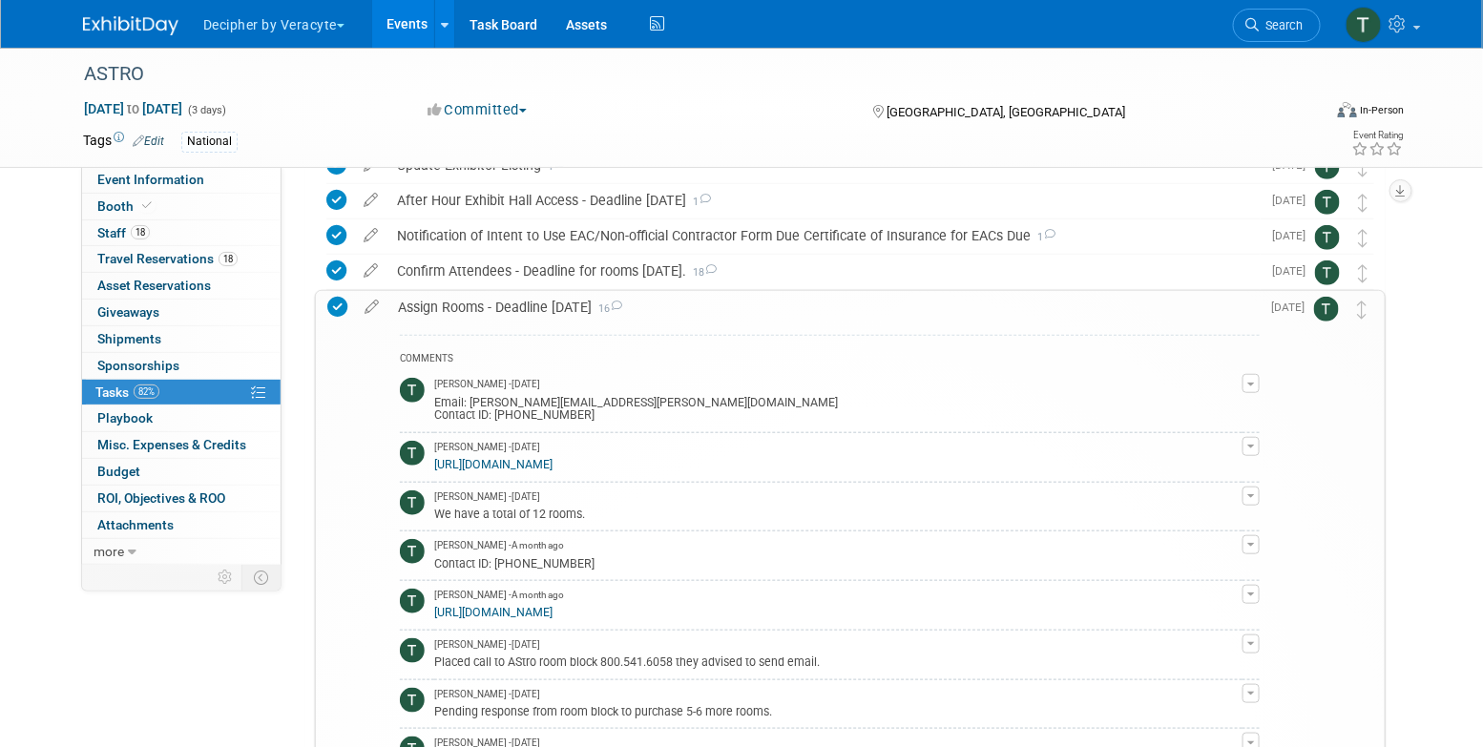
scroll to position [383, 0]
click at [553, 610] on link "https://jems.jspargo.com/jemscfw/ManageBlock/default.aspx?AppType=exh&ShowId=620" at bounding box center [493, 611] width 118 height 13
click at [405, 29] on link "Events" at bounding box center [407, 24] width 70 height 48
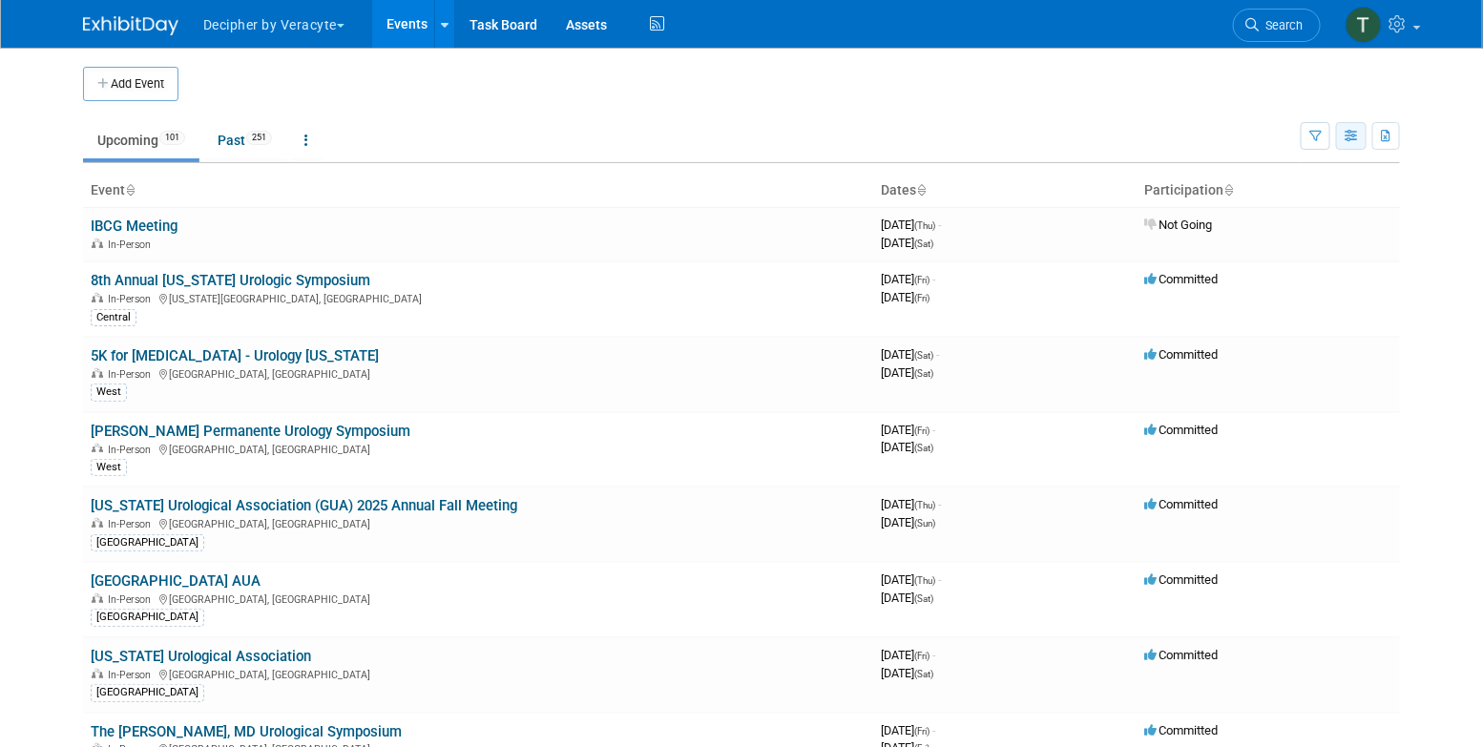
click at [1348, 125] on button "button" at bounding box center [1351, 136] width 31 height 28
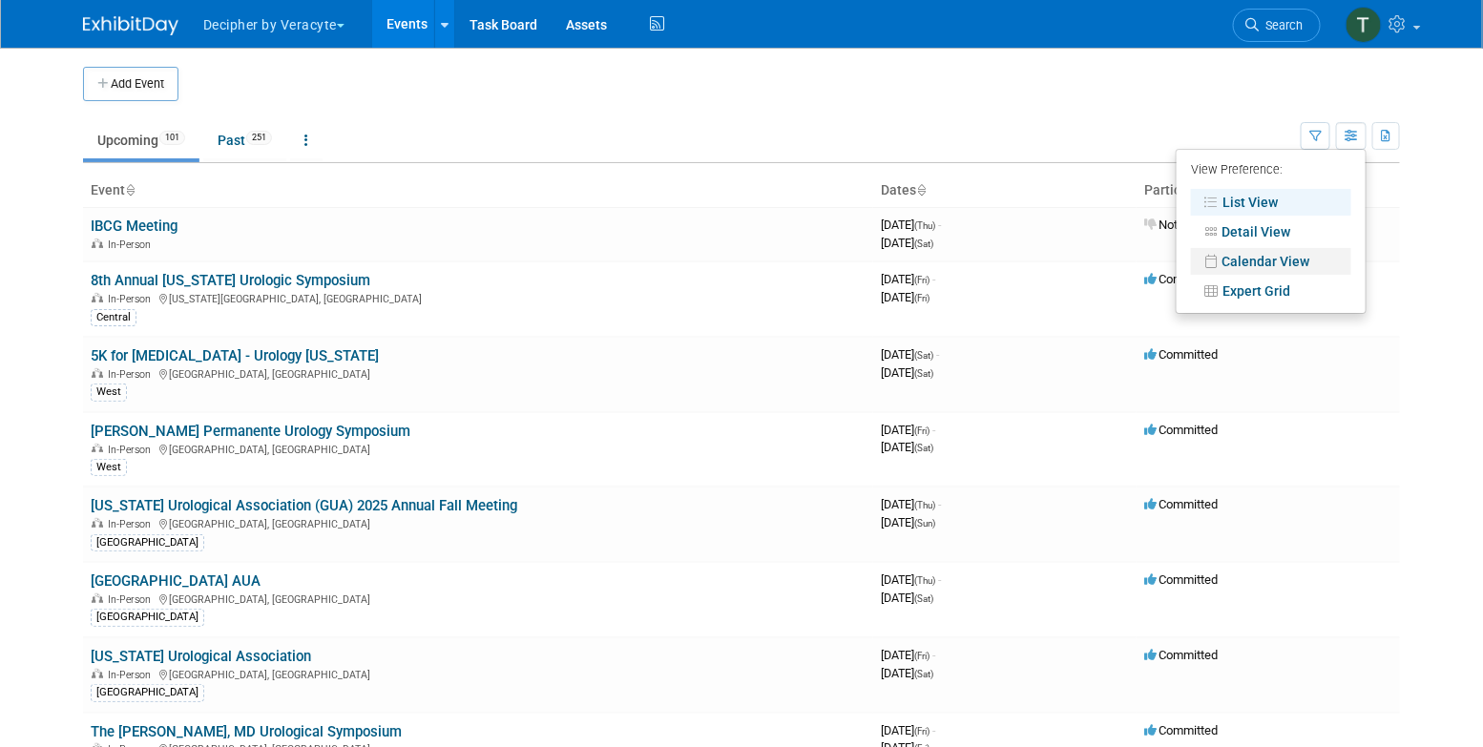
click at [1316, 250] on link "Calendar View" at bounding box center [1271, 261] width 160 height 27
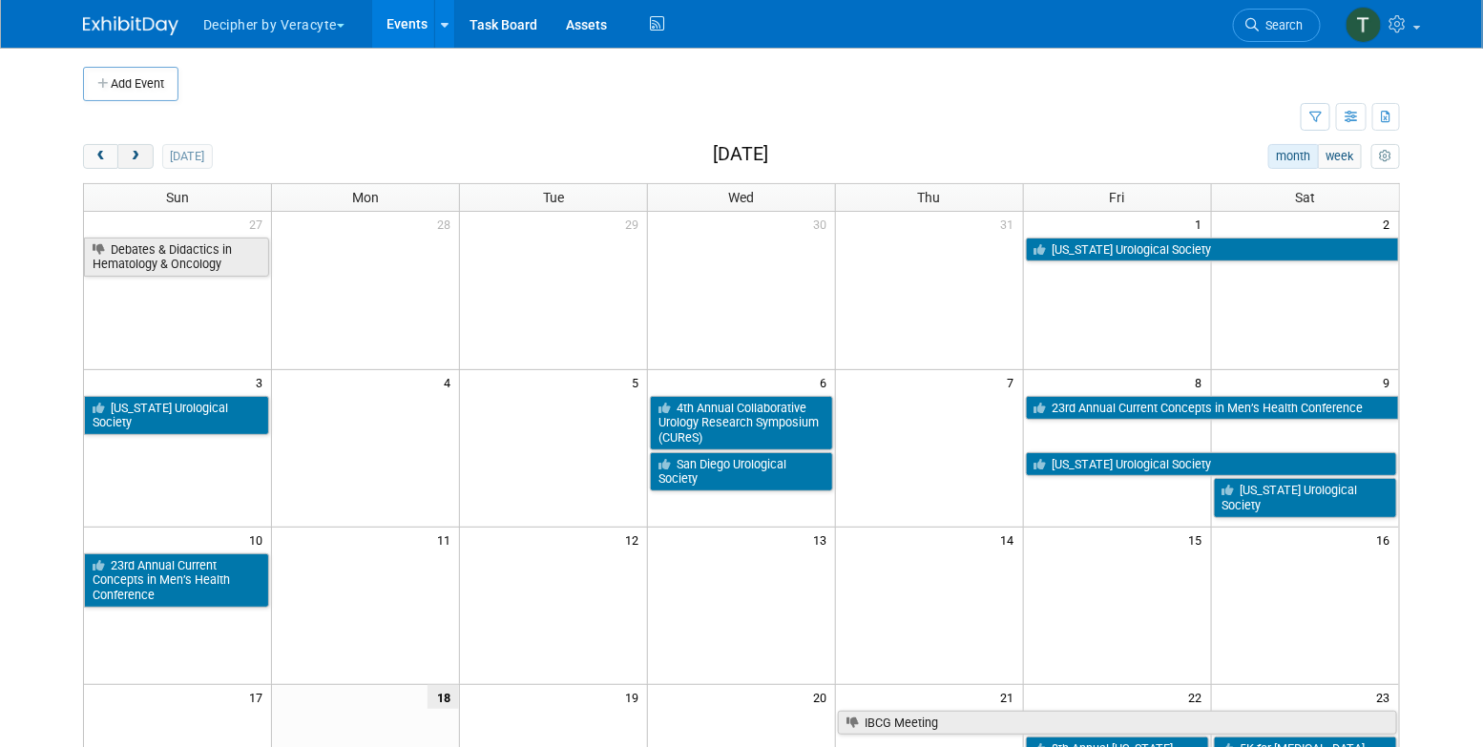
click at [137, 165] on button "next" at bounding box center [134, 156] width 35 height 25
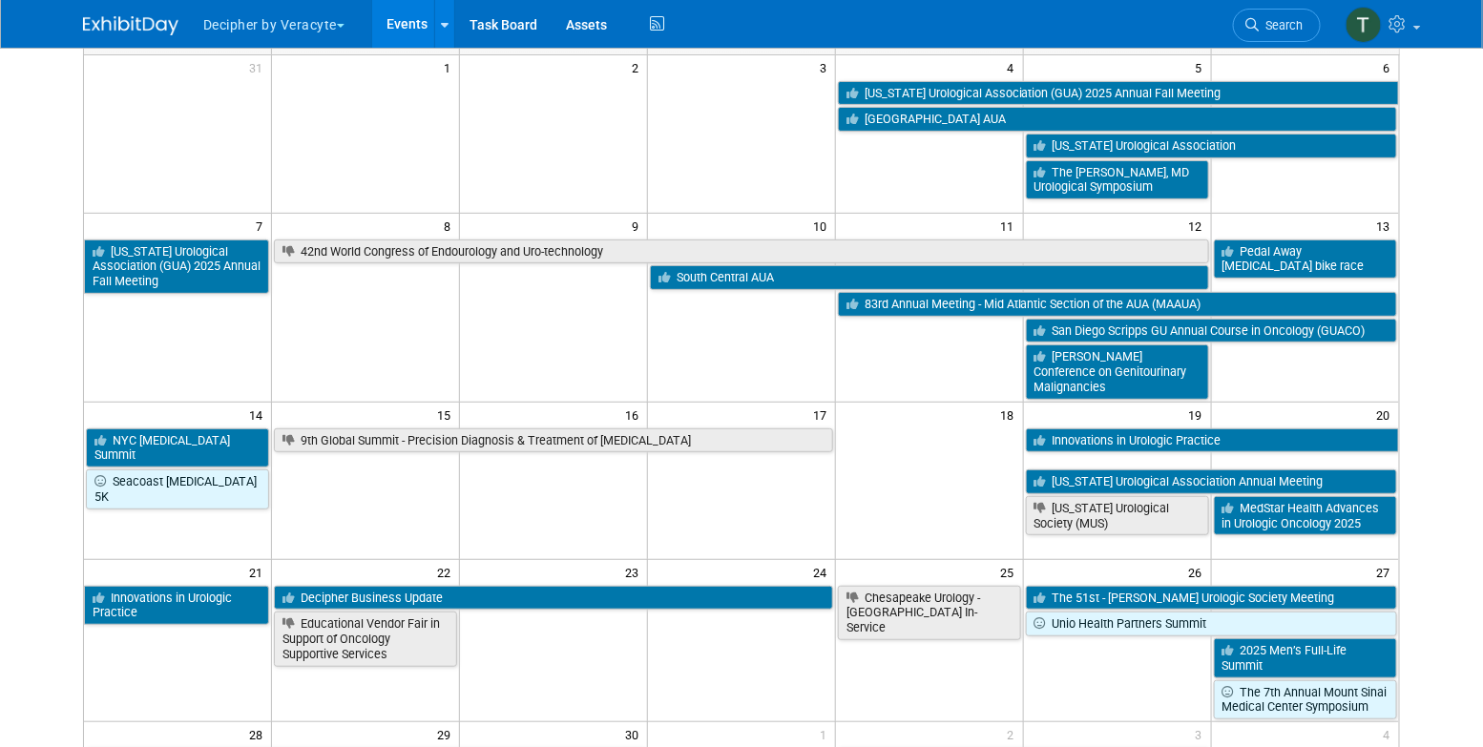
scroll to position [147, 0]
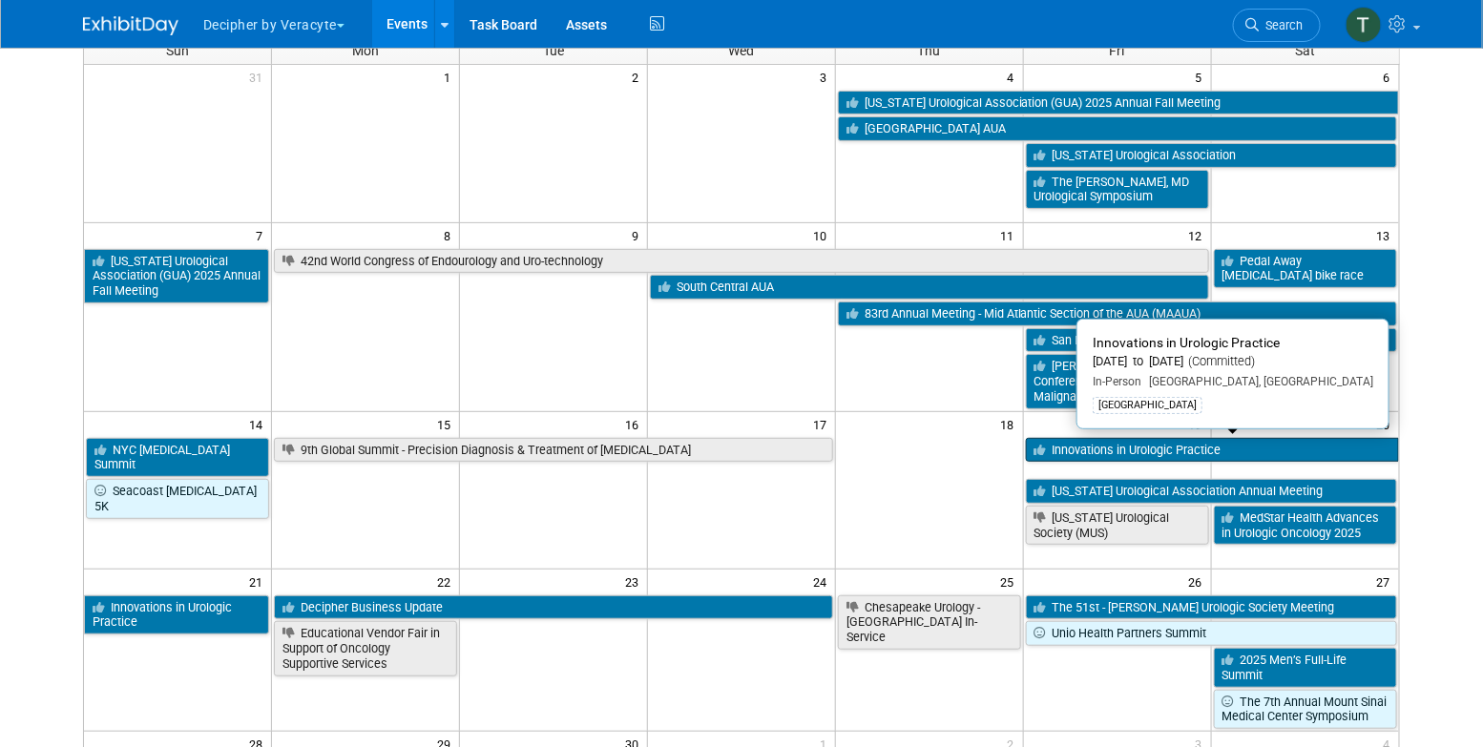
click at [1139, 453] on link "Innovations in Urologic Practice" at bounding box center [1212, 450] width 373 height 25
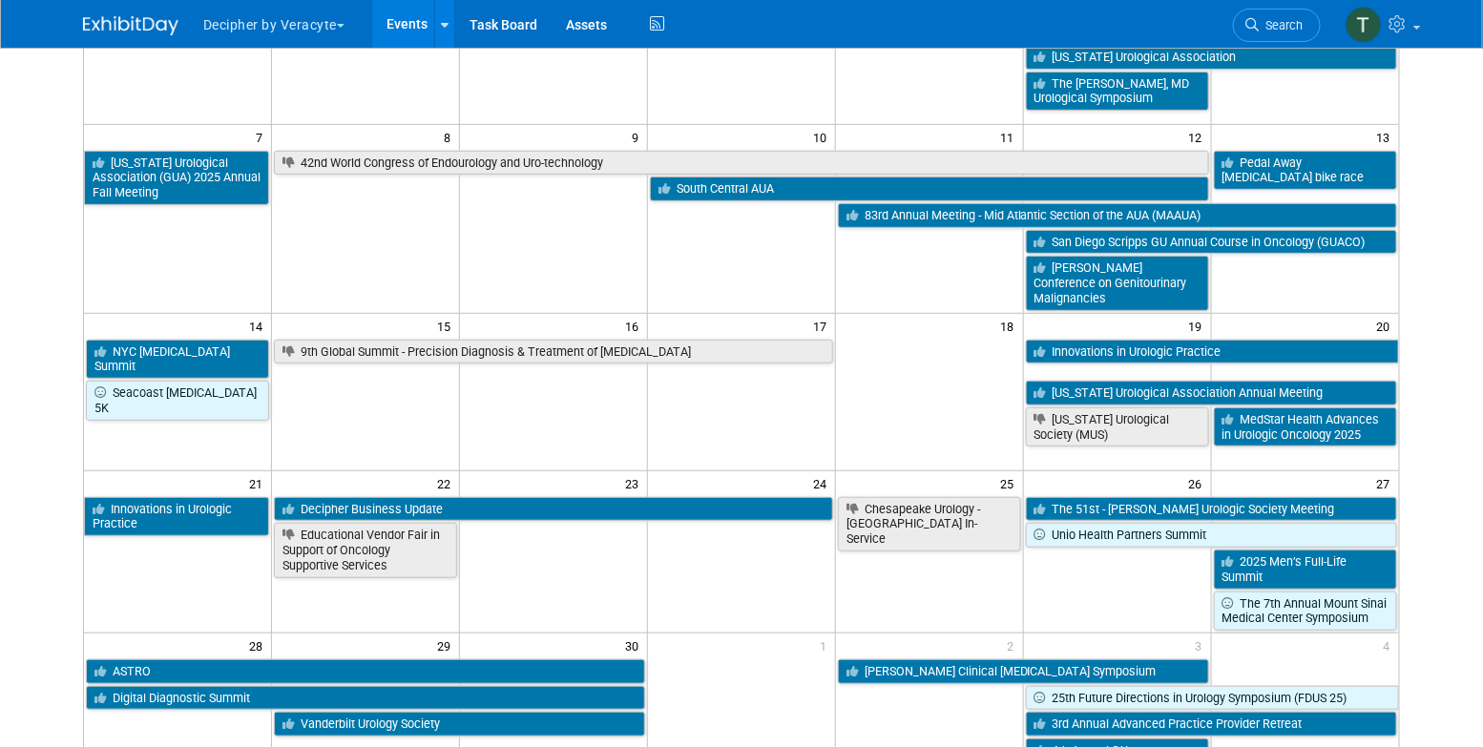
scroll to position [252, 0]
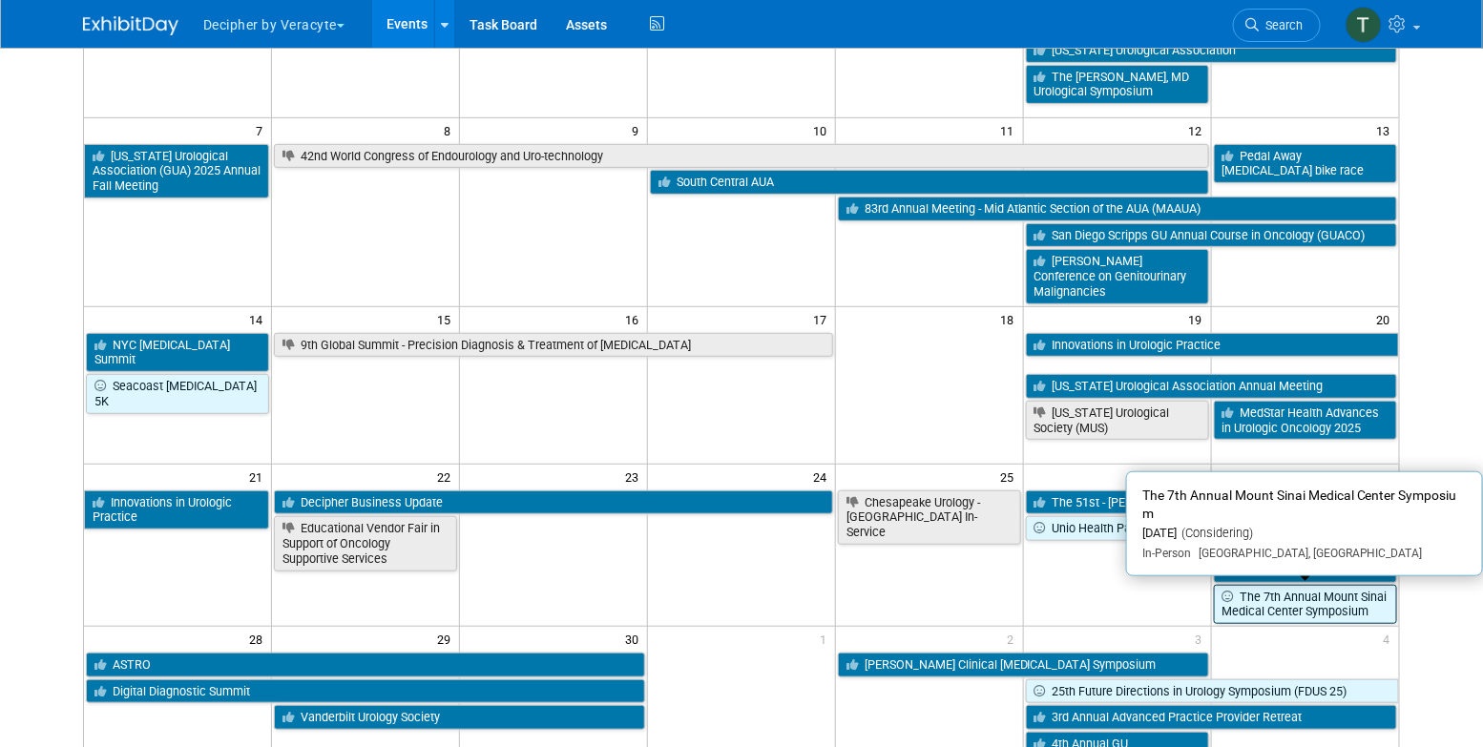
click at [1272, 603] on link "The 7th Annual Mount Sinai Medical Center Symposium" at bounding box center [1305, 604] width 183 height 39
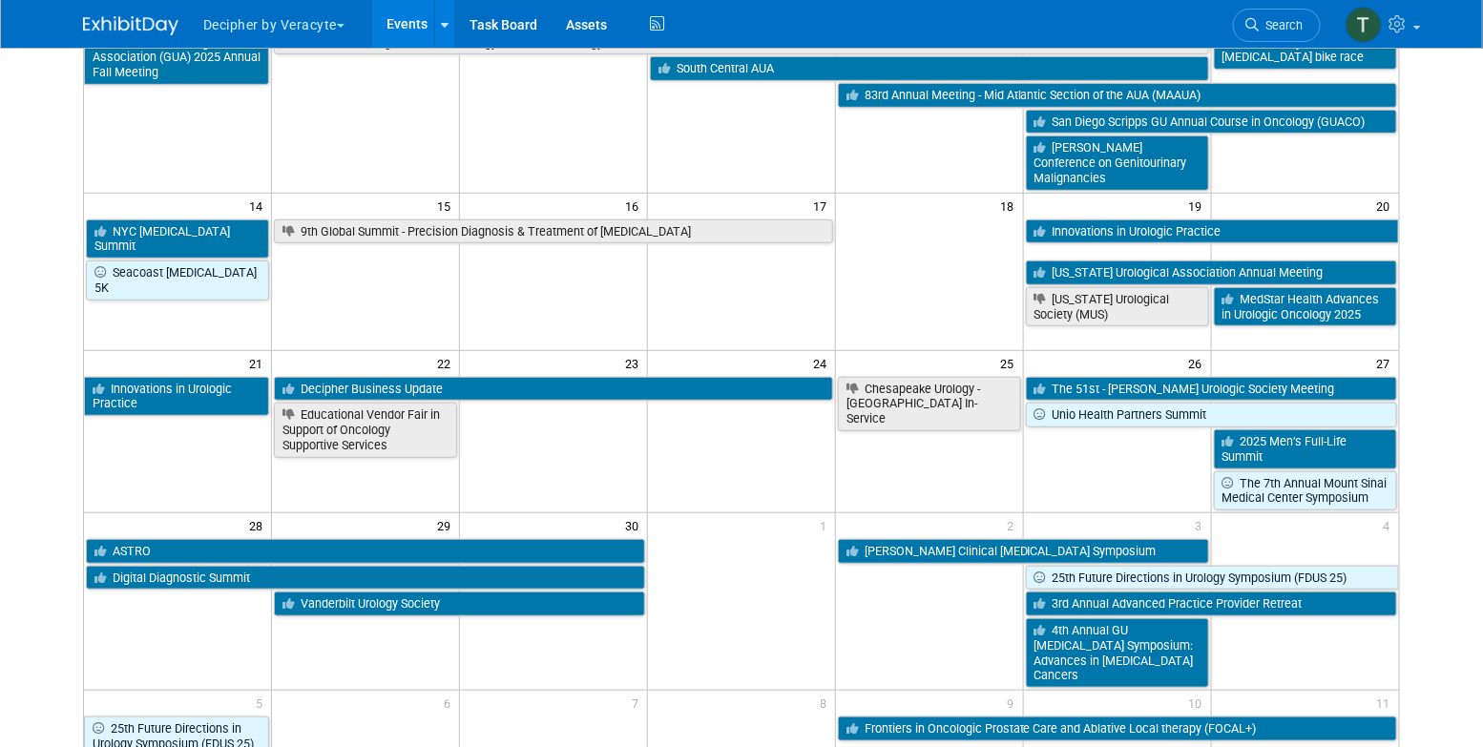
scroll to position [368, 0]
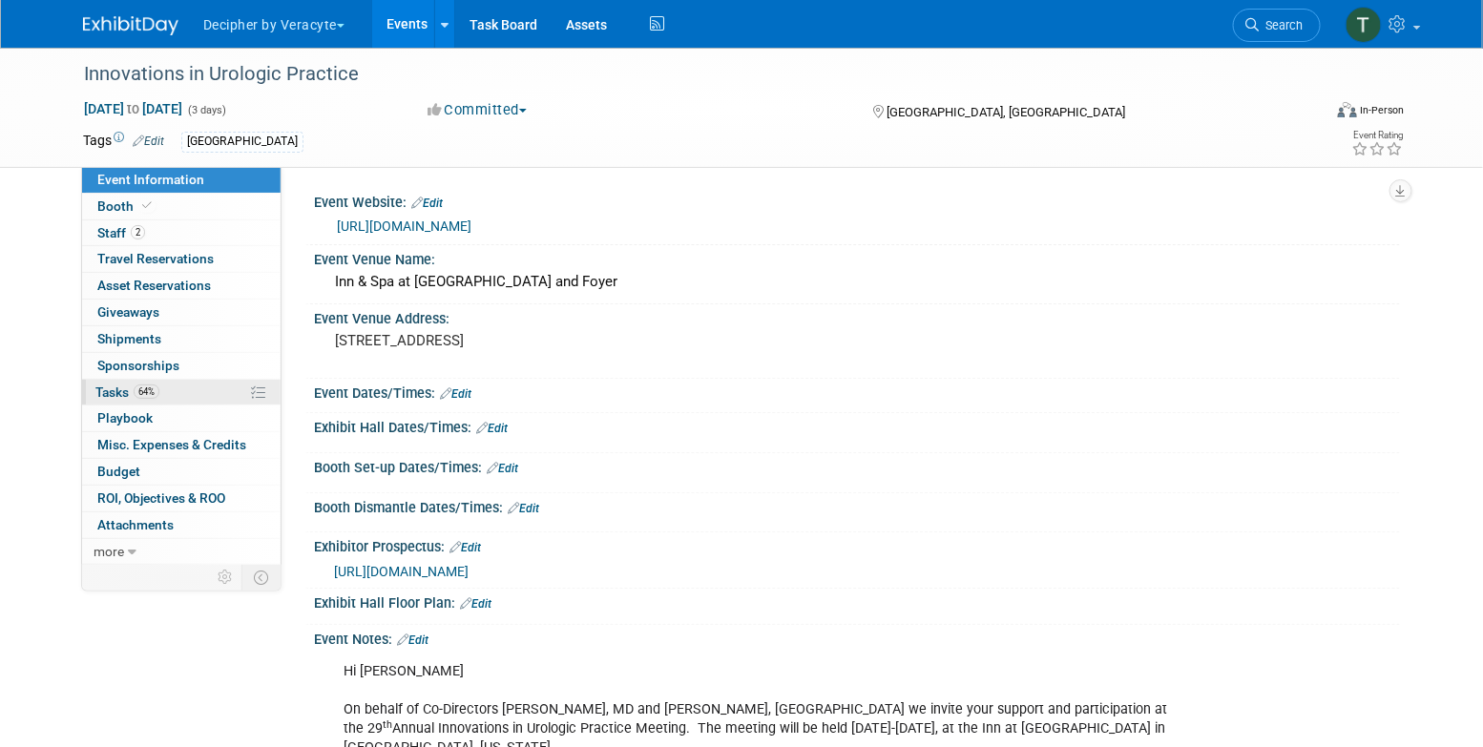
click at [155, 398] on span "64%" at bounding box center [147, 392] width 26 height 14
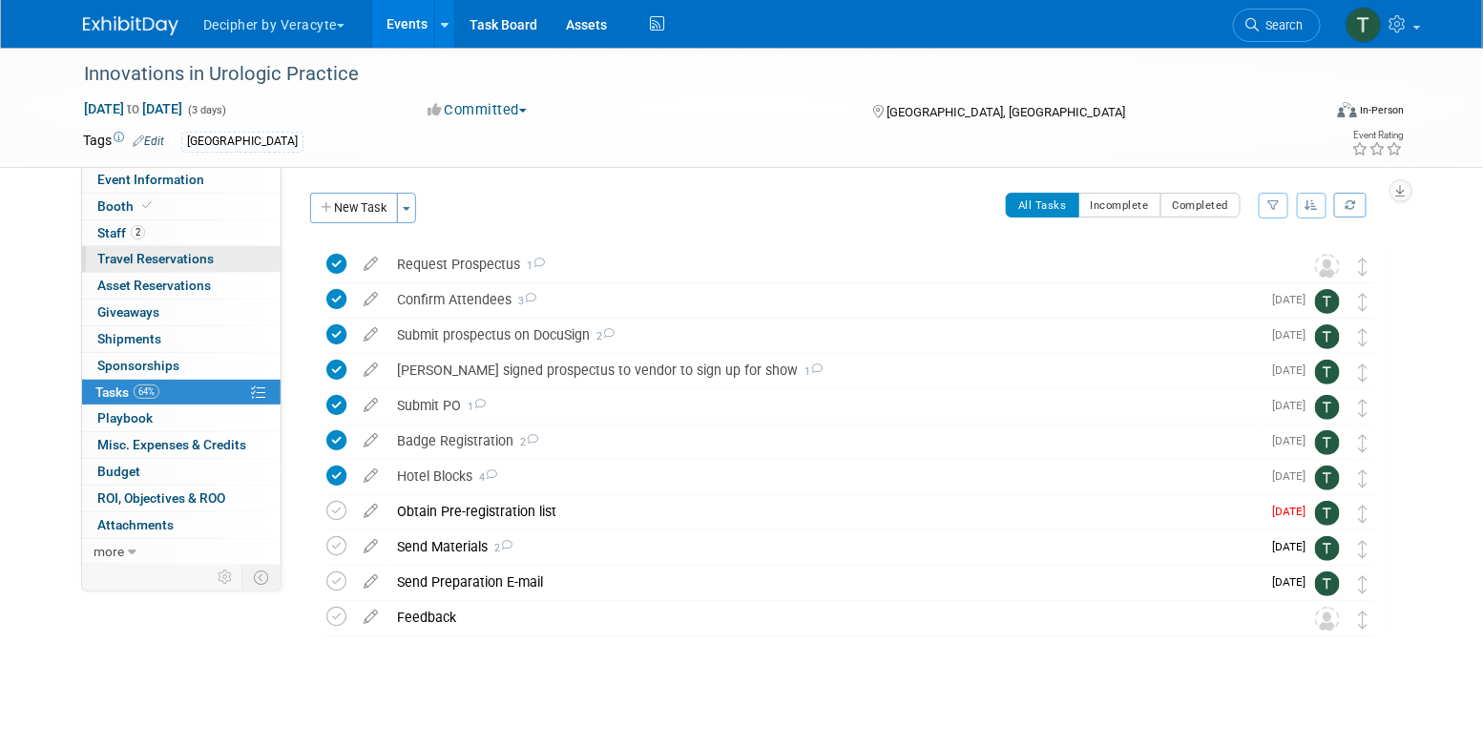
click at [186, 247] on link "0 Travel Reservations 0" at bounding box center [181, 259] width 199 height 26
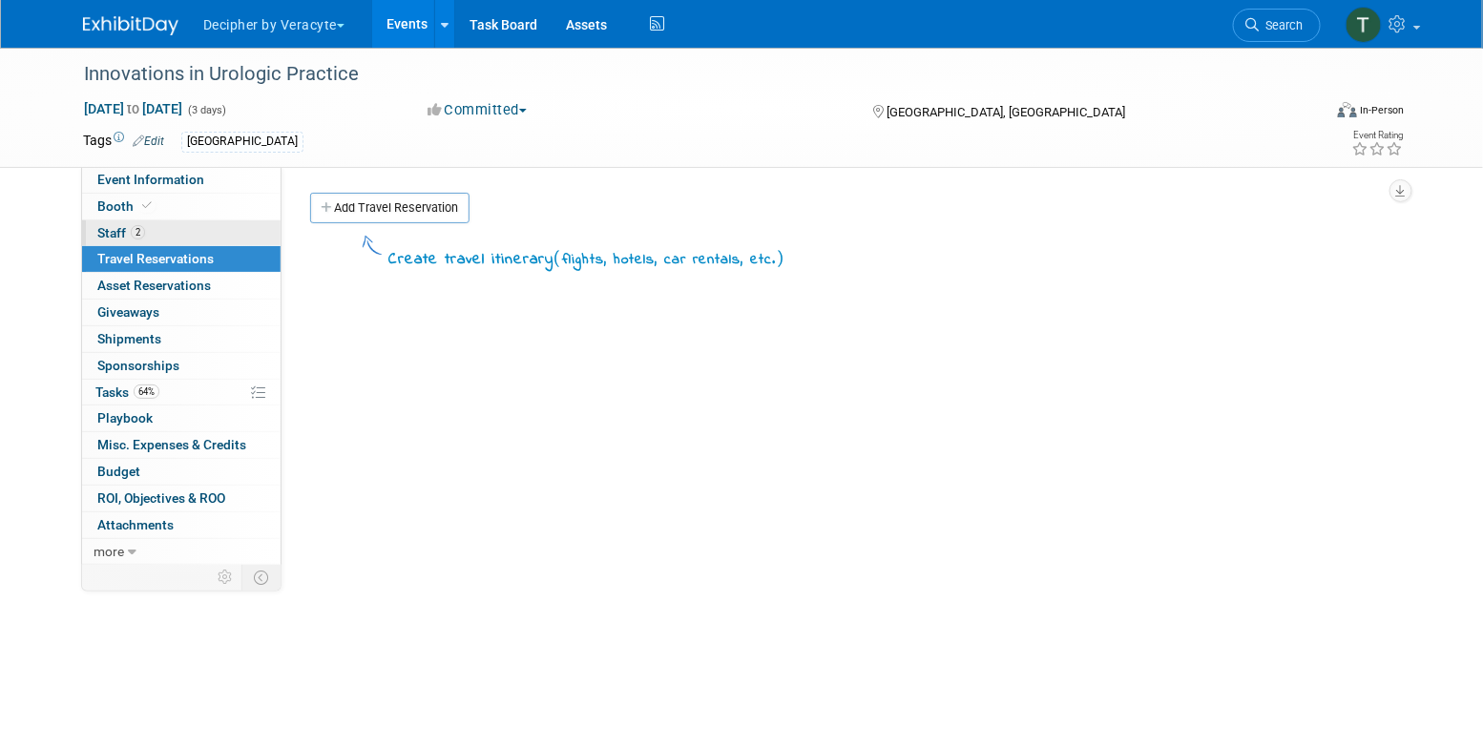
click at [186, 235] on link "2 Staff 2" at bounding box center [181, 234] width 199 height 26
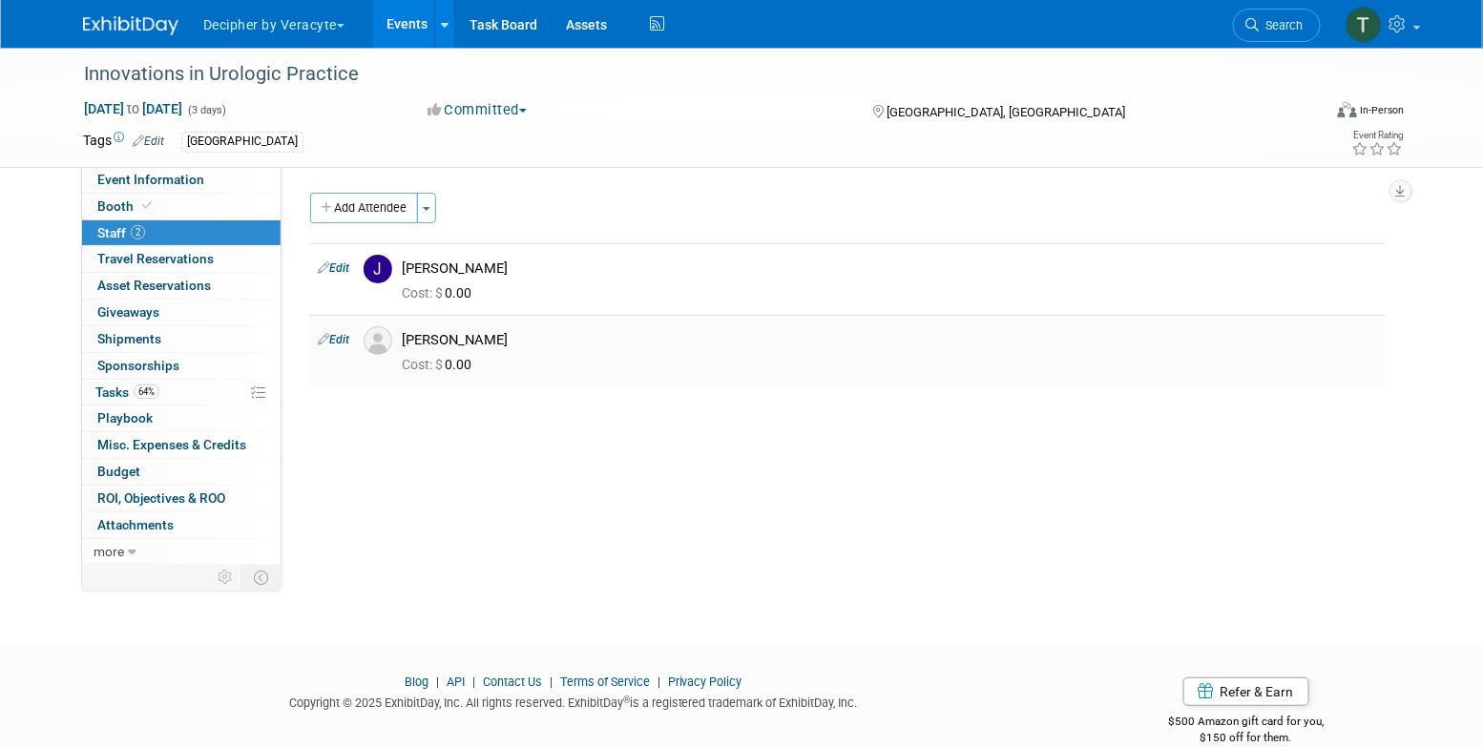
click at [431, 339] on div "[PERSON_NAME]" at bounding box center [890, 340] width 977 height 18
click at [453, 262] on div "[PERSON_NAME]" at bounding box center [890, 269] width 977 height 18
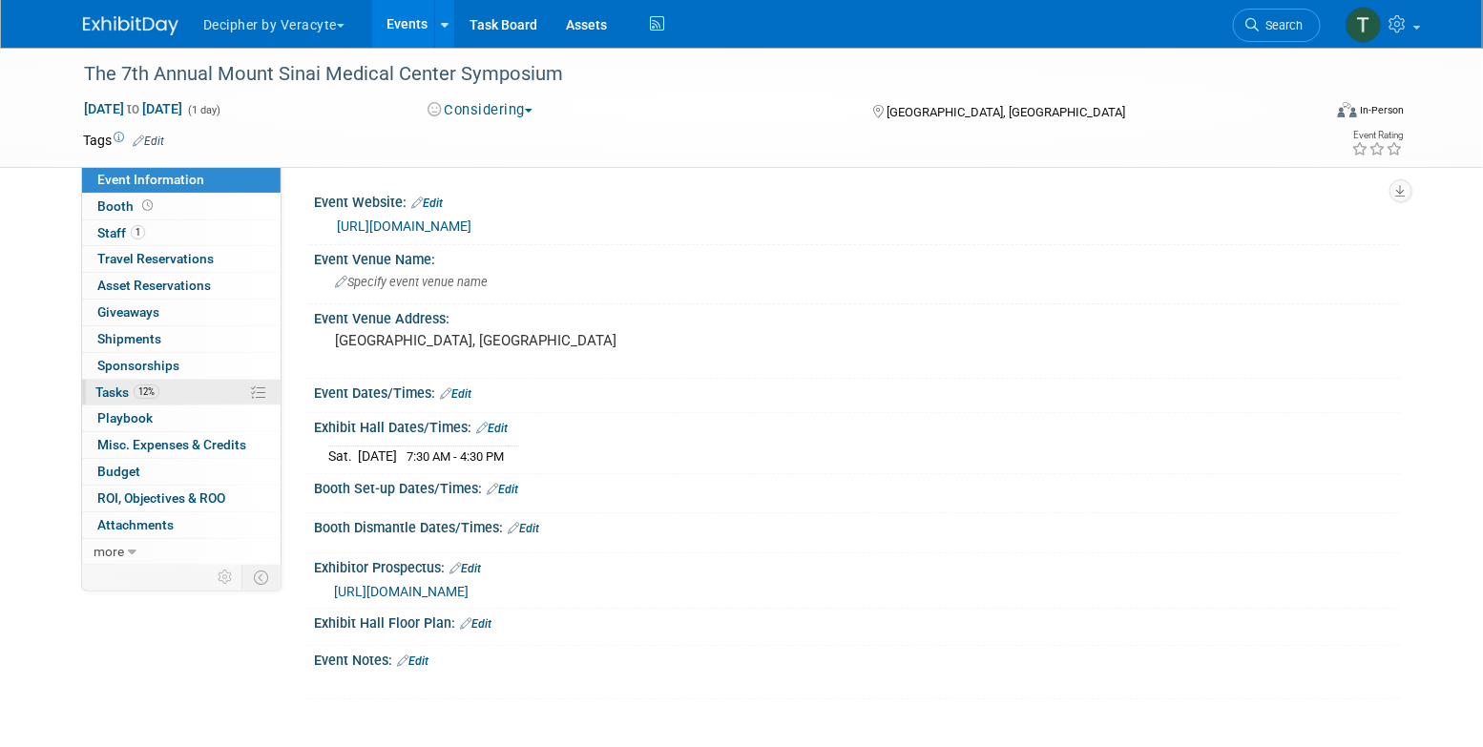
click at [115, 388] on span "Tasks 12%" at bounding box center [127, 392] width 64 height 15
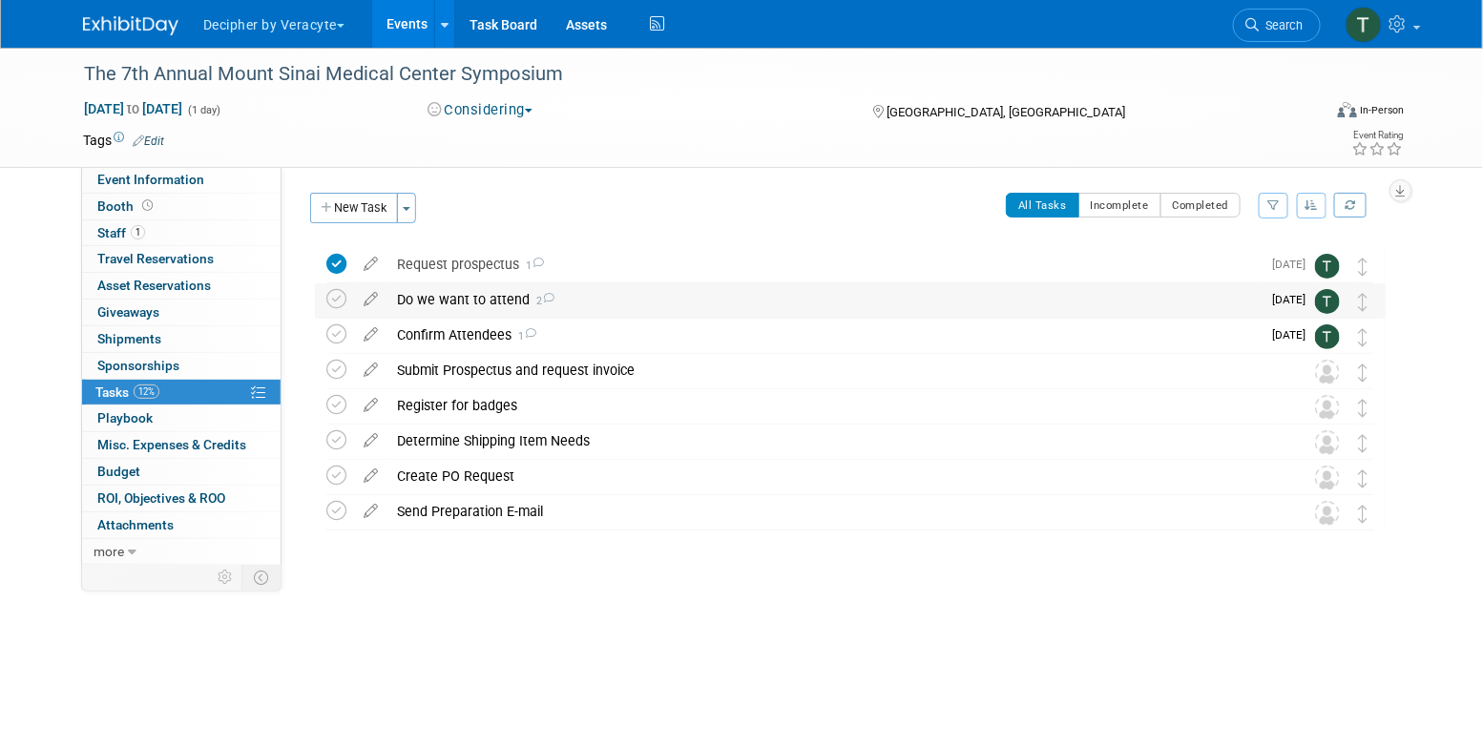
click at [499, 303] on div "Do we want to attend 2" at bounding box center [824, 300] width 873 height 32
